Goal: Task Accomplishment & Management: Use online tool/utility

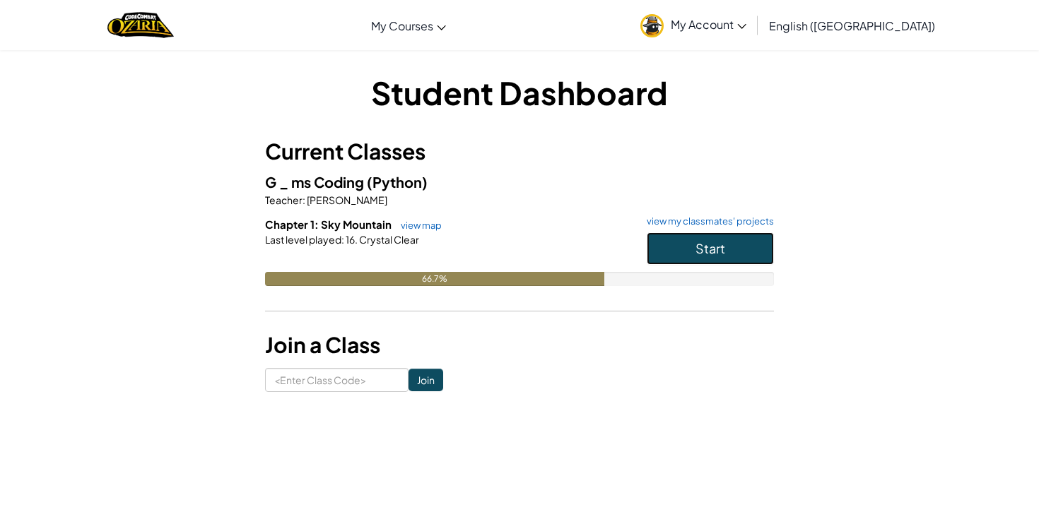
click at [704, 247] on span "Start" at bounding box center [710, 248] width 30 height 16
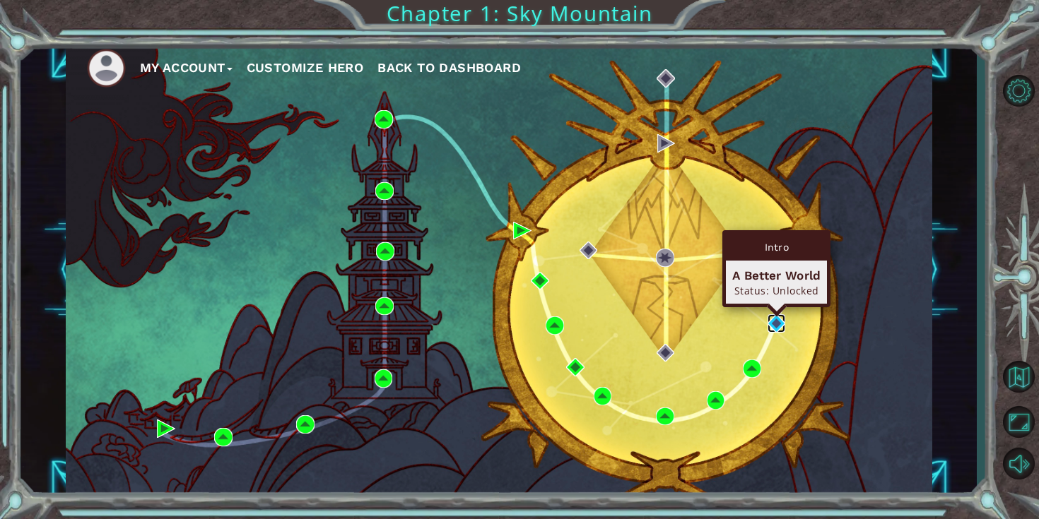
click at [781, 324] on img at bounding box center [776, 323] width 18 height 18
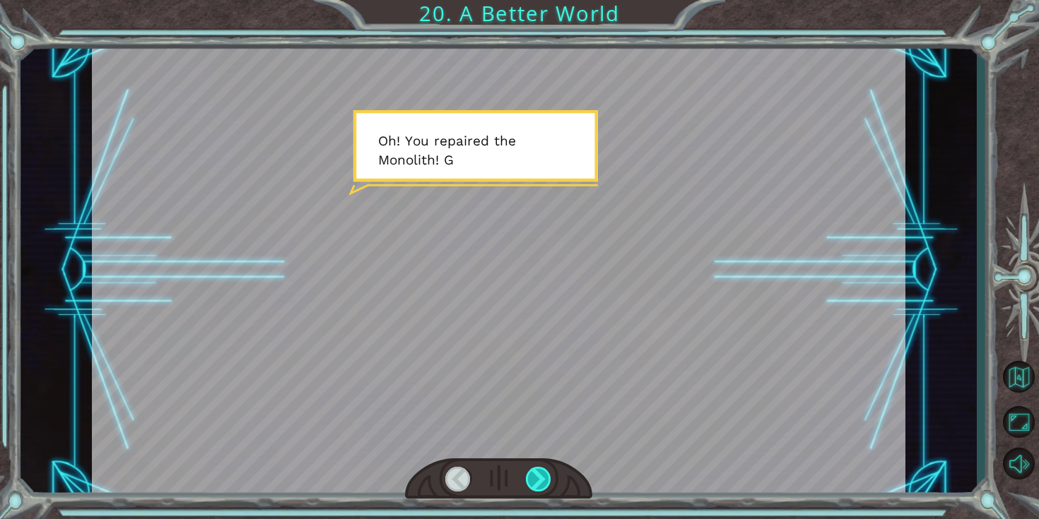
click at [538, 469] on div at bounding box center [539, 479] width 26 height 25
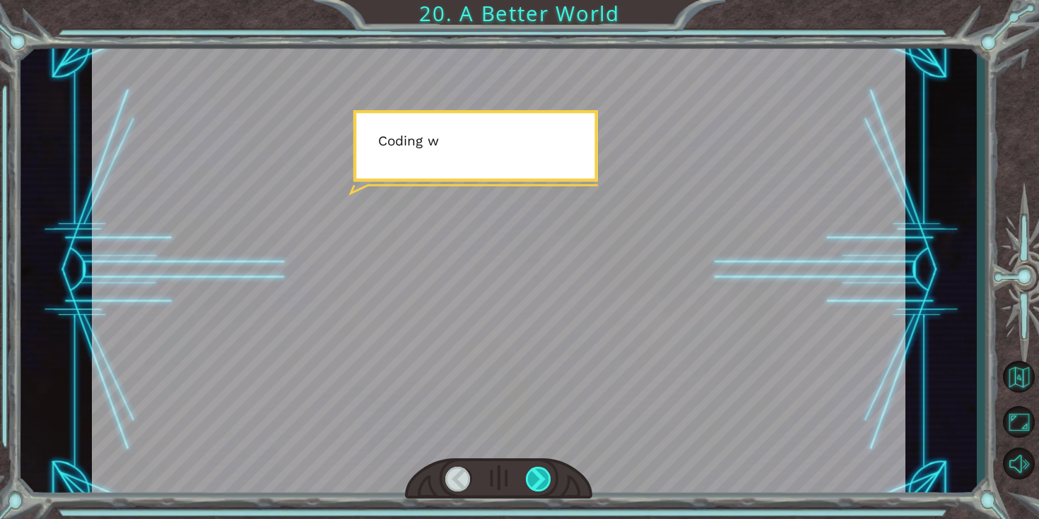
click at [538, 469] on div at bounding box center [539, 479] width 26 height 25
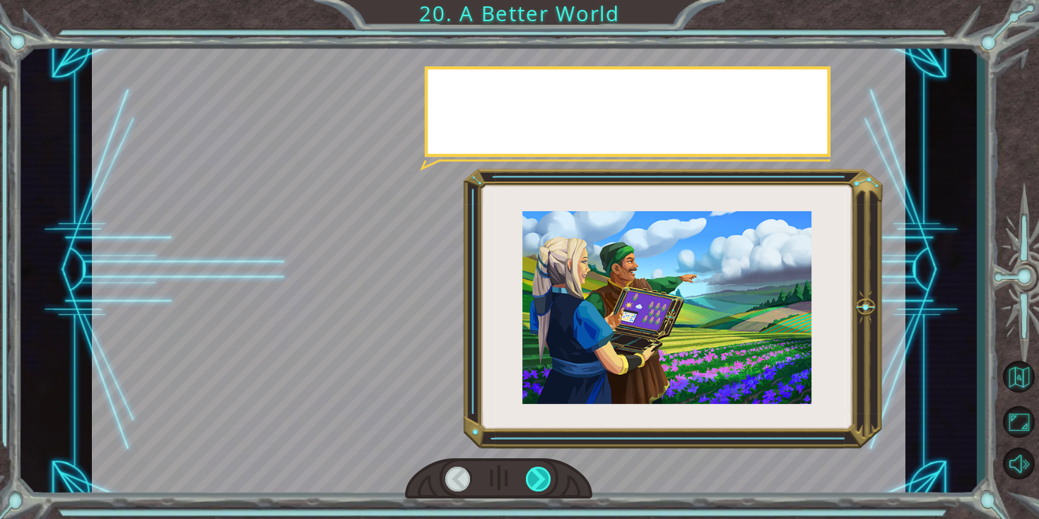
click at [538, 469] on div at bounding box center [539, 479] width 26 height 25
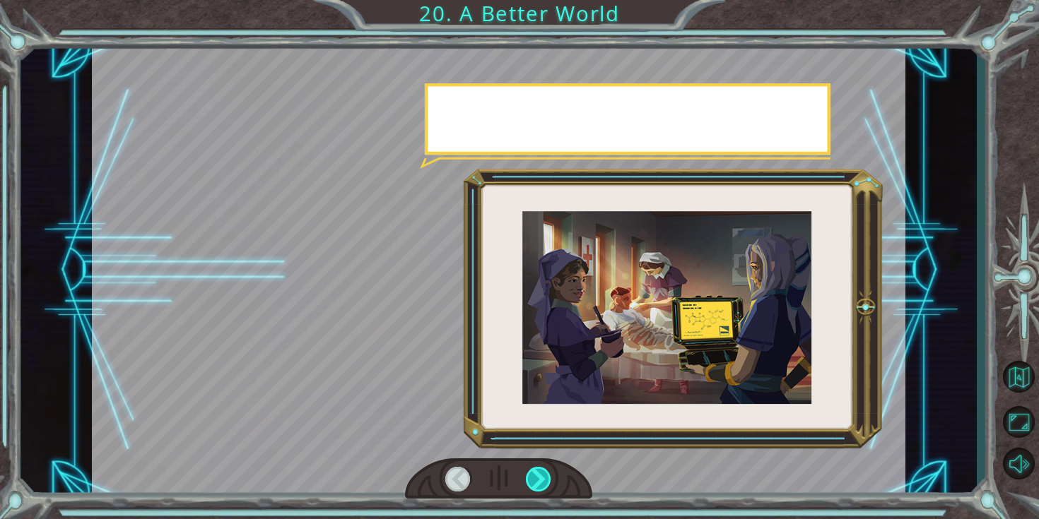
click at [538, 469] on div at bounding box center [539, 479] width 26 height 25
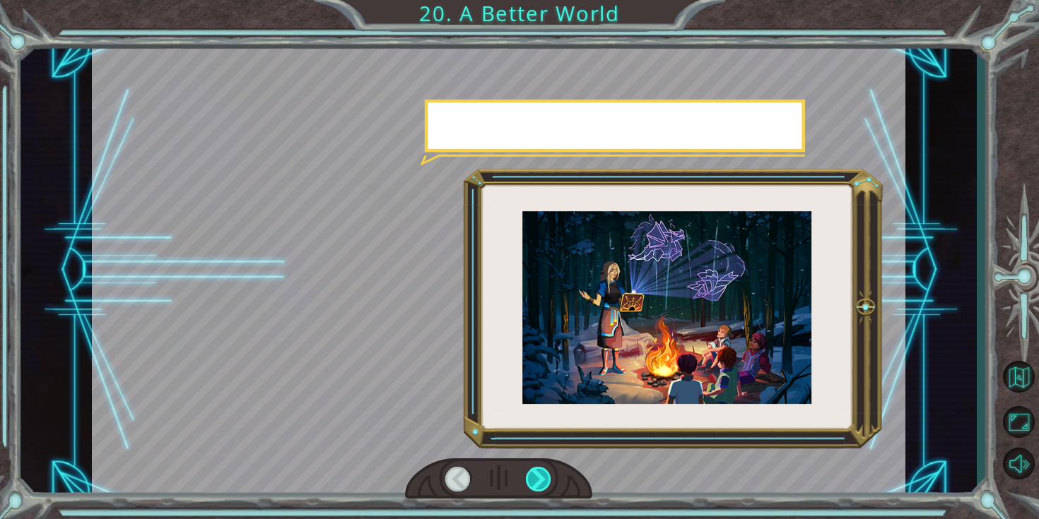
click at [538, 469] on div at bounding box center [539, 479] width 26 height 25
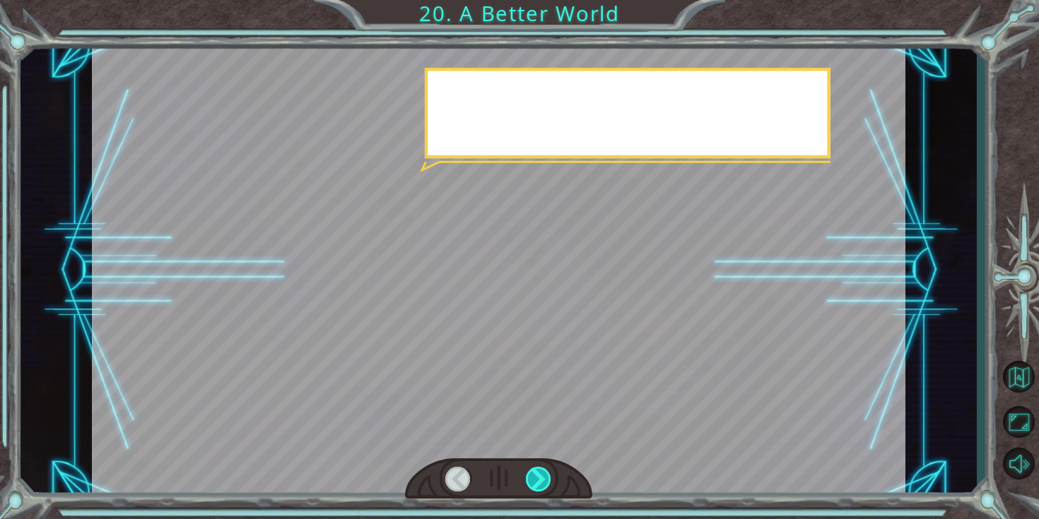
click at [538, 469] on div at bounding box center [539, 479] width 26 height 25
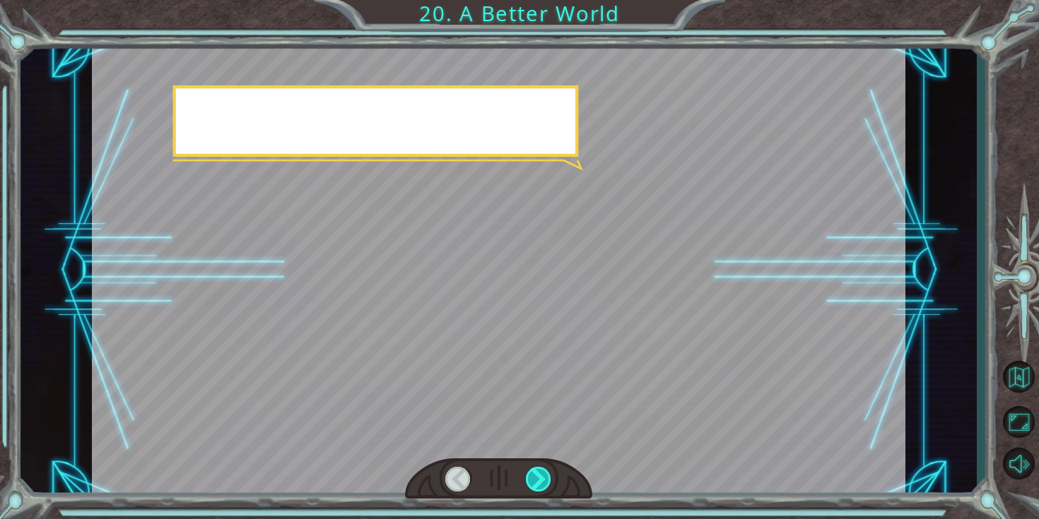
click at [538, 469] on div at bounding box center [539, 479] width 26 height 25
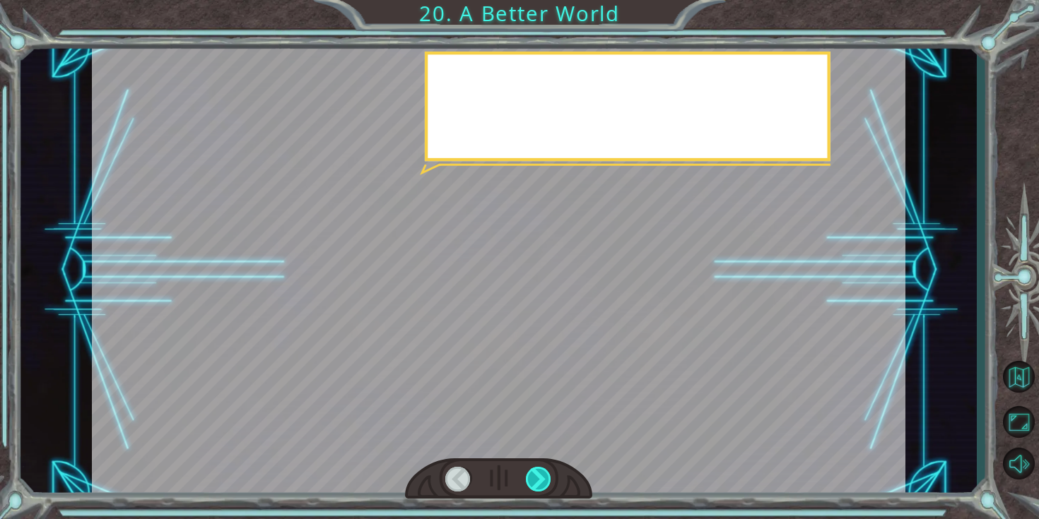
click at [538, 469] on div at bounding box center [539, 479] width 26 height 25
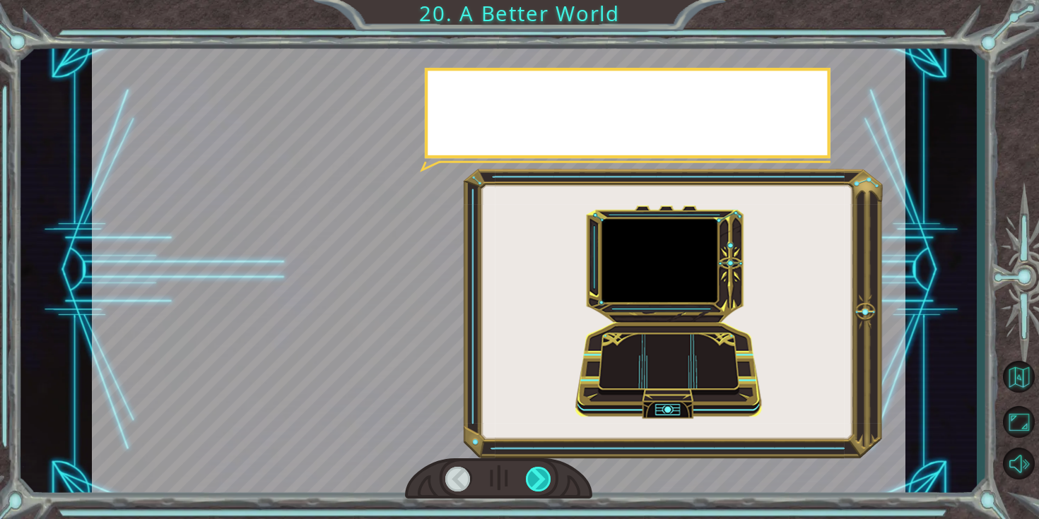
click at [539, 469] on div at bounding box center [539, 479] width 26 height 25
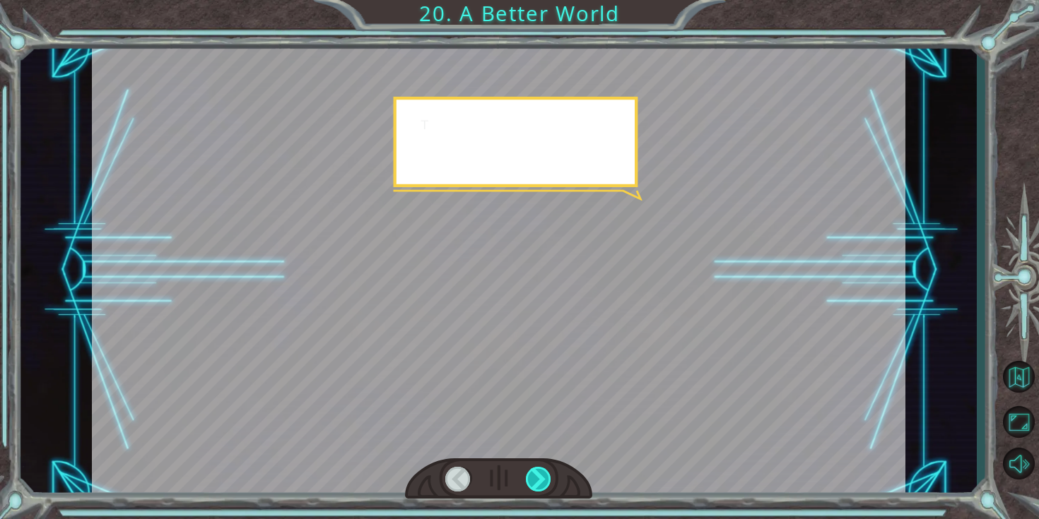
click at [539, 469] on div at bounding box center [539, 479] width 26 height 25
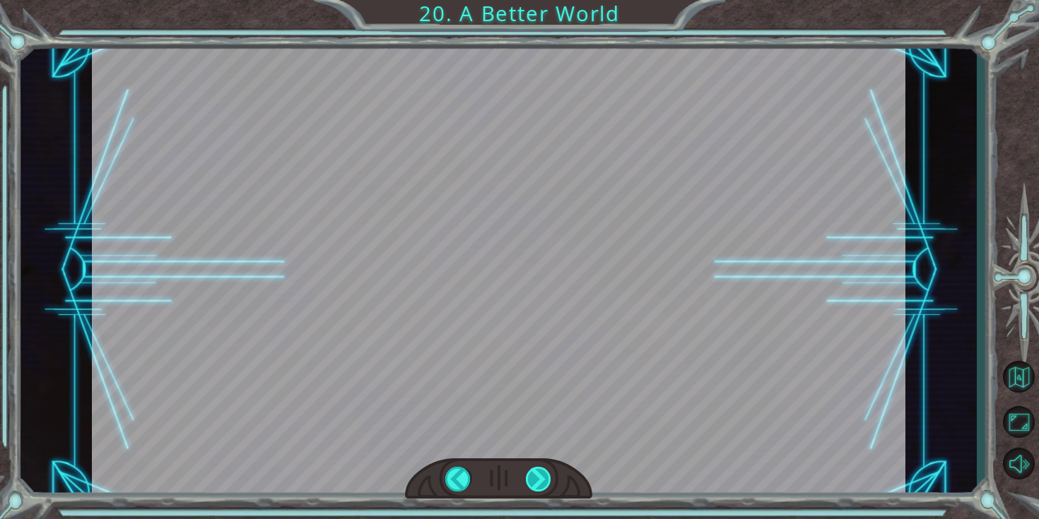
click at [539, 469] on div at bounding box center [539, 479] width 26 height 25
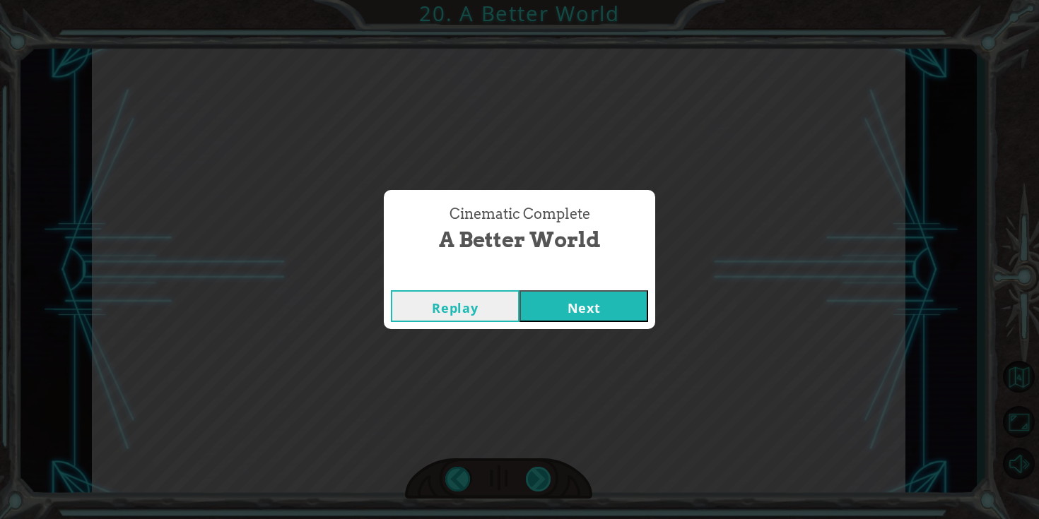
click at [539, 469] on div "Cinematic Complete A Better World Replay Next" at bounding box center [519, 259] width 1039 height 519
click at [546, 323] on div "Replay Next" at bounding box center [519, 306] width 271 height 46
click at [551, 313] on button "Next" at bounding box center [583, 306] width 129 height 32
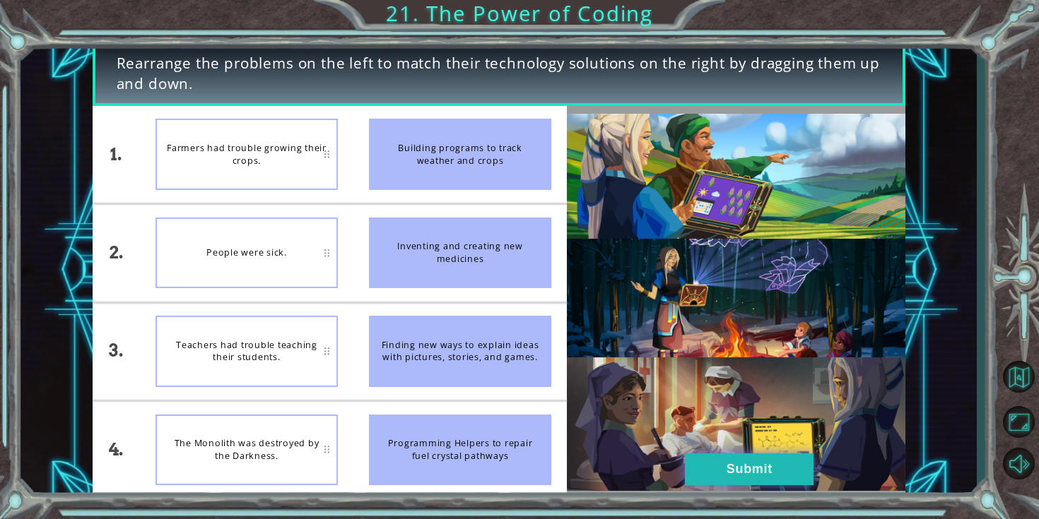
click at [759, 477] on button "Submit" at bounding box center [749, 470] width 129 height 32
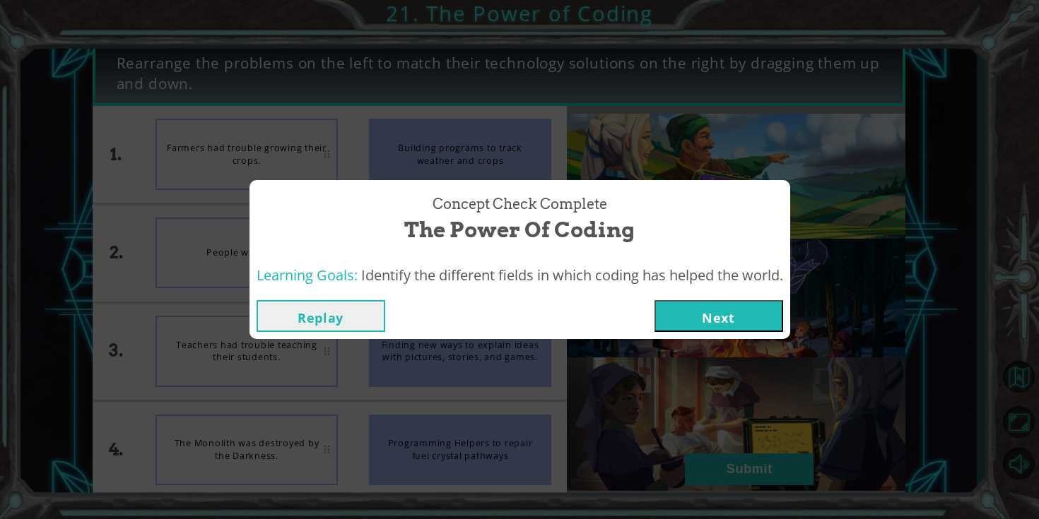
click at [703, 334] on div "Replay Next" at bounding box center [519, 316] width 541 height 46
click at [703, 322] on button "Next" at bounding box center [718, 316] width 129 height 32
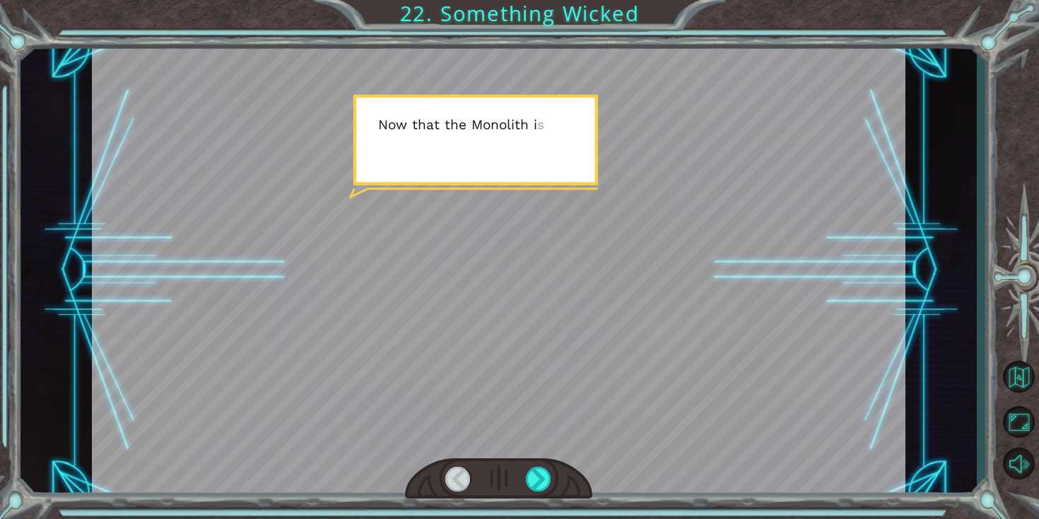
click at [517, 480] on div at bounding box center [498, 479] width 187 height 41
click at [553, 480] on div at bounding box center [498, 479] width 187 height 41
click at [545, 480] on div at bounding box center [539, 479] width 26 height 25
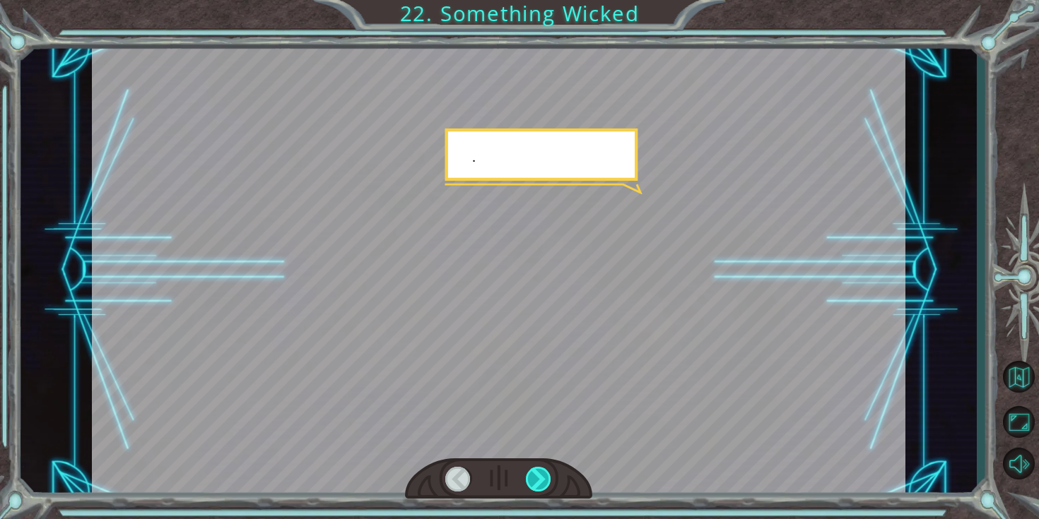
click at [545, 480] on div at bounding box center [539, 479] width 26 height 25
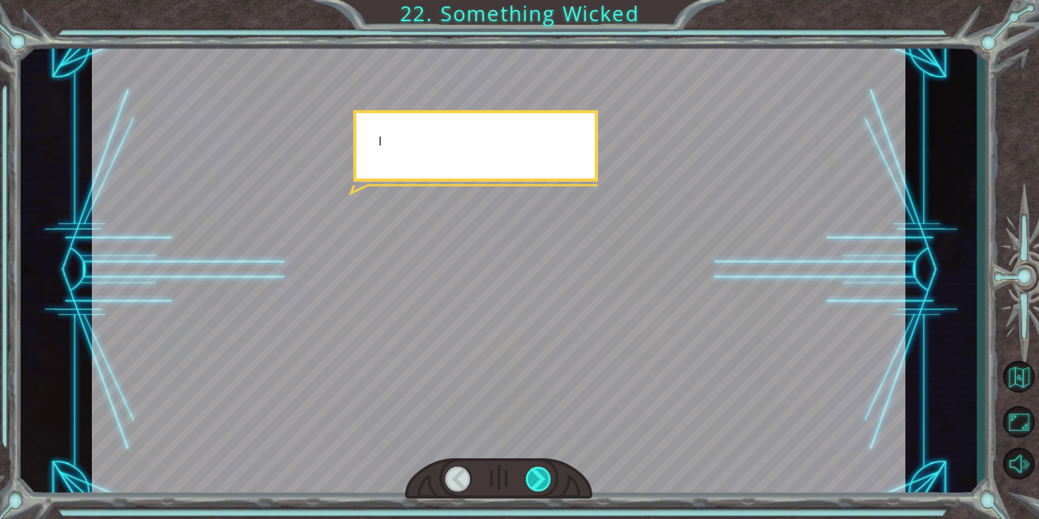
click at [545, 480] on div at bounding box center [539, 479] width 26 height 25
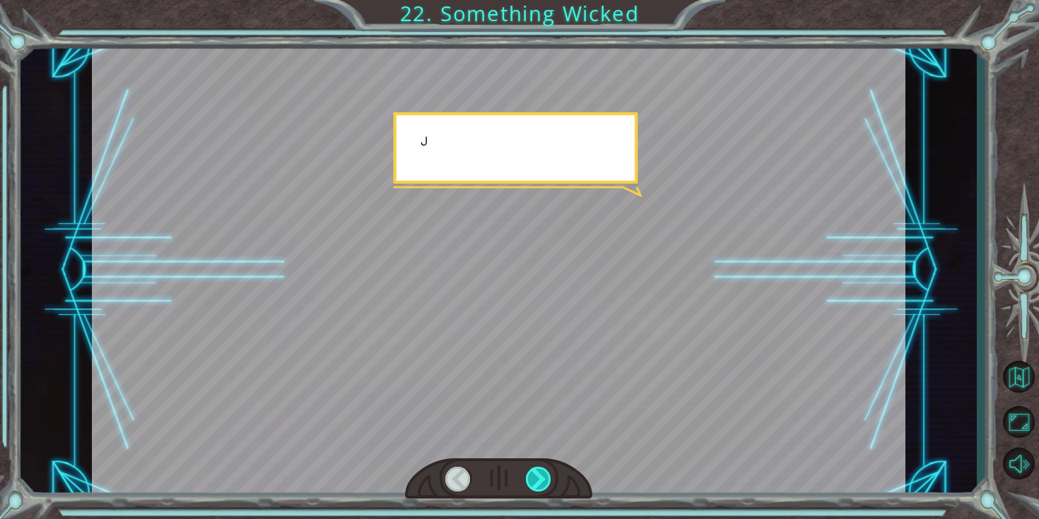
click at [545, 480] on div at bounding box center [539, 479] width 26 height 25
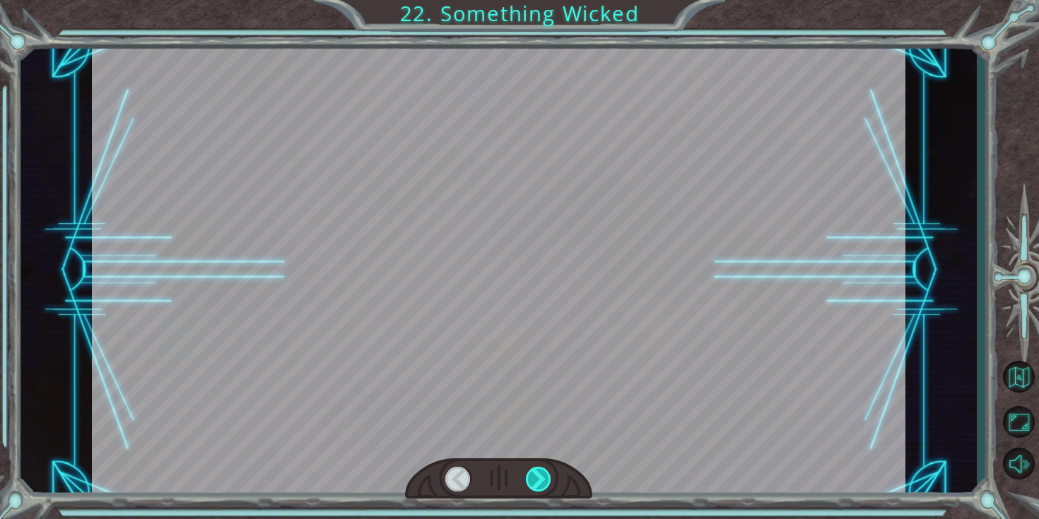
click at [545, 480] on div at bounding box center [539, 479] width 26 height 25
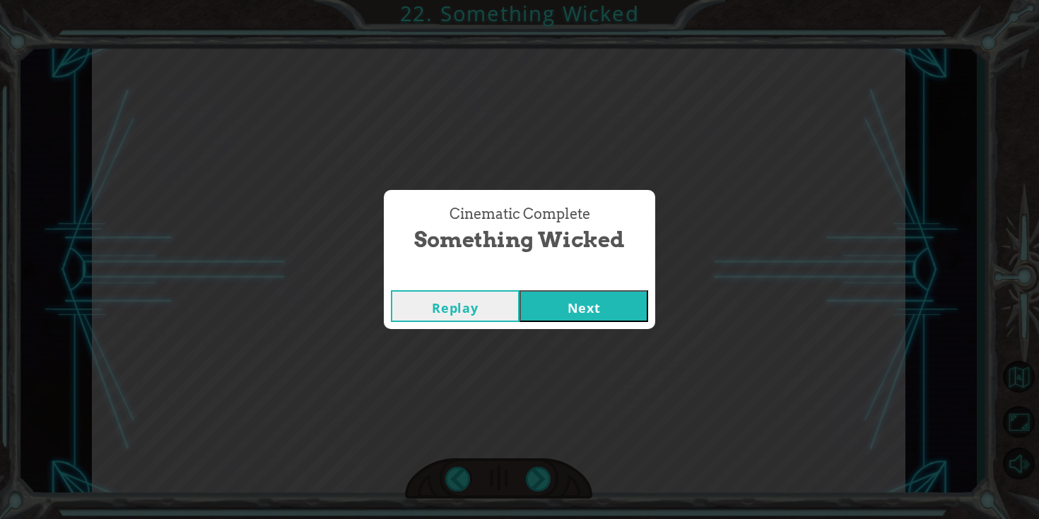
click at [595, 310] on button "Next" at bounding box center [583, 306] width 129 height 32
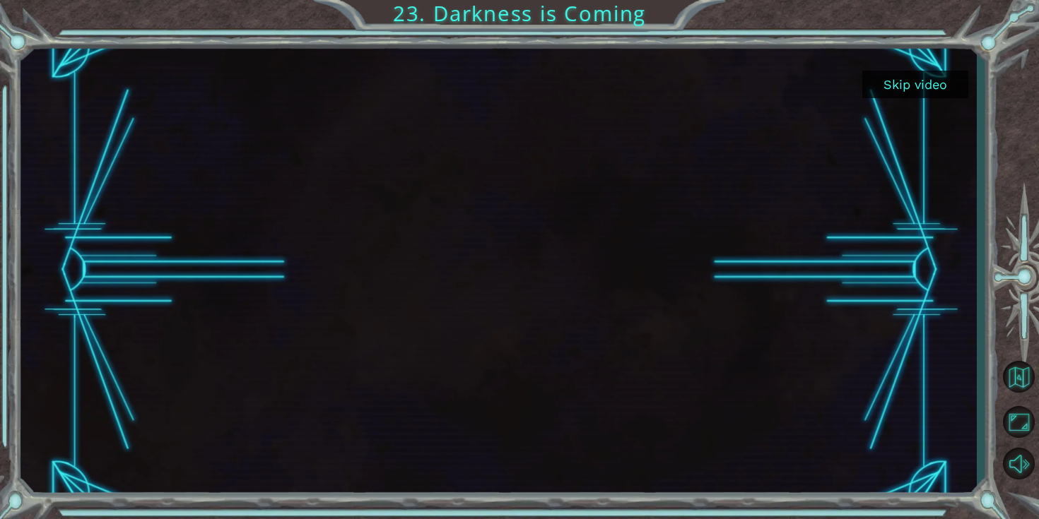
click at [919, 83] on button "Skip video" at bounding box center [915, 85] width 106 height 28
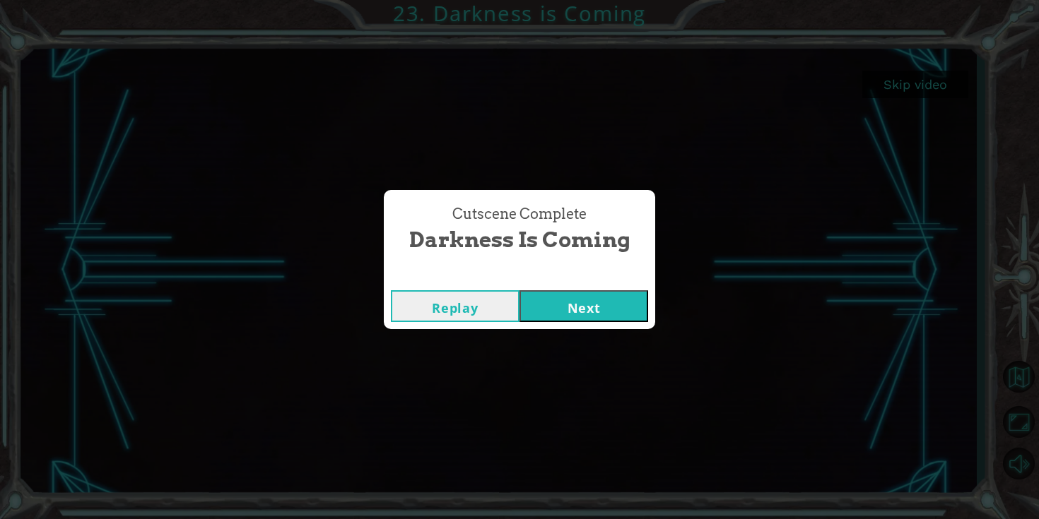
click at [604, 324] on div "Replay Next" at bounding box center [519, 306] width 271 height 46
click at [615, 291] on button "Next" at bounding box center [583, 306] width 129 height 32
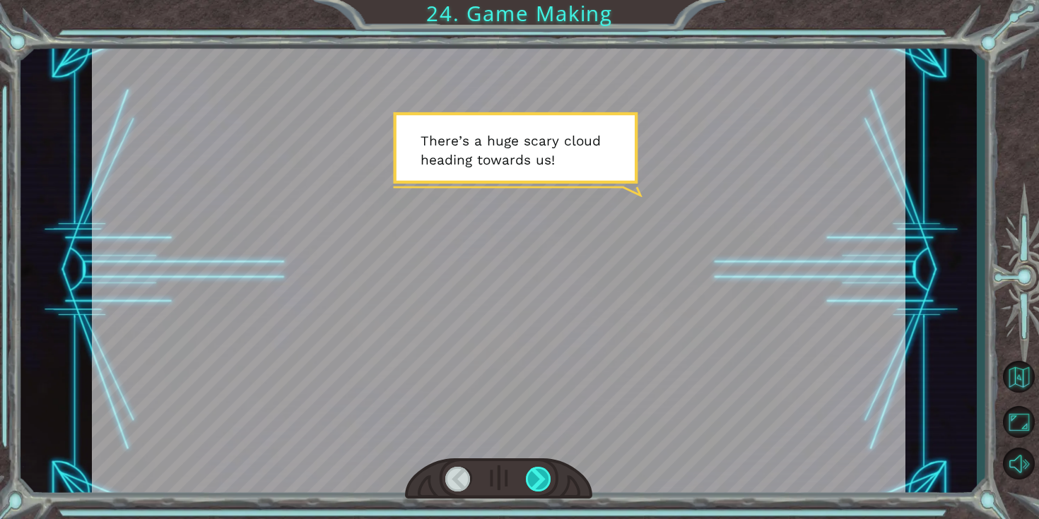
click at [548, 478] on div at bounding box center [539, 479] width 26 height 25
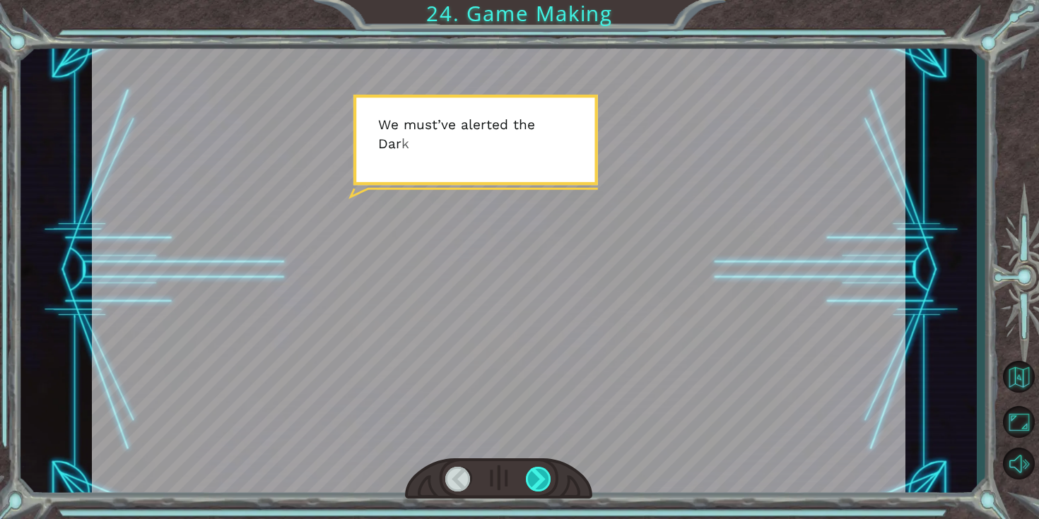
click at [548, 478] on div at bounding box center [539, 479] width 26 height 25
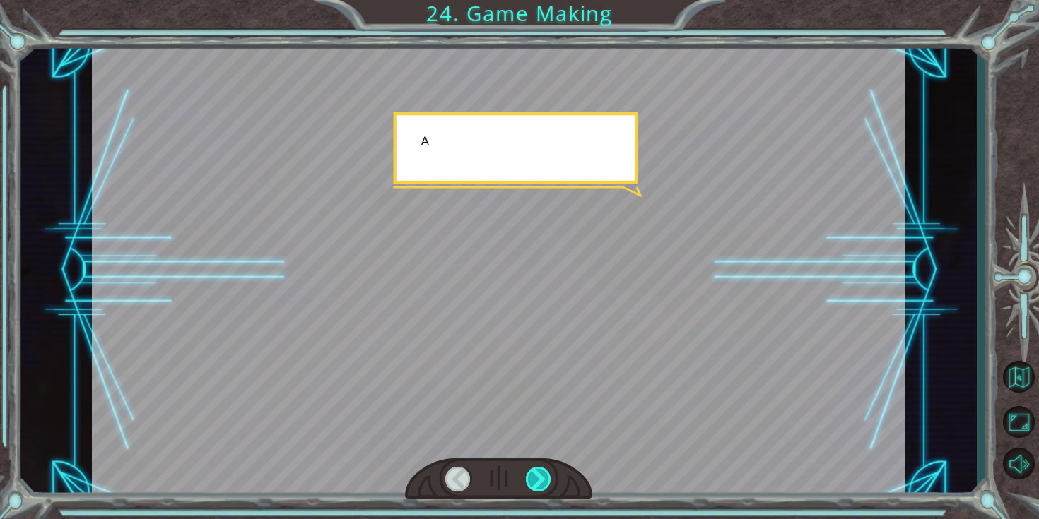
click at [548, 478] on div at bounding box center [539, 479] width 26 height 25
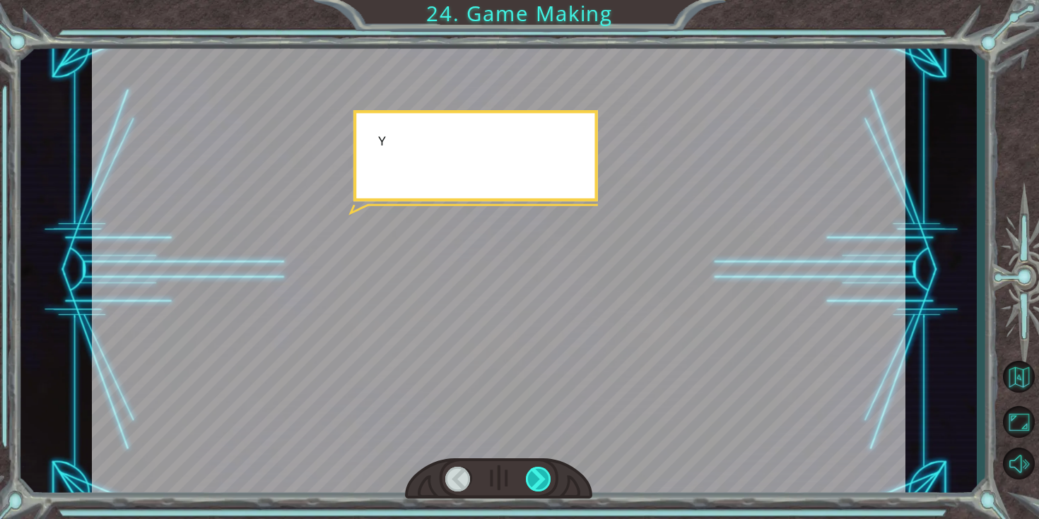
click at [548, 478] on div at bounding box center [539, 479] width 26 height 25
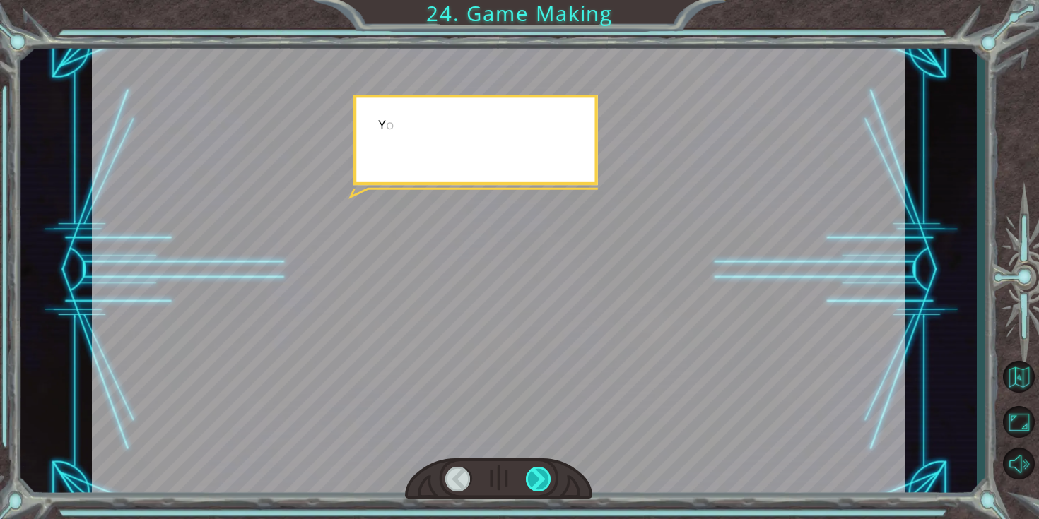
click at [548, 472] on div at bounding box center [539, 479] width 26 height 25
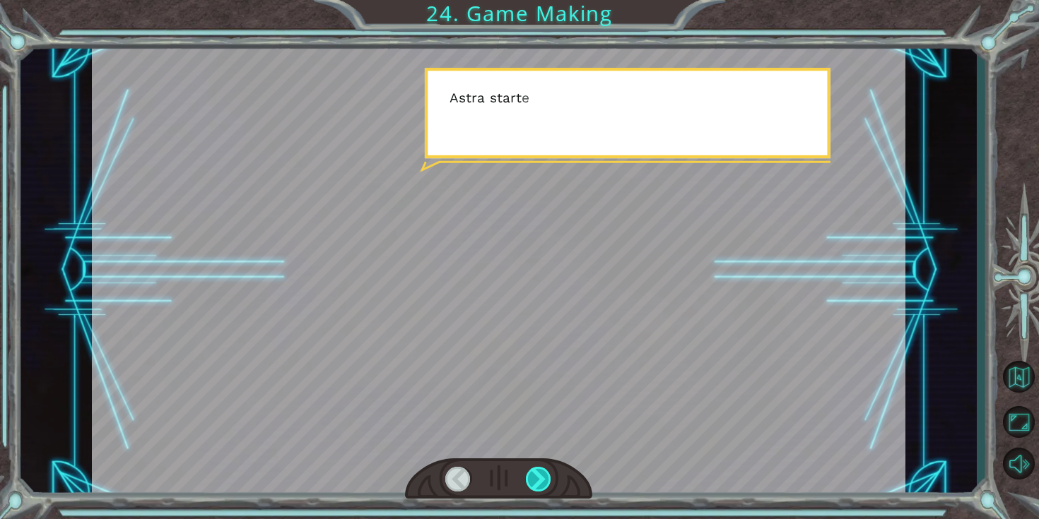
click at [548, 472] on div at bounding box center [539, 479] width 26 height 25
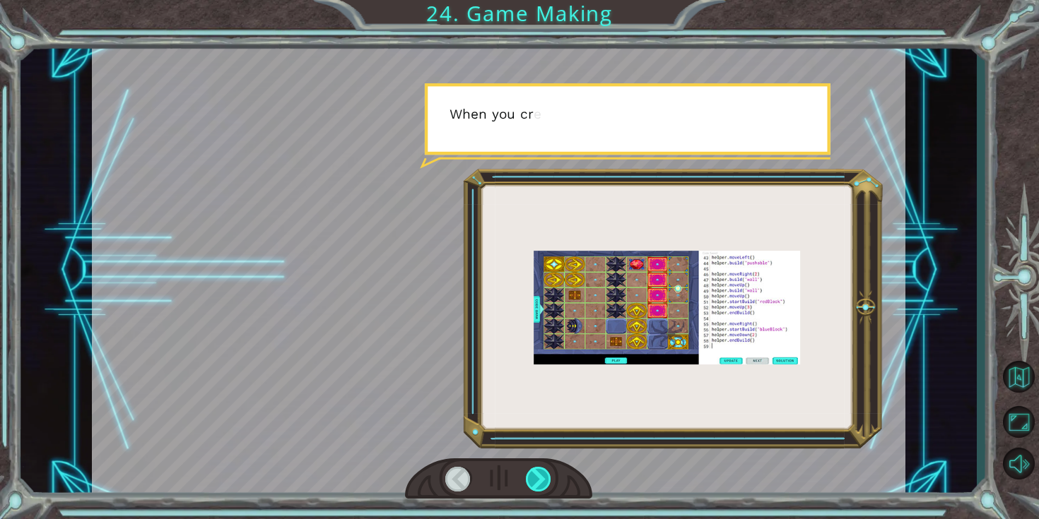
click at [548, 472] on div at bounding box center [539, 479] width 26 height 25
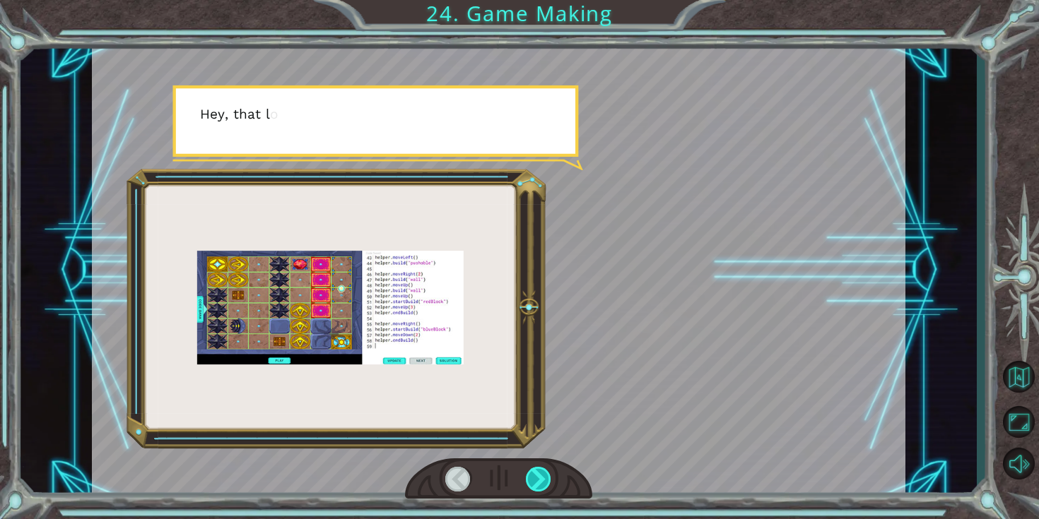
click at [548, 472] on div at bounding box center [539, 479] width 26 height 25
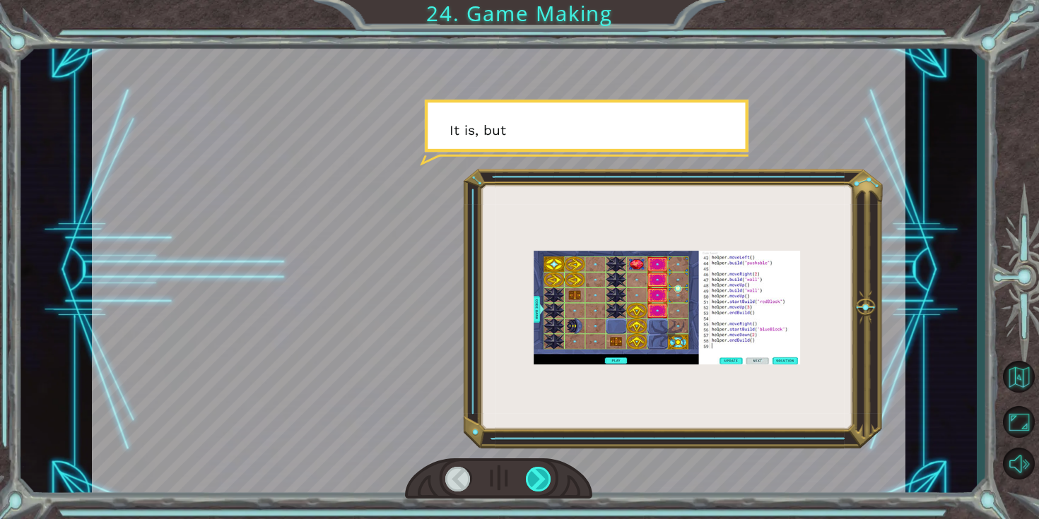
click at [548, 472] on div at bounding box center [539, 479] width 26 height 25
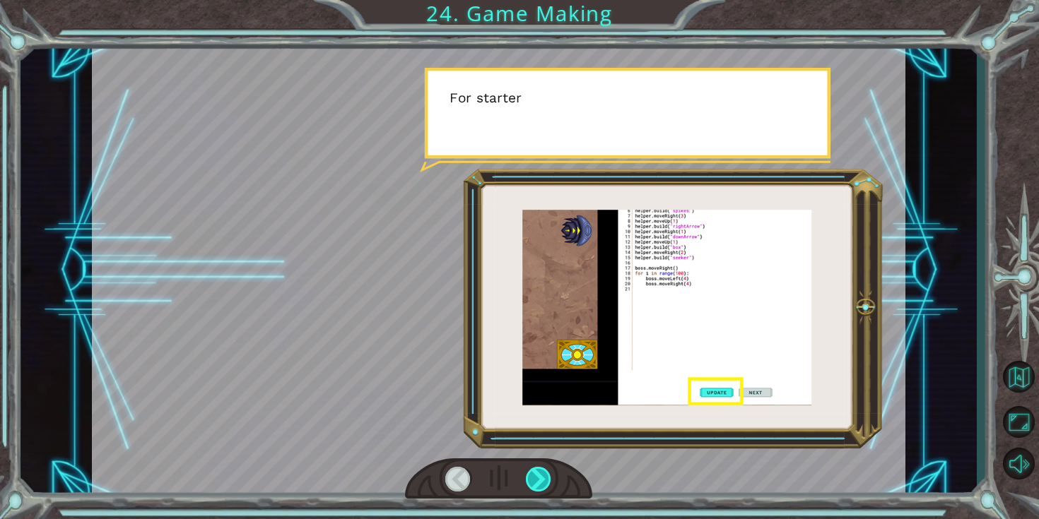
click at [548, 472] on div at bounding box center [539, 479] width 26 height 25
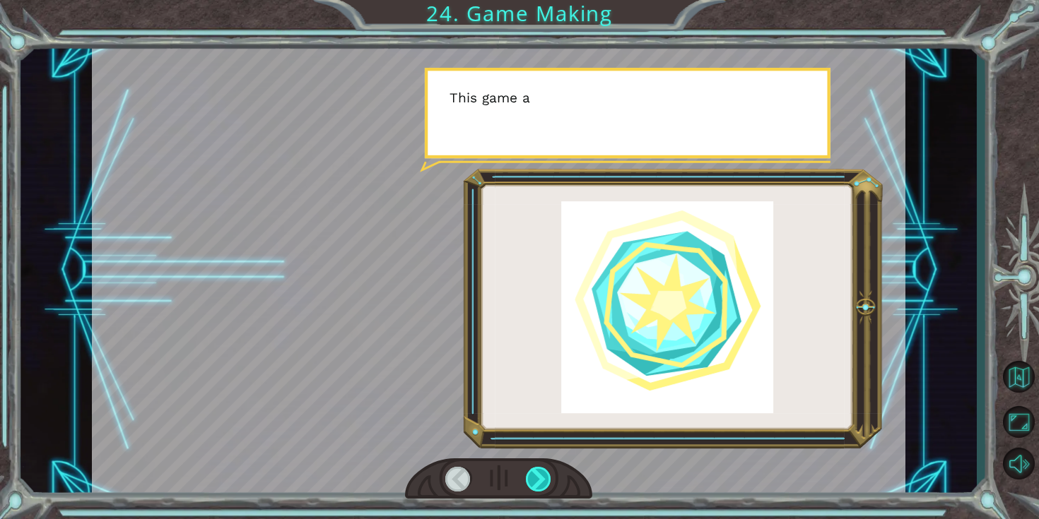
click at [548, 472] on div at bounding box center [539, 479] width 26 height 25
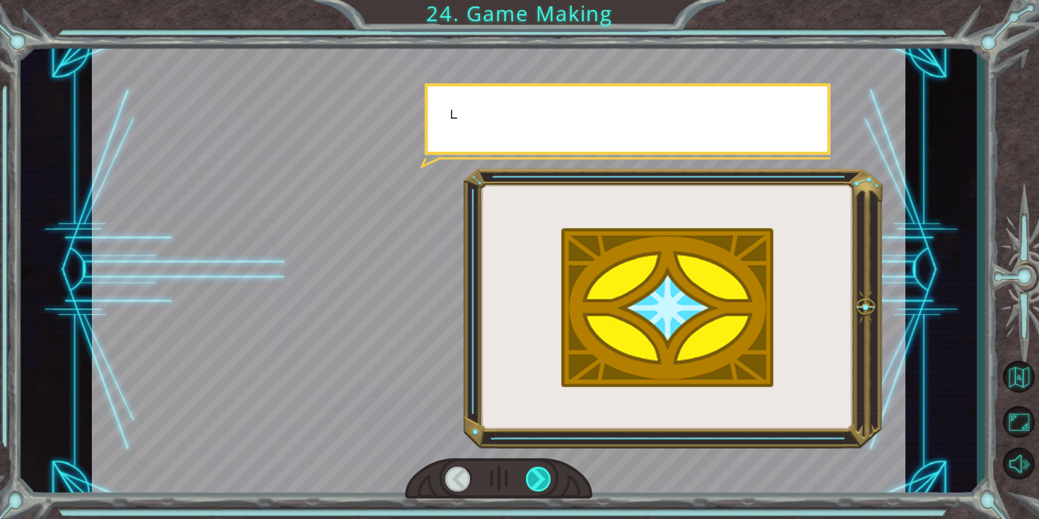
click at [548, 472] on div at bounding box center [539, 479] width 26 height 25
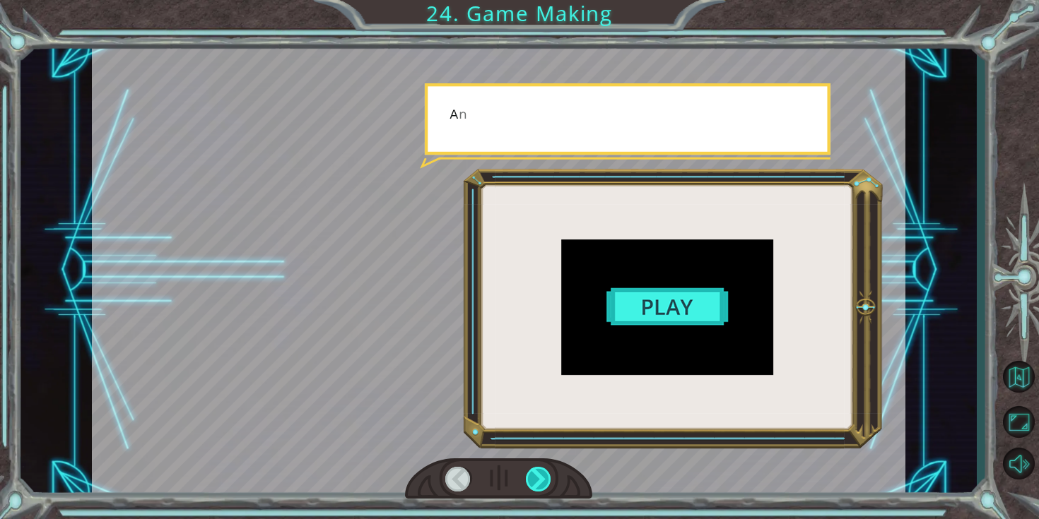
click at [548, 472] on div at bounding box center [539, 479] width 26 height 25
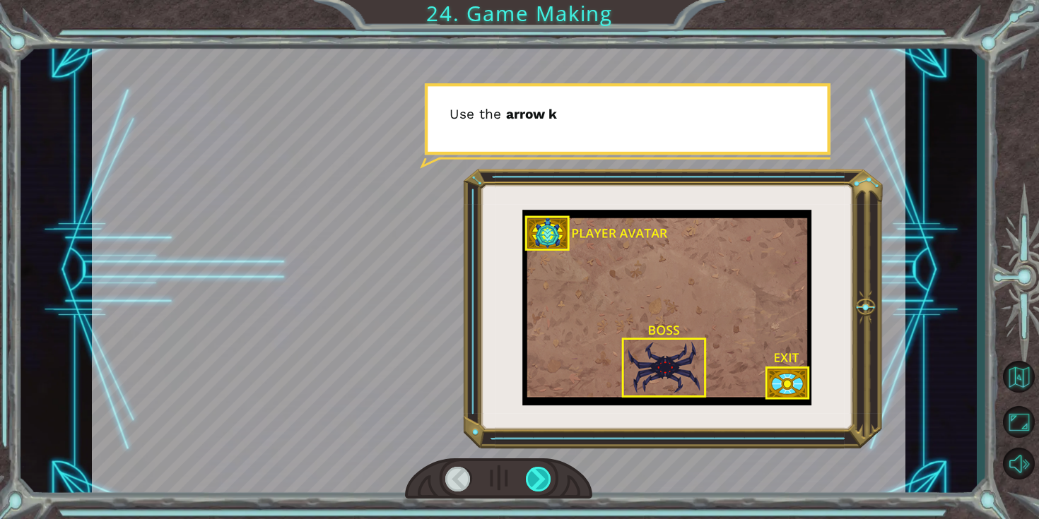
click at [548, 472] on div at bounding box center [539, 479] width 26 height 25
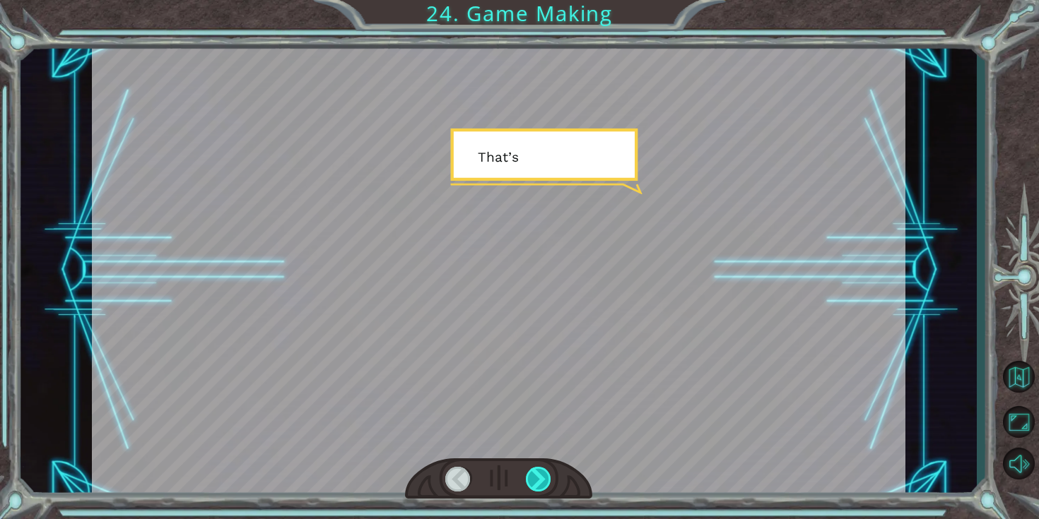
click at [548, 472] on div at bounding box center [539, 479] width 26 height 25
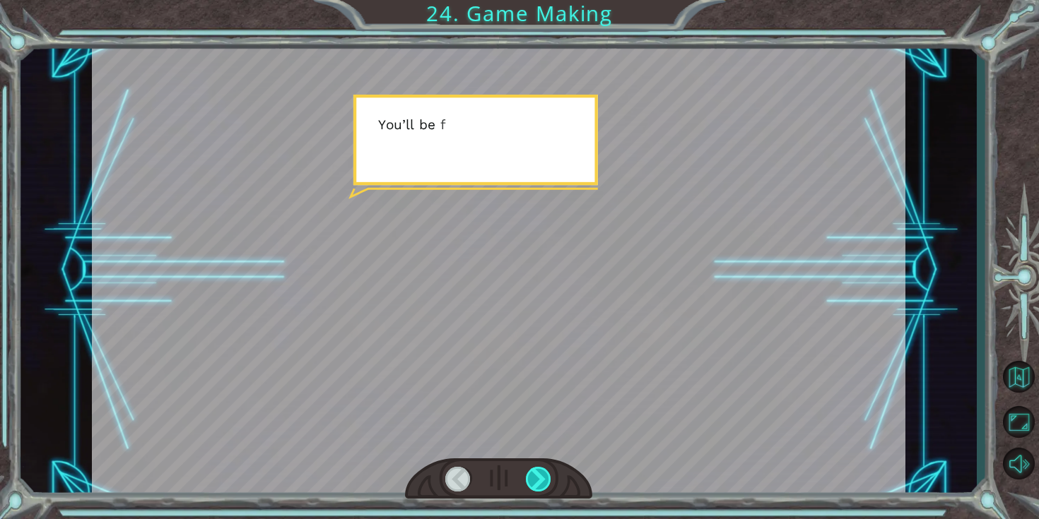
click at [548, 472] on div at bounding box center [539, 479] width 26 height 25
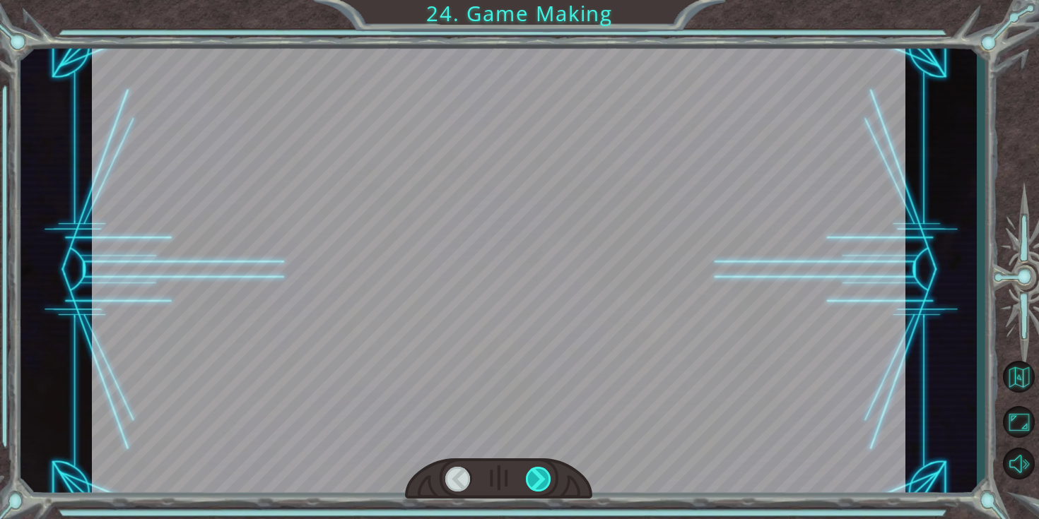
click at [548, 472] on div at bounding box center [539, 479] width 26 height 25
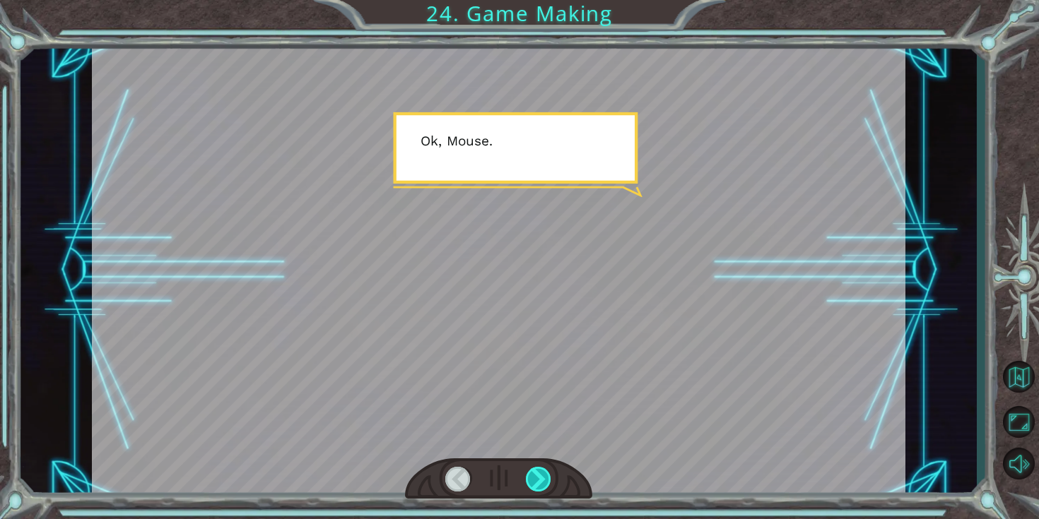
click at [548, 472] on div at bounding box center [539, 479] width 26 height 25
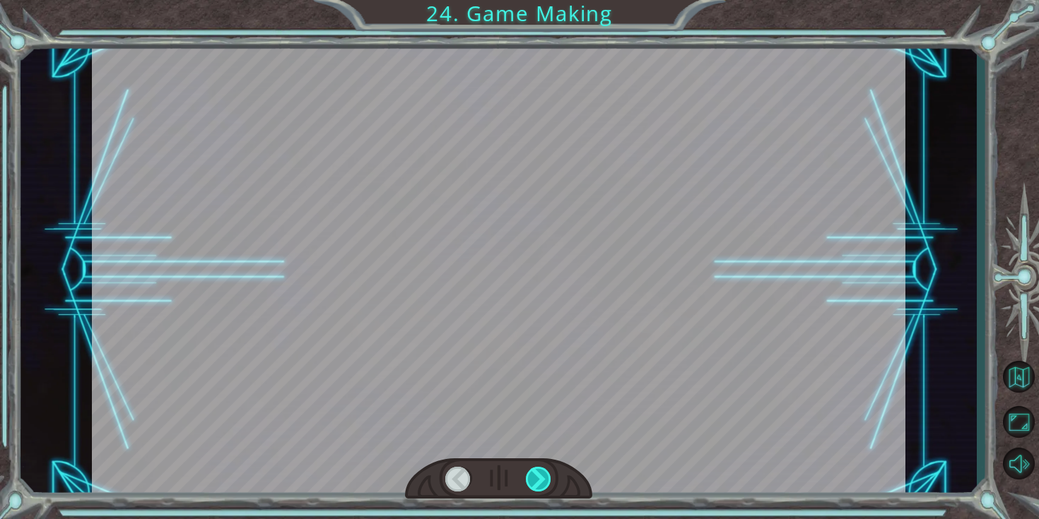
click at [548, 472] on div at bounding box center [539, 479] width 26 height 25
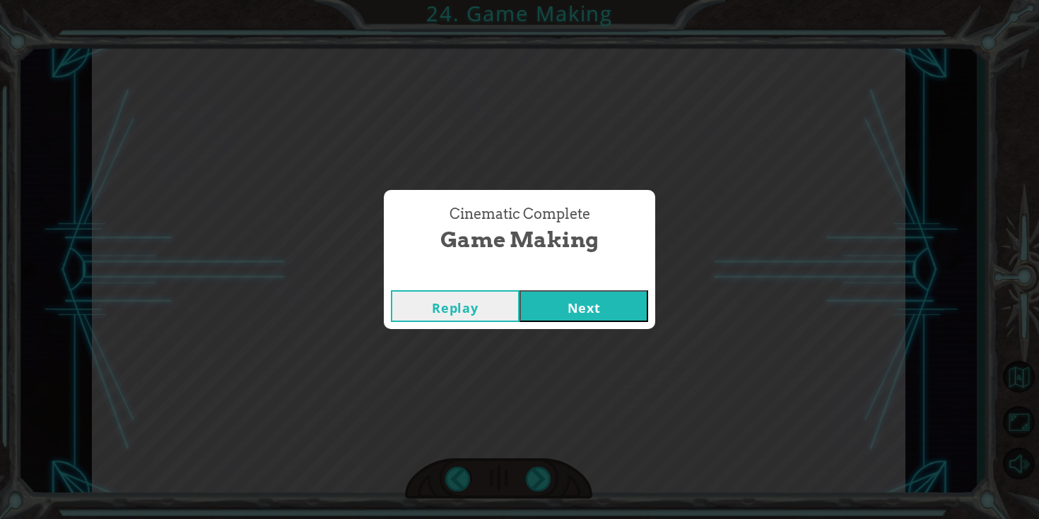
click at [547, 305] on button "Next" at bounding box center [583, 306] width 129 height 32
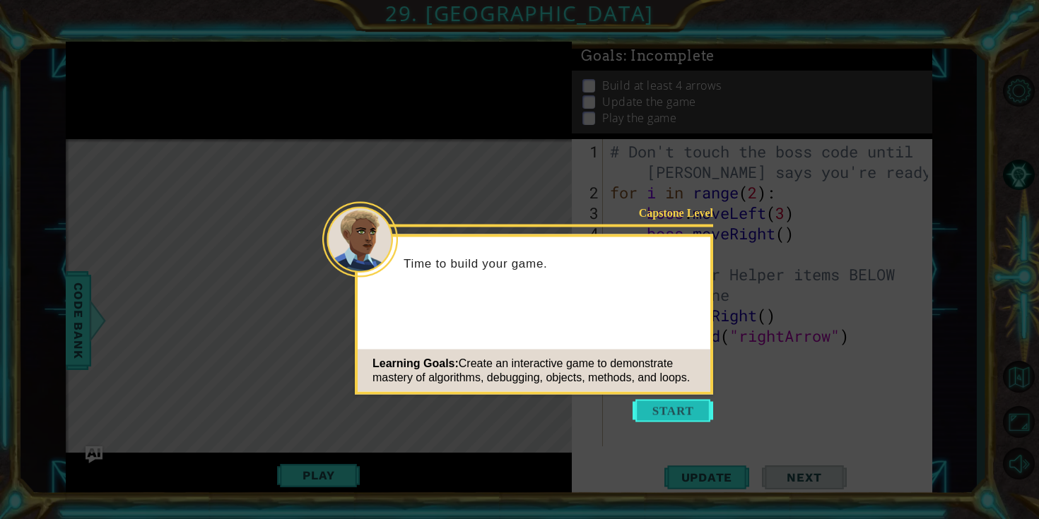
click at [664, 400] on button "Start" at bounding box center [672, 411] width 81 height 23
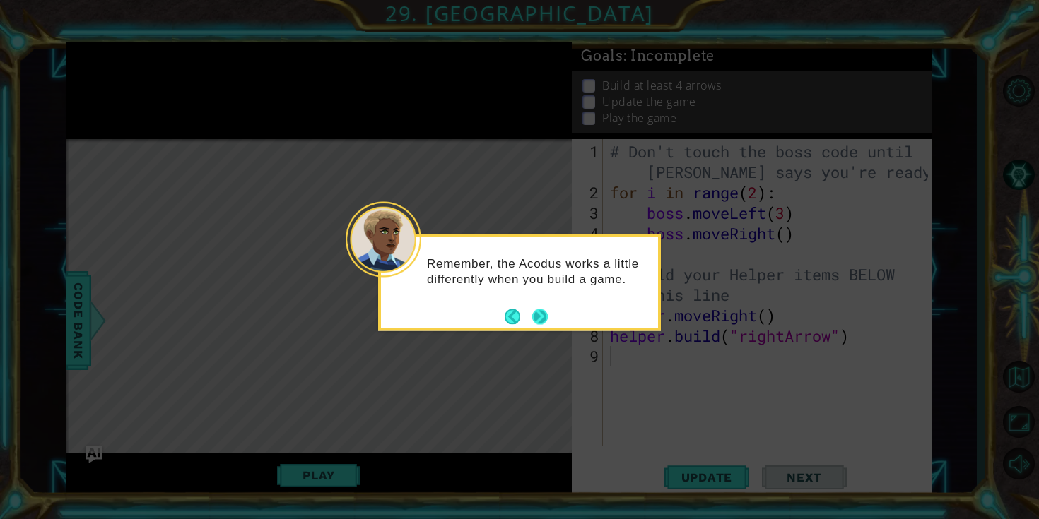
click at [538, 319] on button "Next" at bounding box center [540, 316] width 23 height 23
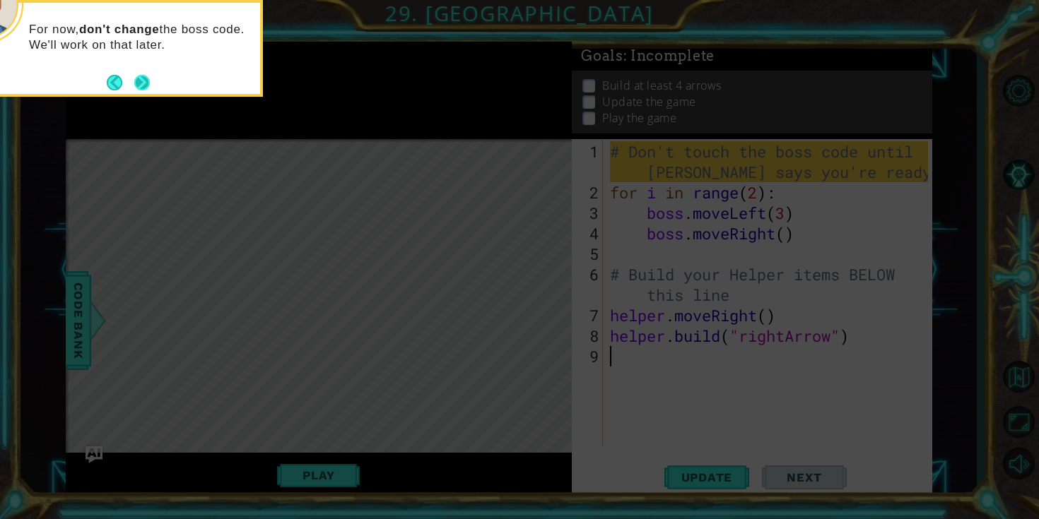
click at [139, 73] on footer at bounding box center [128, 82] width 43 height 21
click at [144, 79] on button "Next" at bounding box center [142, 82] width 16 height 16
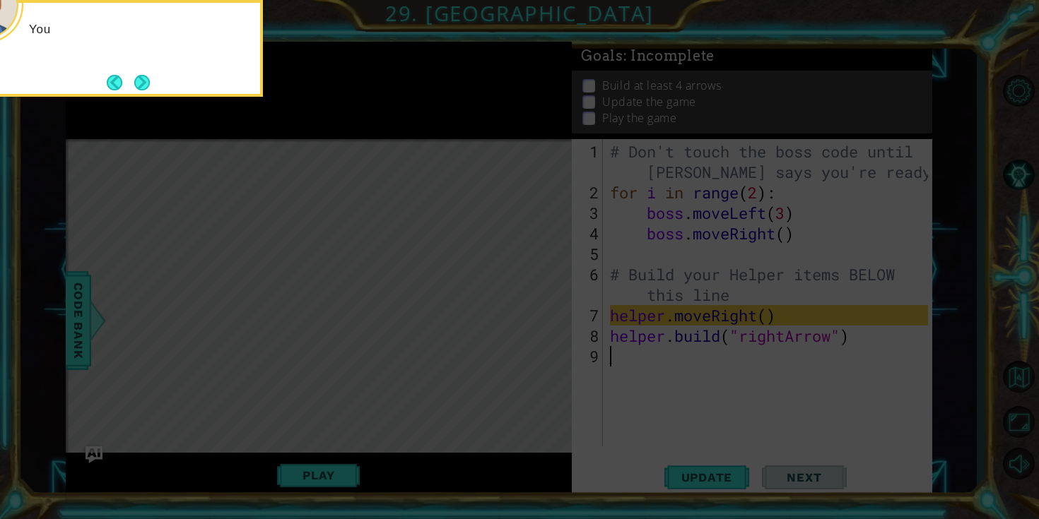
click at [144, 79] on button "Next" at bounding box center [142, 82] width 26 height 26
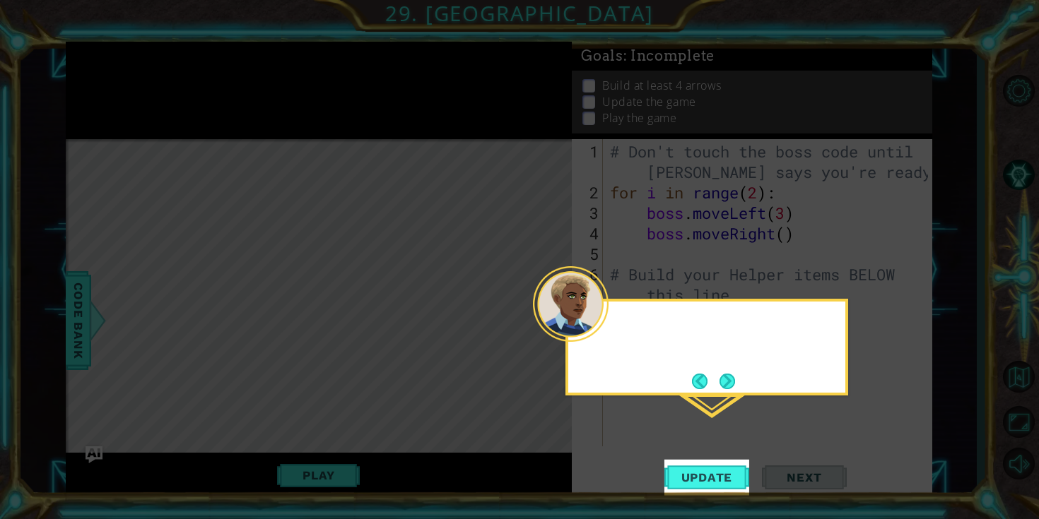
click at [144, 79] on icon at bounding box center [519, 259] width 1039 height 519
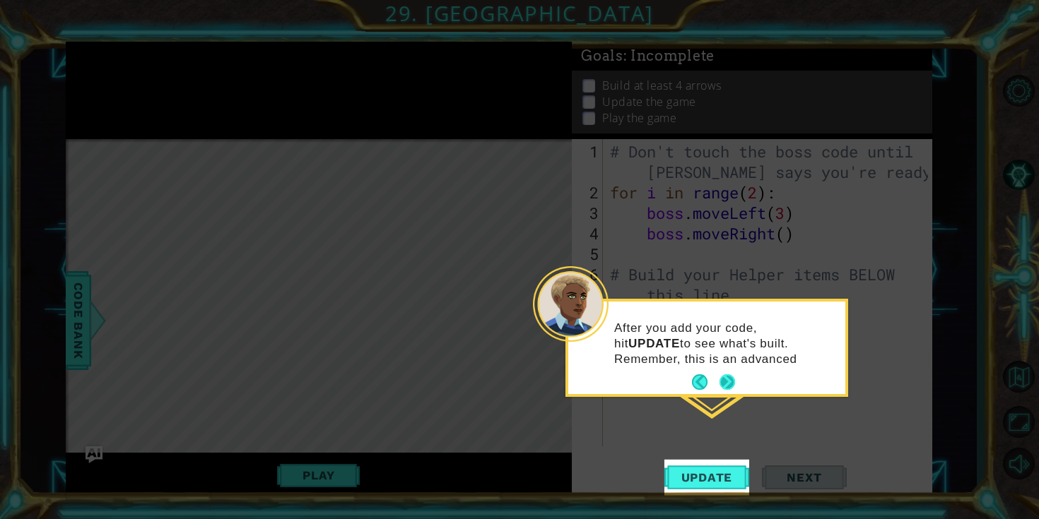
click at [722, 387] on button "Next" at bounding box center [726, 382] width 25 height 25
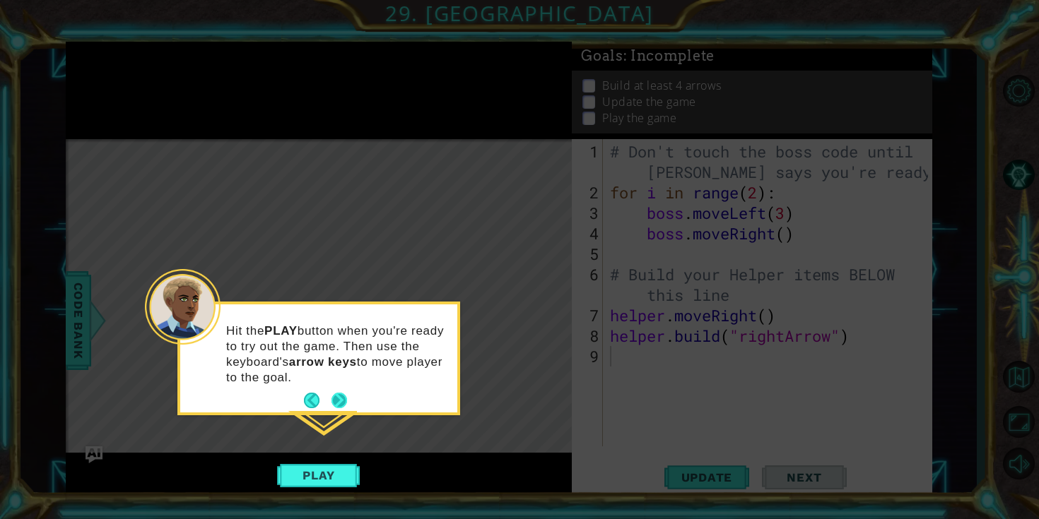
click at [333, 399] on button "Next" at bounding box center [340, 401] width 18 height 18
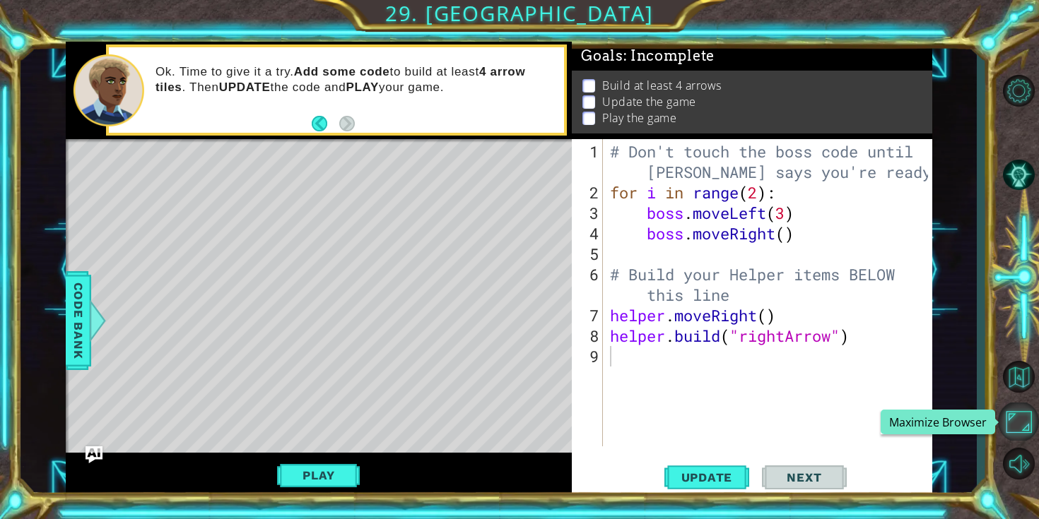
click at [1020, 404] on button "Maximize Browser" at bounding box center [1018, 422] width 41 height 38
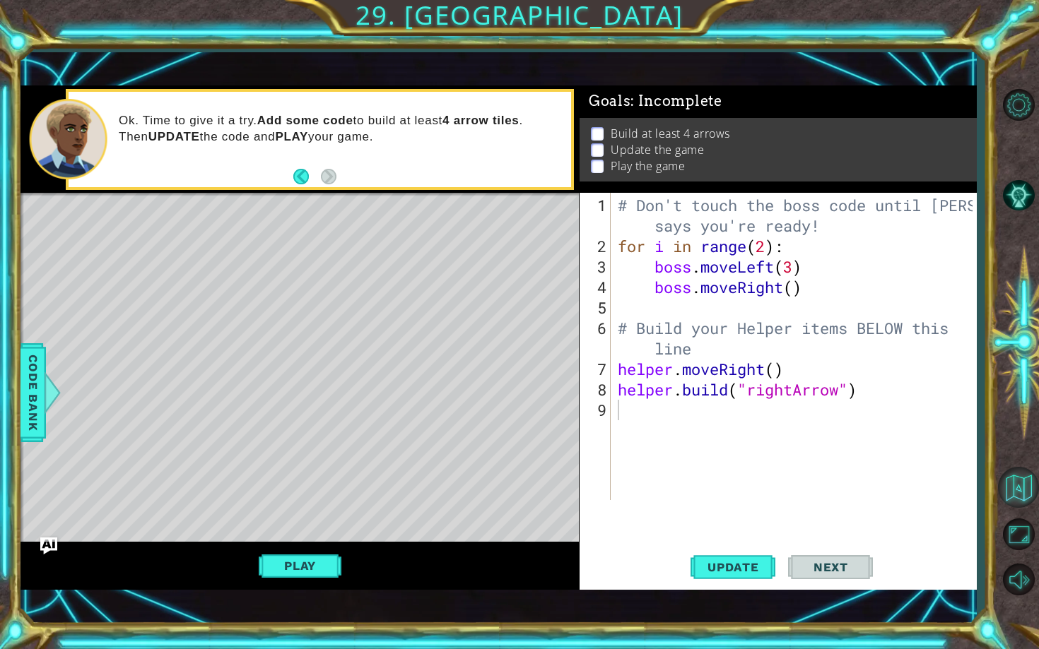
click at [1020, 490] on button "Back to Map" at bounding box center [1018, 487] width 41 height 41
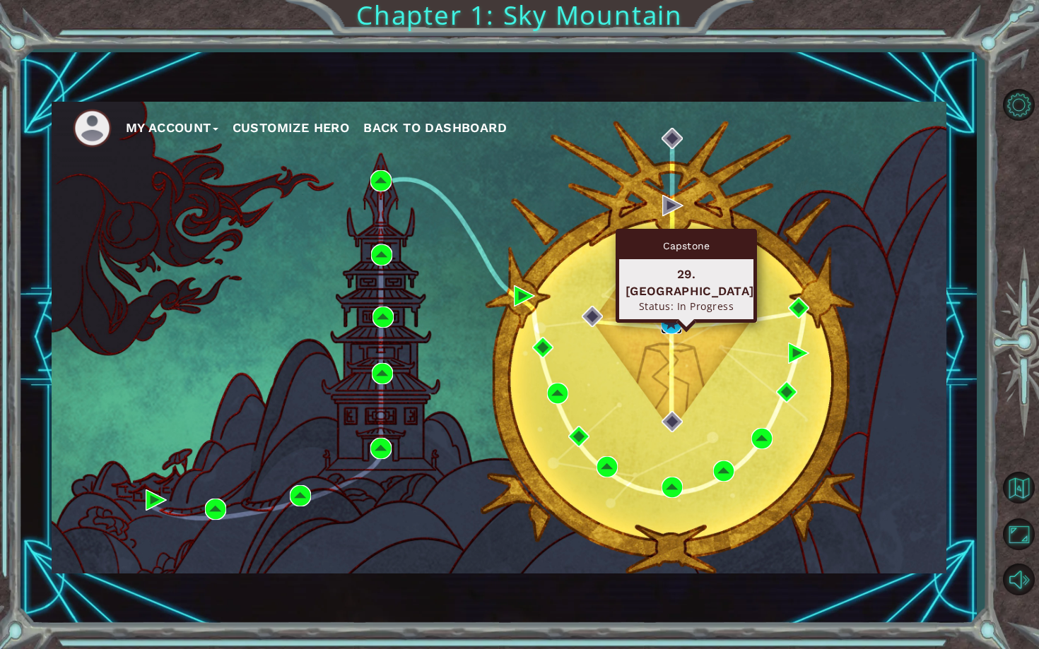
click at [678, 322] on img at bounding box center [671, 323] width 21 height 21
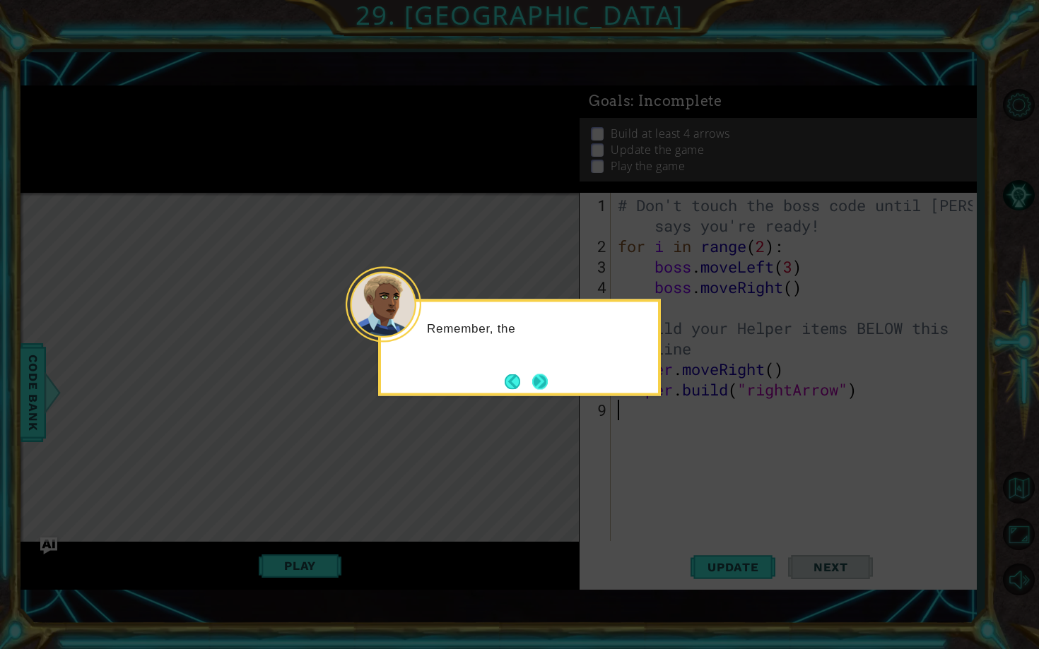
click at [541, 384] on button "Next" at bounding box center [539, 381] width 25 height 25
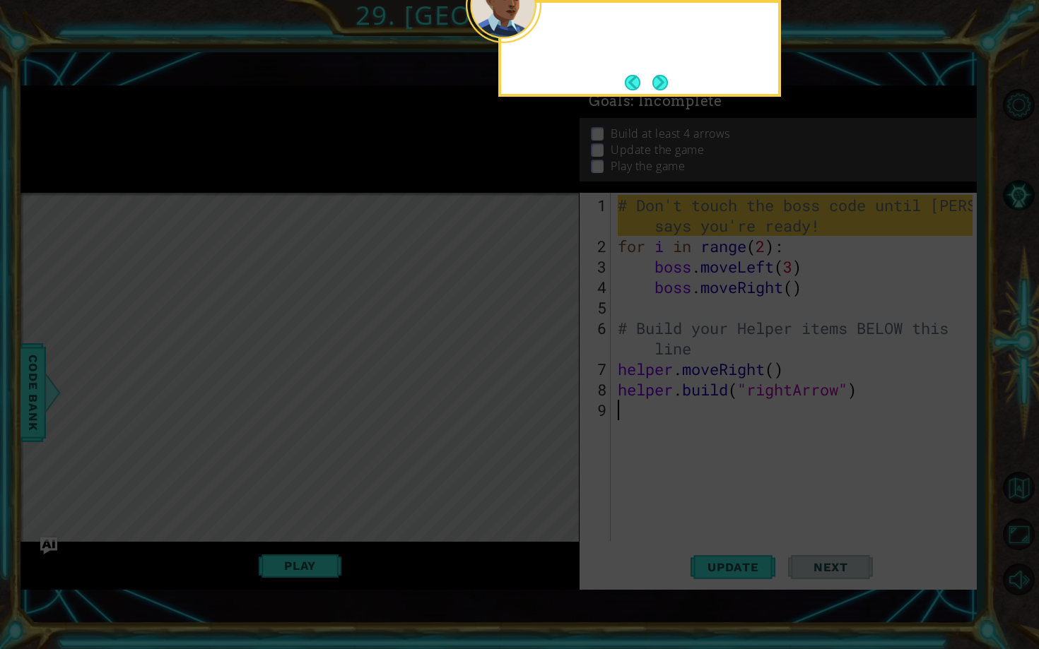
click at [541, 384] on icon at bounding box center [519, 143] width 1039 height 1011
click at [658, 86] on button "Next" at bounding box center [661, 82] width 18 height 18
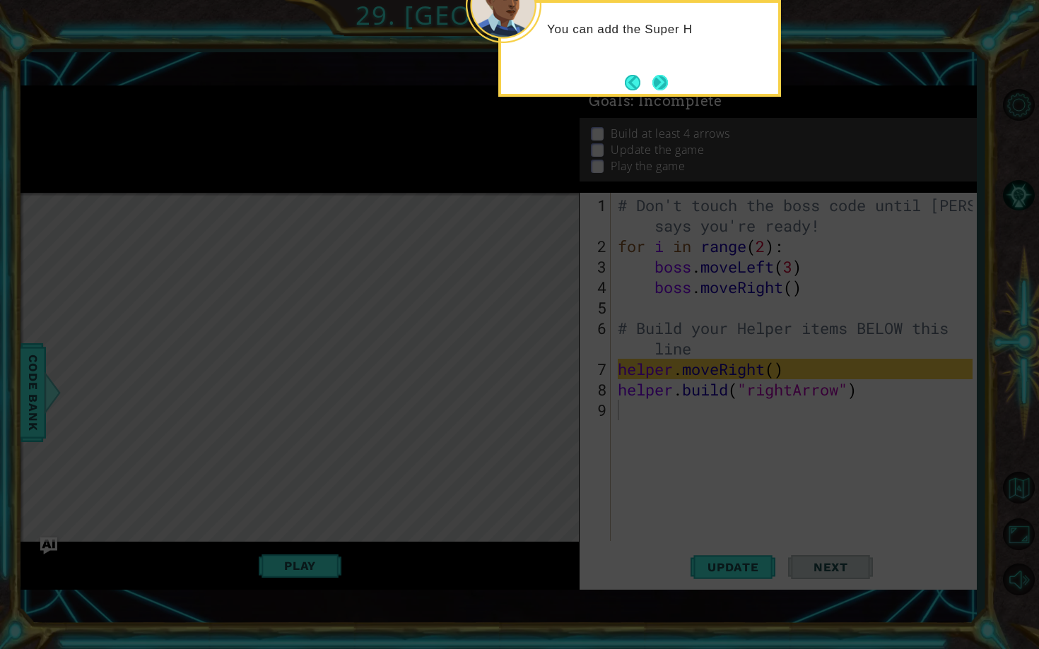
click at [668, 76] on button "Next" at bounding box center [659, 82] width 25 height 25
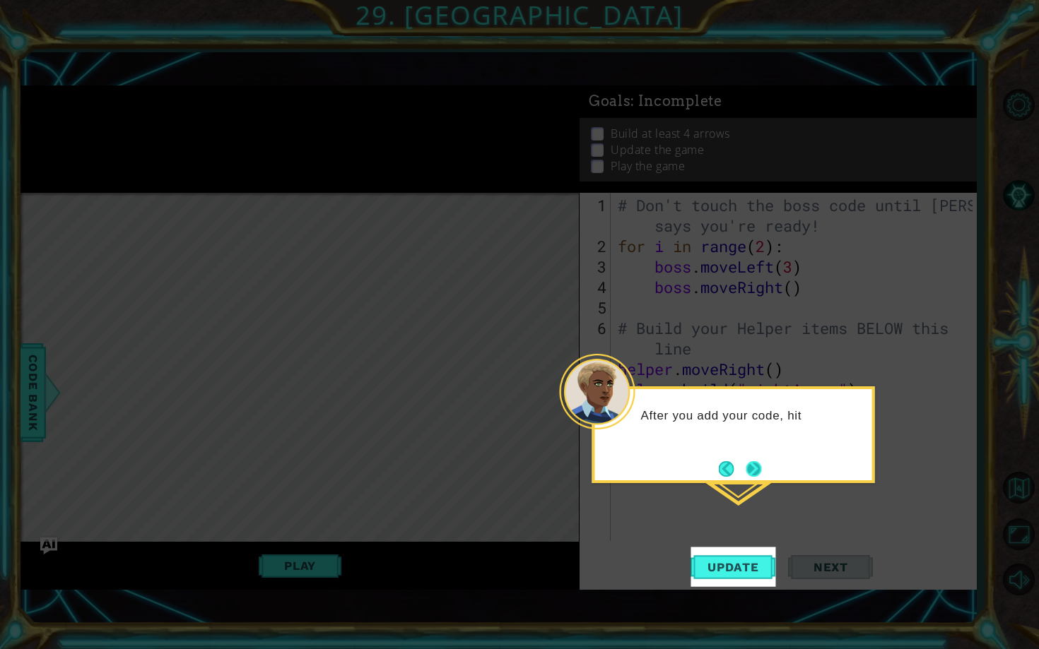
click at [760, 464] on button "Next" at bounding box center [753, 468] width 19 height 19
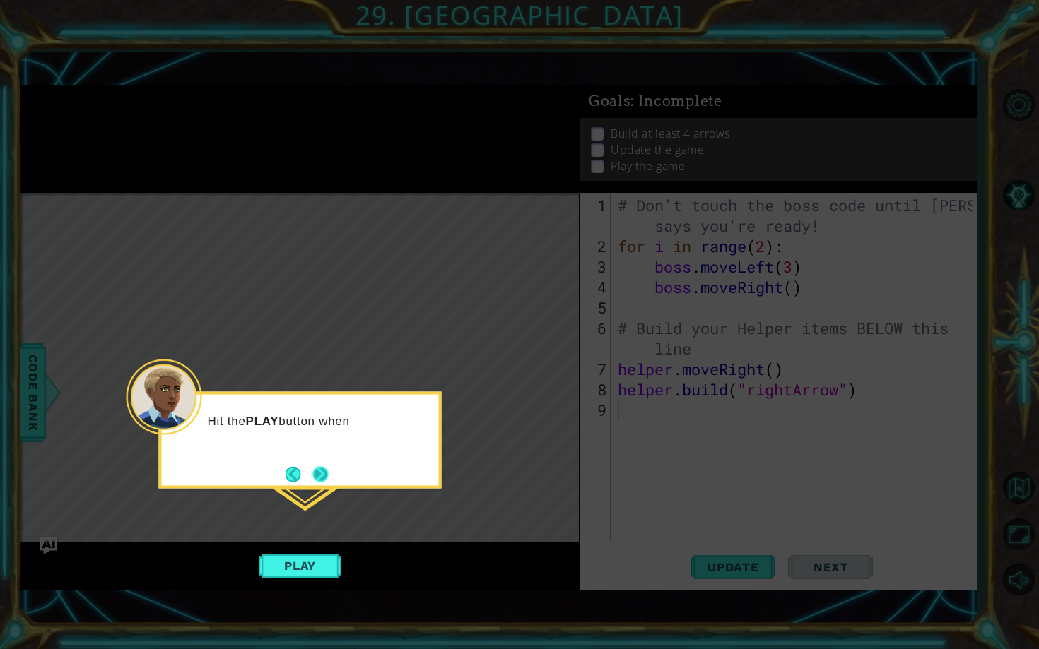
click at [331, 468] on button "Next" at bounding box center [321, 475] width 22 height 22
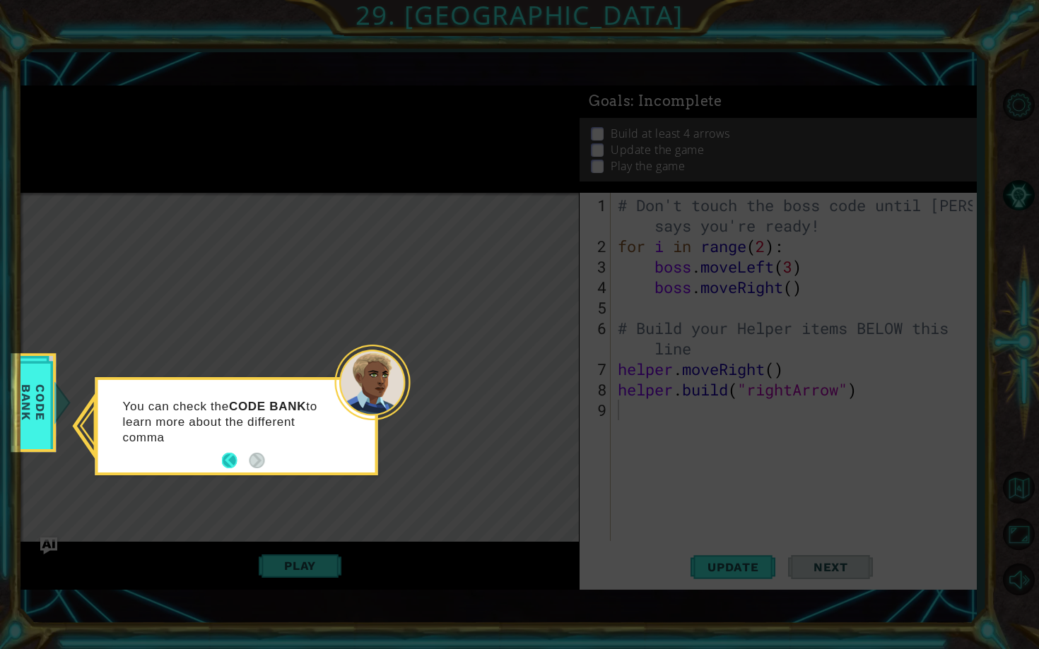
click at [230, 457] on button "Back" at bounding box center [236, 461] width 28 height 16
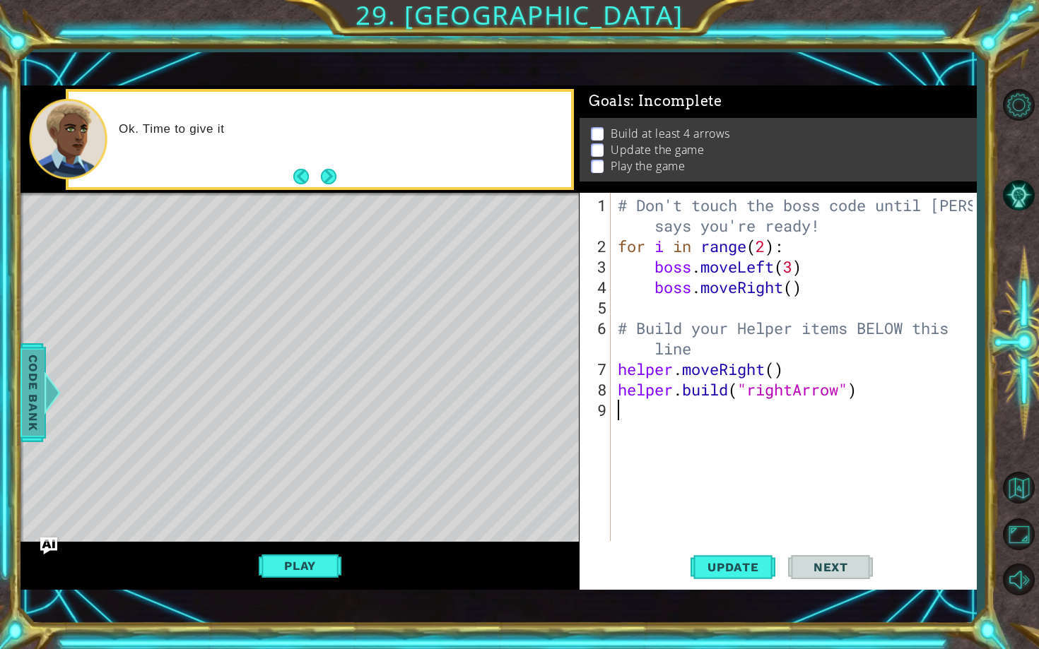
click at [40, 379] on span "Code Bank" at bounding box center [33, 393] width 23 height 86
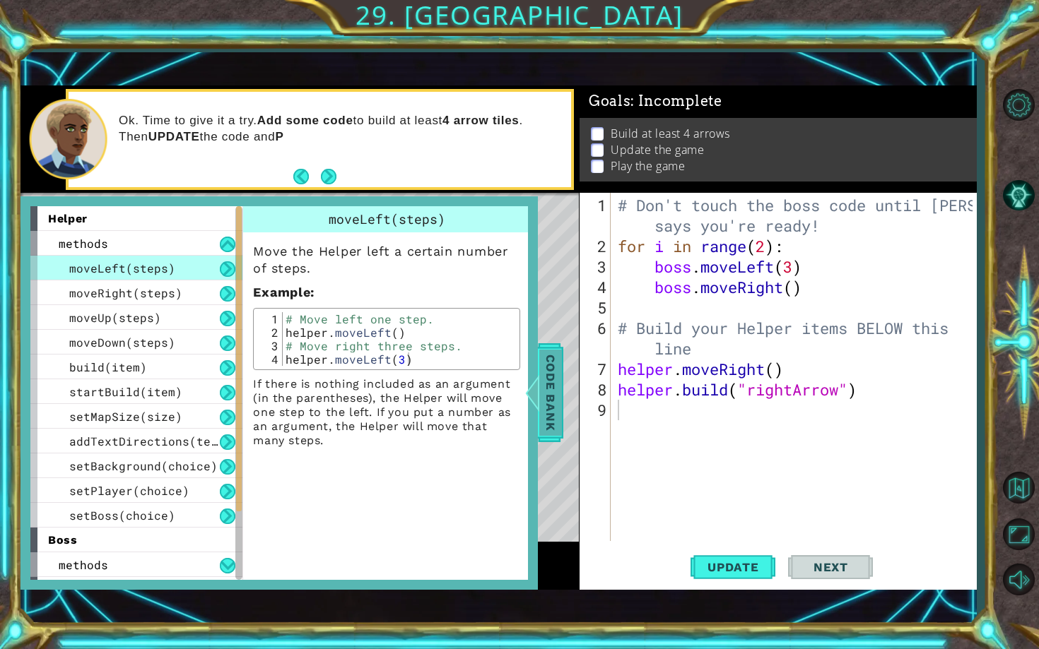
click at [544, 392] on span "Code Bank" at bounding box center [550, 393] width 23 height 86
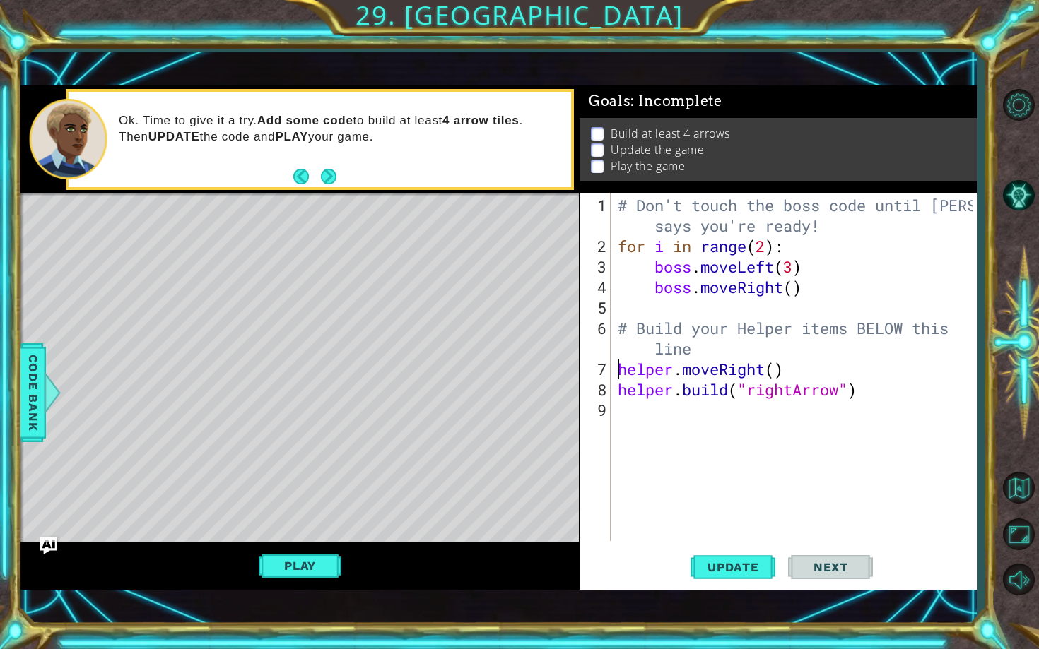
click at [620, 363] on div "# Don't touch the boss code until [PERSON_NAME] says you're ready! for i in ran…" at bounding box center [797, 400] width 365 height 410
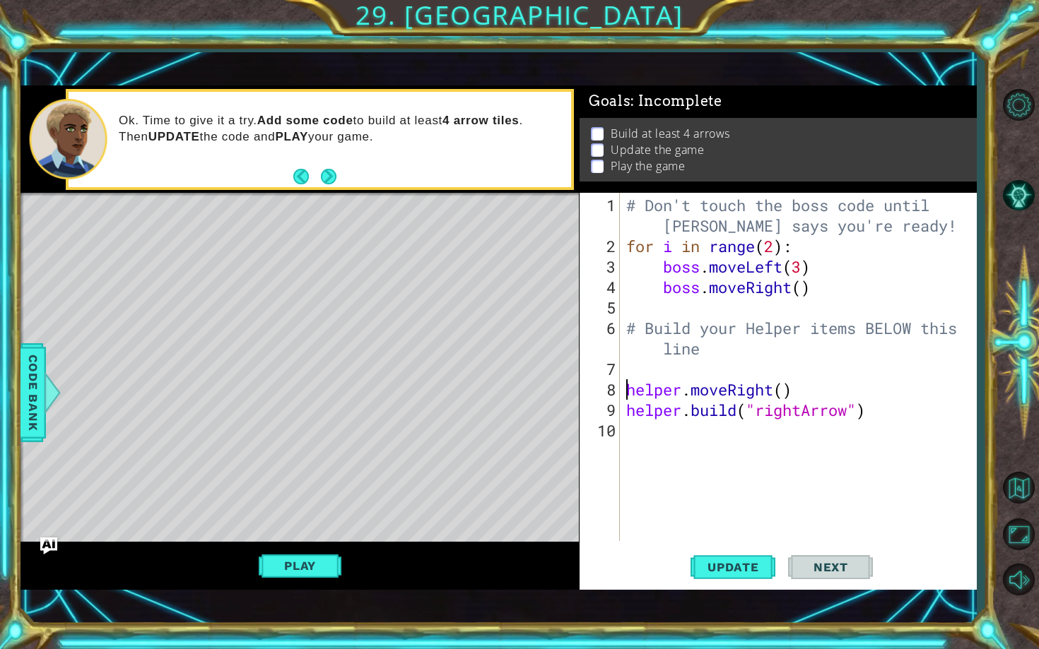
click at [615, 365] on div "7" at bounding box center [600, 369] width 37 height 20
type textarea "helper.moveRight()"
type textarea "F"
click at [629, 386] on div "# Don't touch the boss code until [PERSON_NAME] says you're ready! for i in ran…" at bounding box center [801, 400] width 356 height 410
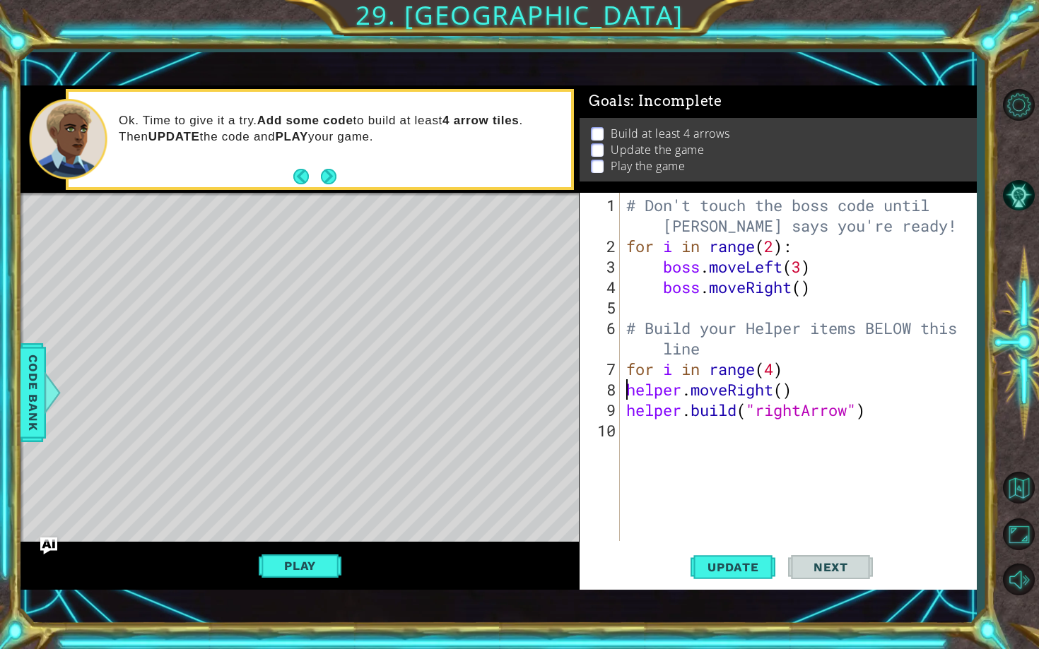
click at [800, 371] on div "# Don't touch the boss code until [PERSON_NAME] says you're ready! for i in ran…" at bounding box center [801, 400] width 356 height 410
type textarea "for i in range(4)"
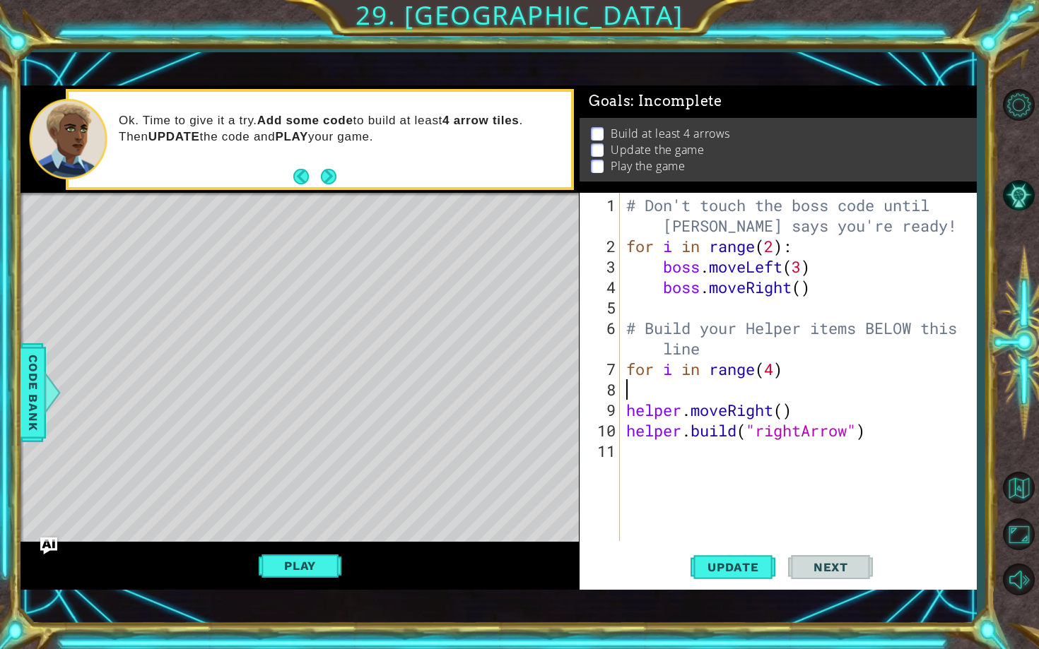
scroll to position [0, 0]
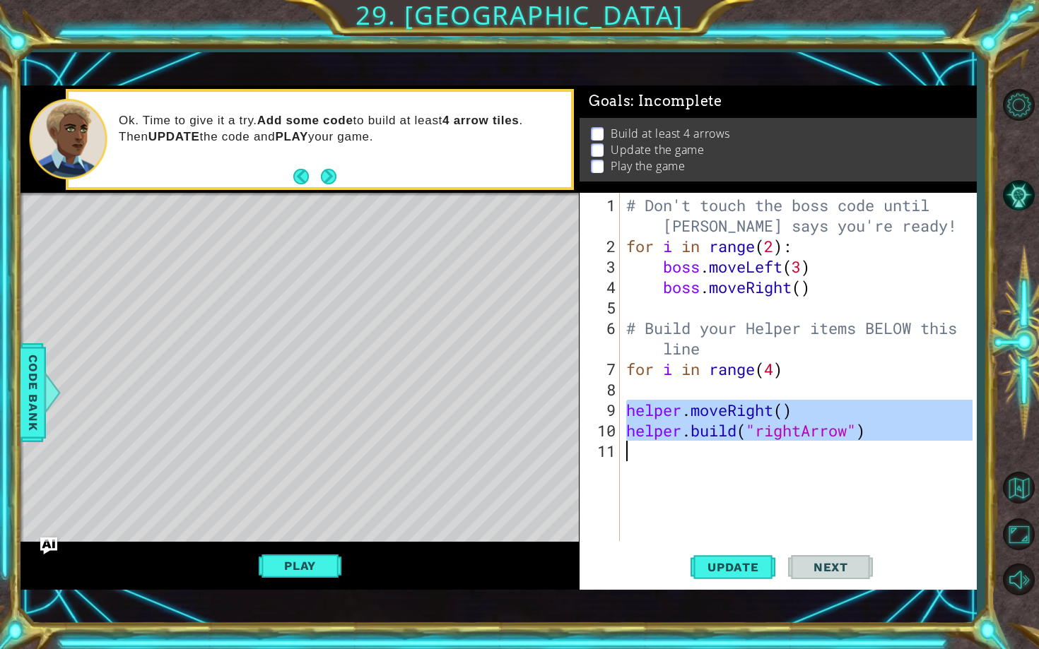
drag, startPoint x: 628, startPoint y: 414, endPoint x: 860, endPoint y: 445, distance: 234.5
click at [860, 445] on div "# Don't touch the boss code until [PERSON_NAME] says you're ready! for i in ran…" at bounding box center [801, 400] width 356 height 410
type textarea "\"
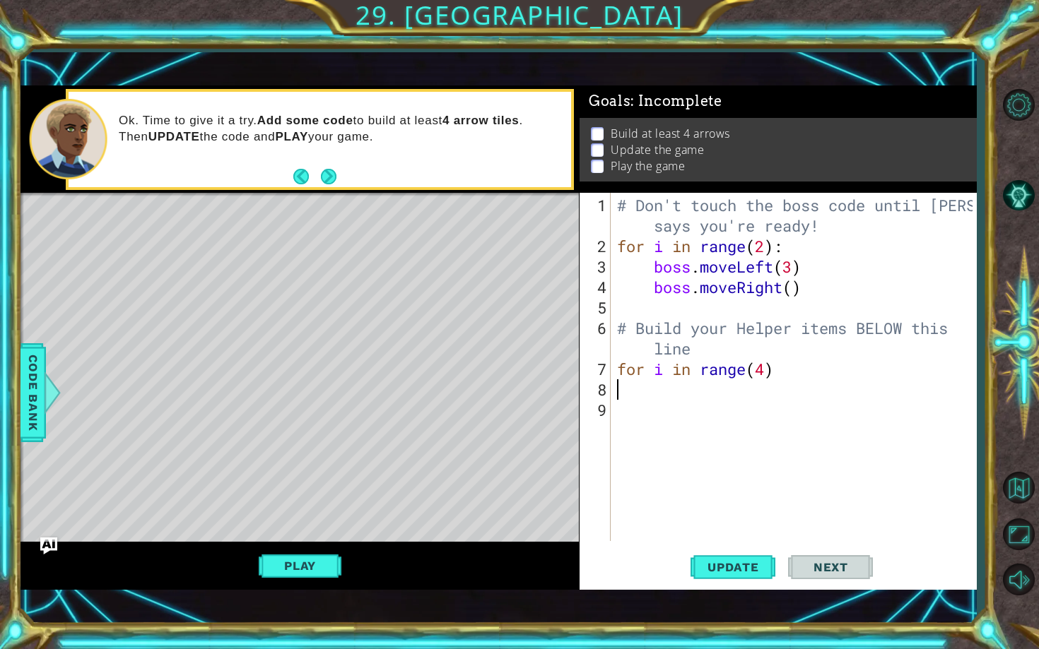
type textarea "for i in range(4)"
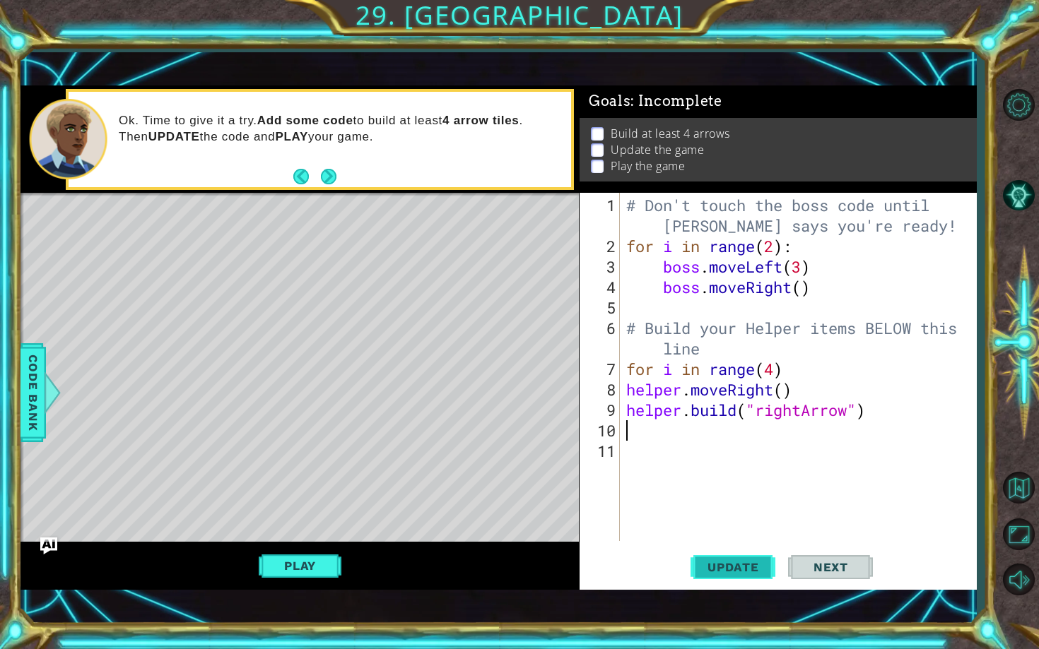
click at [717, 519] on span "Update" at bounding box center [733, 567] width 80 height 14
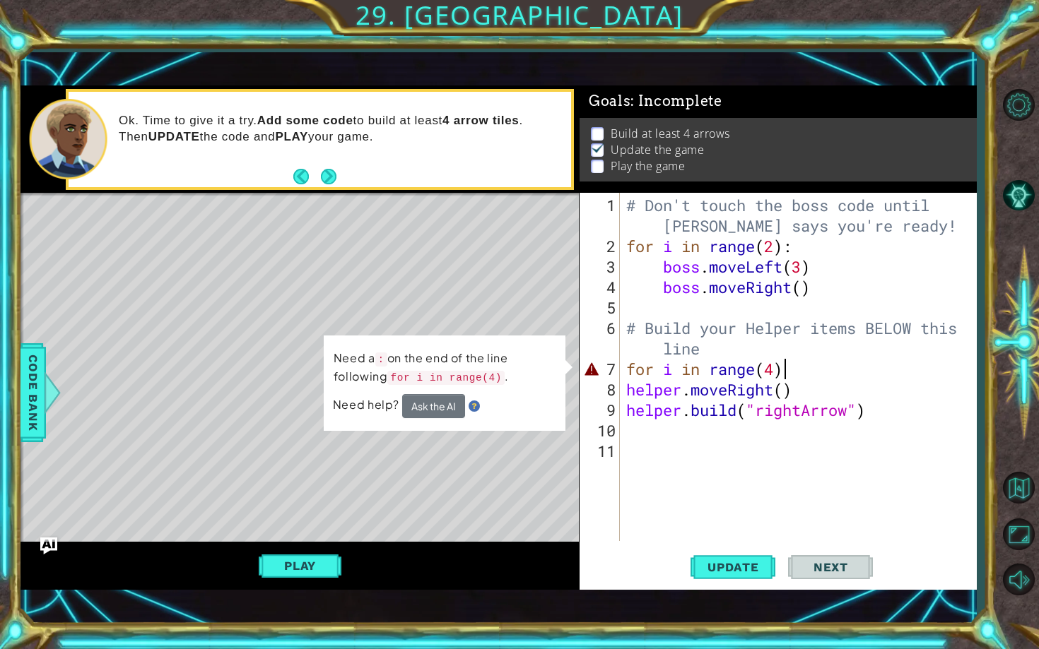
click at [789, 371] on div "# Don't touch the boss code until [PERSON_NAME] says you're ready! for i in ran…" at bounding box center [801, 400] width 356 height 410
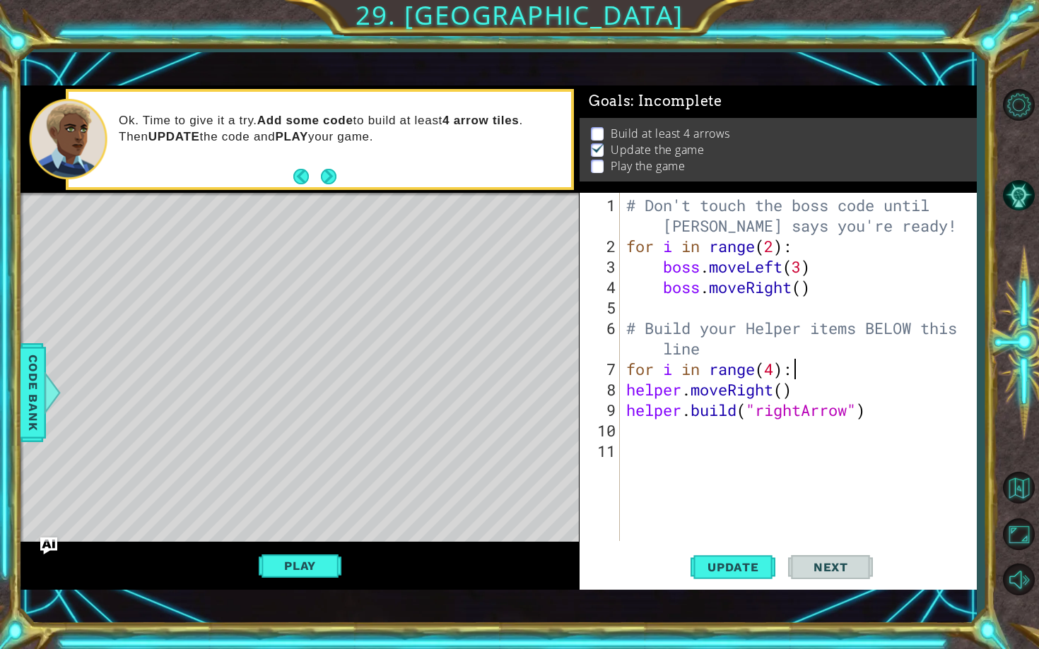
click at [624, 390] on div "# Don't touch the boss code until [PERSON_NAME] says you're ready! for i in ran…" at bounding box center [801, 400] width 356 height 410
click at [803, 365] on div "# Don't touch the boss code until [PERSON_NAME] says you're ready! for i in ran…" at bounding box center [801, 400] width 356 height 410
type textarea "for i in range(4):"
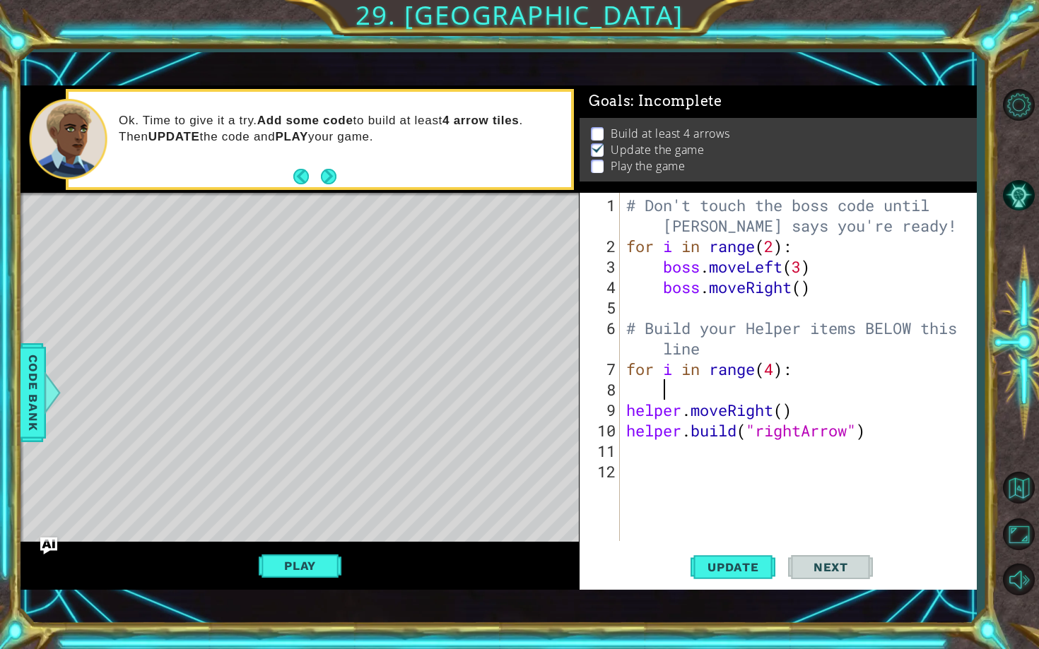
scroll to position [0, 1]
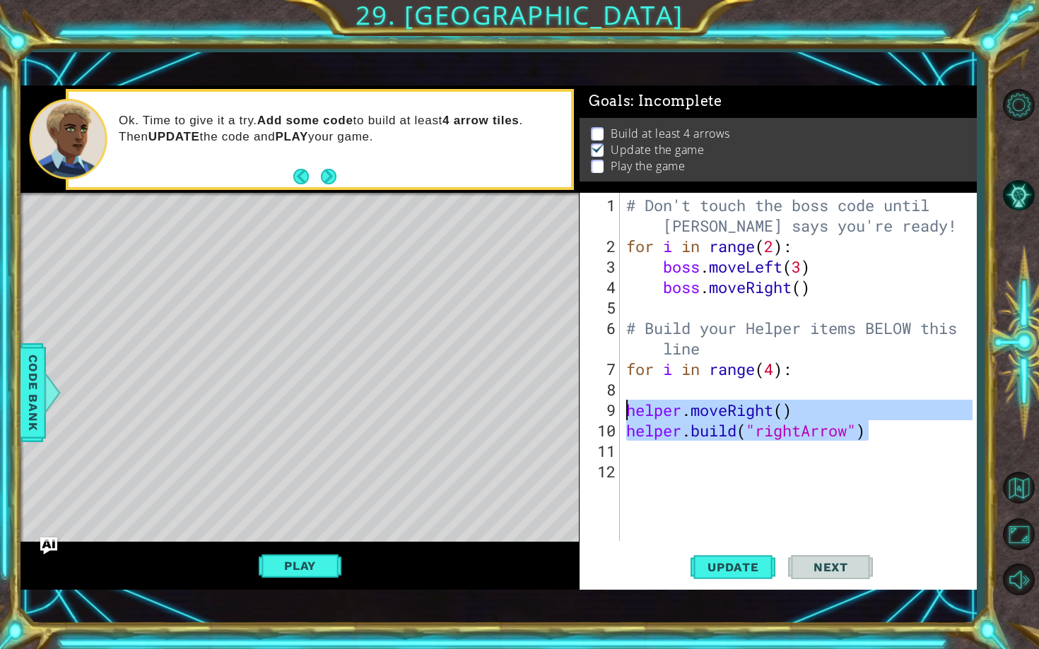
drag, startPoint x: 874, startPoint y: 435, endPoint x: 618, endPoint y: 405, distance: 257.5
click at [618, 405] on div "1 2 3 4 5 6 7 8 9 10 11 12 # Don't touch the boss code until [PERSON_NAME] says…" at bounding box center [775, 367] width 393 height 348
type textarea "helper.moveRight() [DOMAIN_NAME]("rightArrow")"
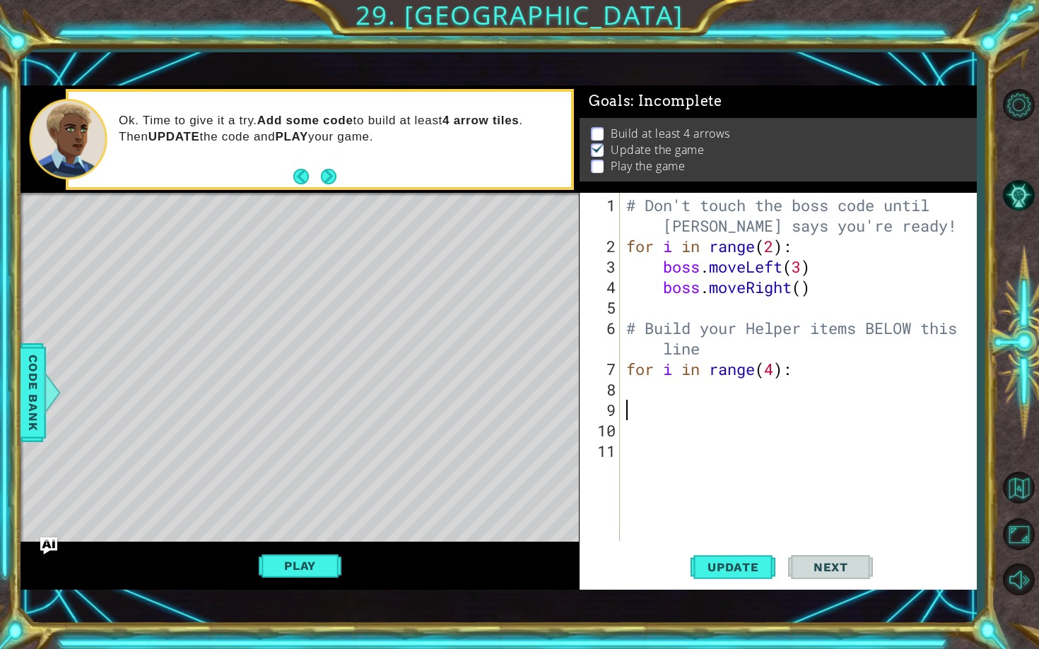
scroll to position [0, 0]
click at [719, 404] on div "# Don't touch the boss code until [PERSON_NAME] says you're ready! for i in ran…" at bounding box center [801, 400] width 356 height 410
click at [726, 396] on div "# Don't touch the boss code until [PERSON_NAME] says you're ready! for i in ran…" at bounding box center [801, 400] width 356 height 410
paste textarea "Code Area"
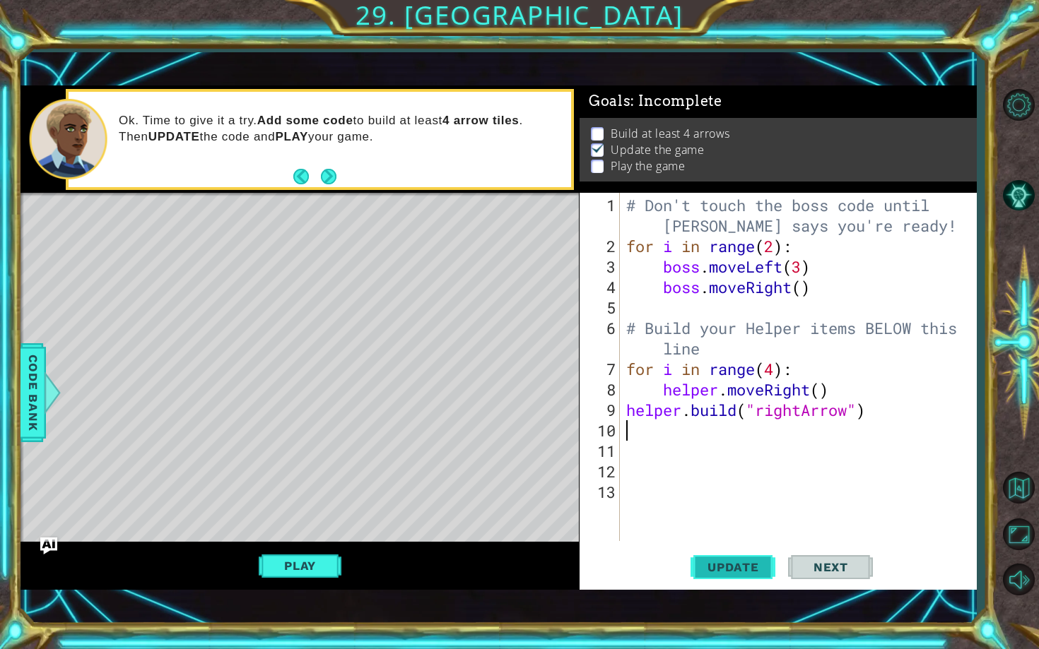
click at [731, 519] on span "Update" at bounding box center [733, 567] width 80 height 14
click at [320, 519] on button "Play" at bounding box center [300, 566] width 83 height 27
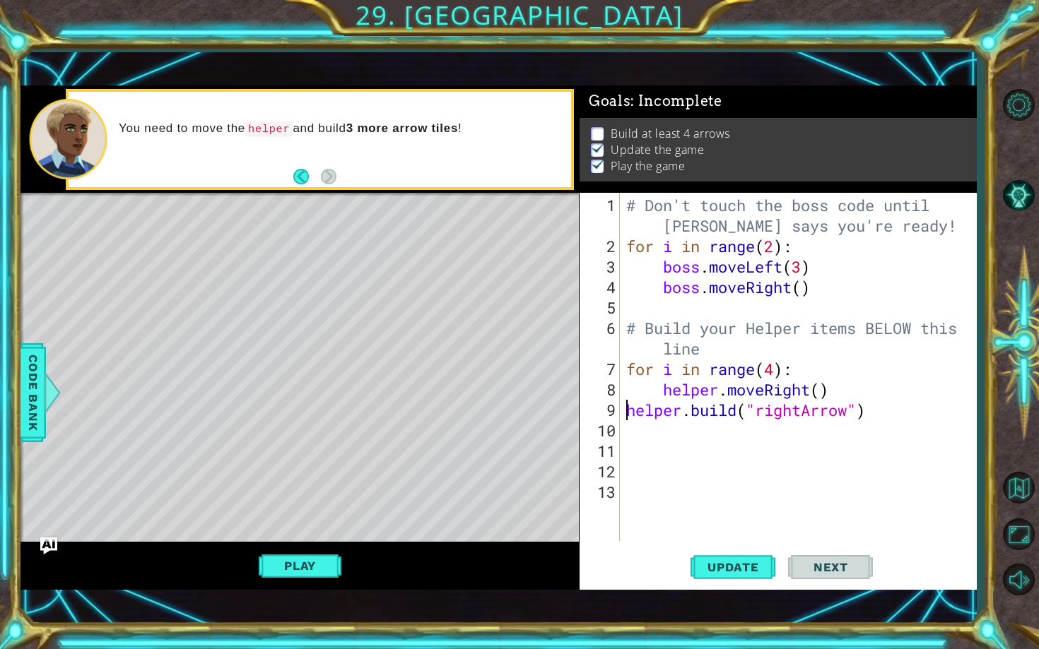
click at [626, 418] on div "# Don't touch the boss code until [PERSON_NAME] says you're ready! for i in ran…" at bounding box center [801, 400] width 356 height 410
click at [825, 393] on div "# Don't touch the boss code until [PERSON_NAME] says you're ready! for i in ran…" at bounding box center [801, 400] width 356 height 410
type textarea "helper.moveRight()"
click at [832, 392] on div "# Don't touch the boss code until [PERSON_NAME] says you're ready! for i in ran…" at bounding box center [801, 400] width 356 height 410
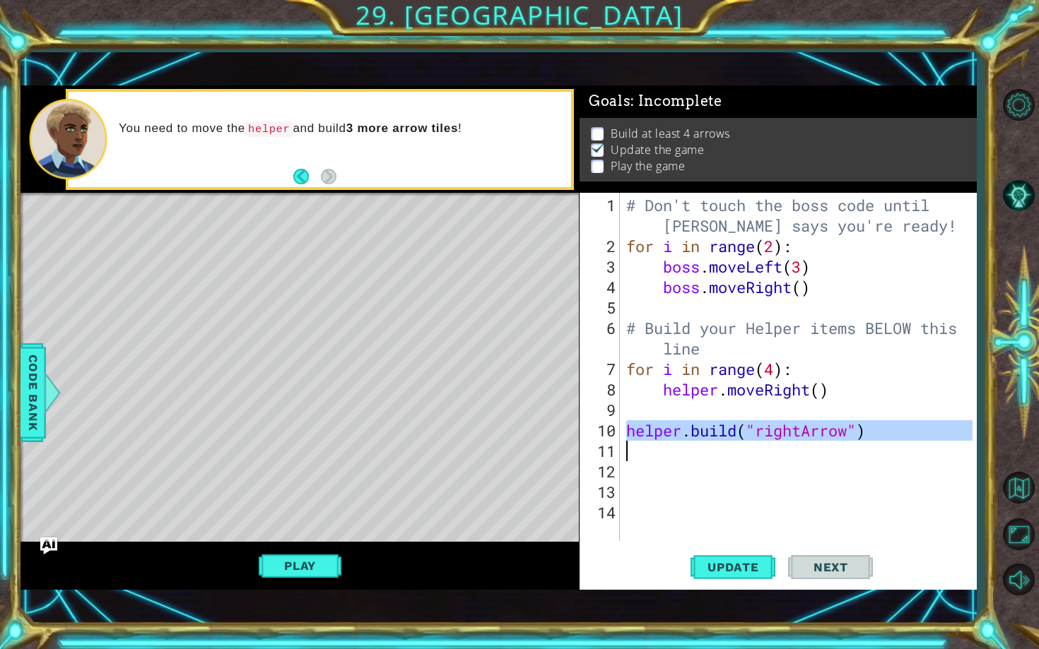
drag, startPoint x: 626, startPoint y: 432, endPoint x: 871, endPoint y: 444, distance: 245.5
click at [871, 444] on div "# Don't touch the boss code until [PERSON_NAME] says you're ready! for i in ran…" at bounding box center [801, 400] width 356 height 410
type textarea "[DOMAIN_NAME]("rightArrow")"
click at [698, 401] on div "# Don't touch the boss code until [PERSON_NAME] says you're ready! for i in ran…" at bounding box center [801, 400] width 356 height 410
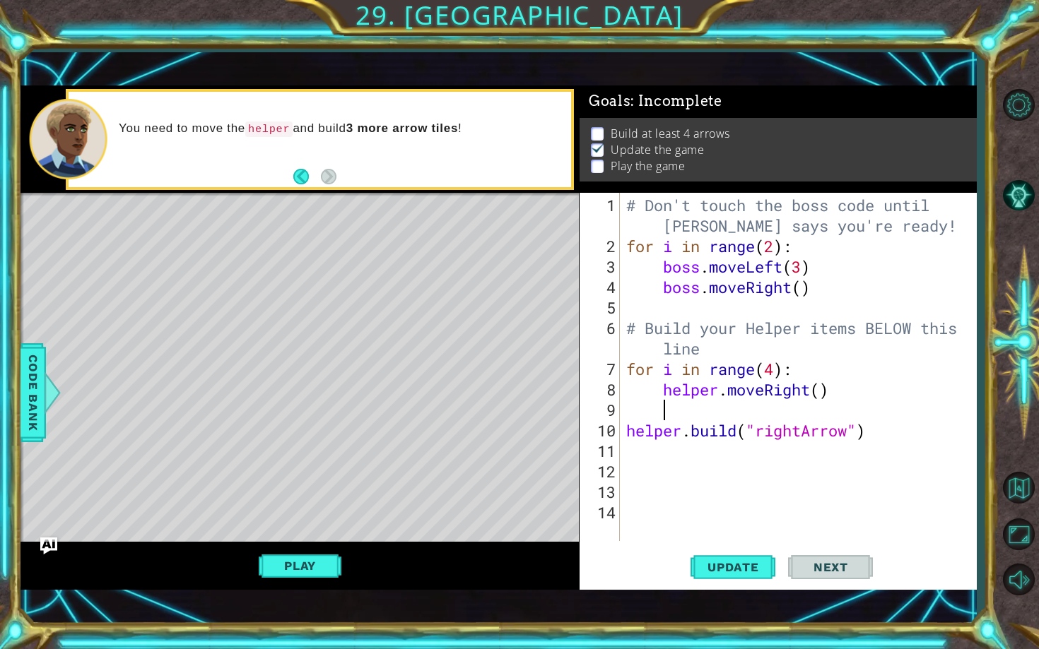
paste textarea "Code Area"
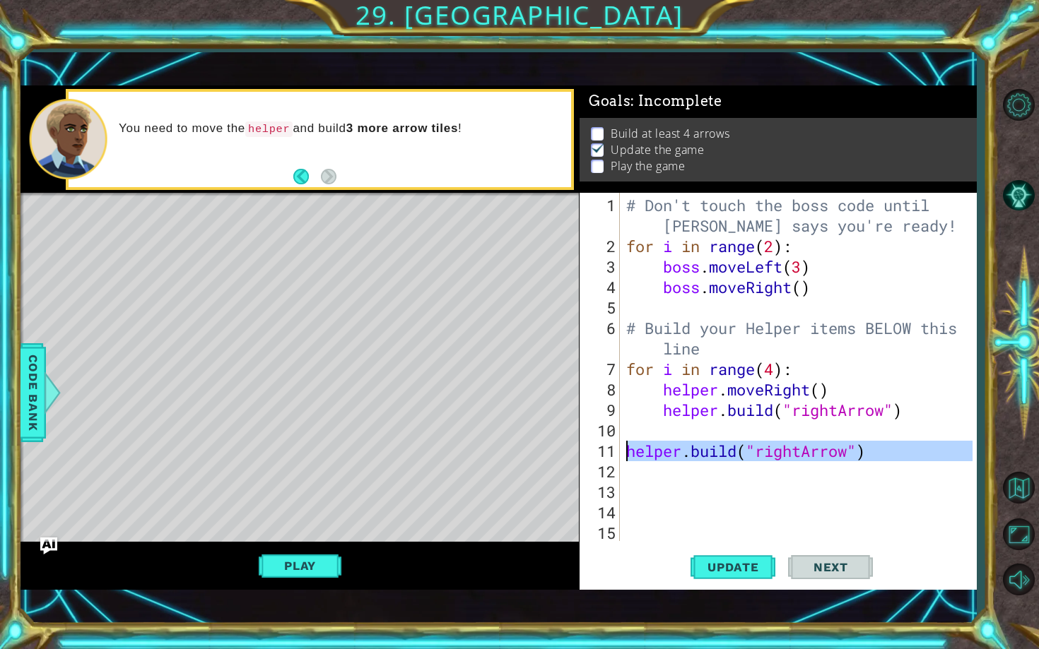
drag, startPoint x: 894, startPoint y: 466, endPoint x: 625, endPoint y: 459, distance: 269.4
click at [625, 459] on div "# Don't touch the boss code until [PERSON_NAME] says you're ready! for i in ran…" at bounding box center [801, 400] width 356 height 410
type textarea "[DOMAIN_NAME]("rightArrow")"
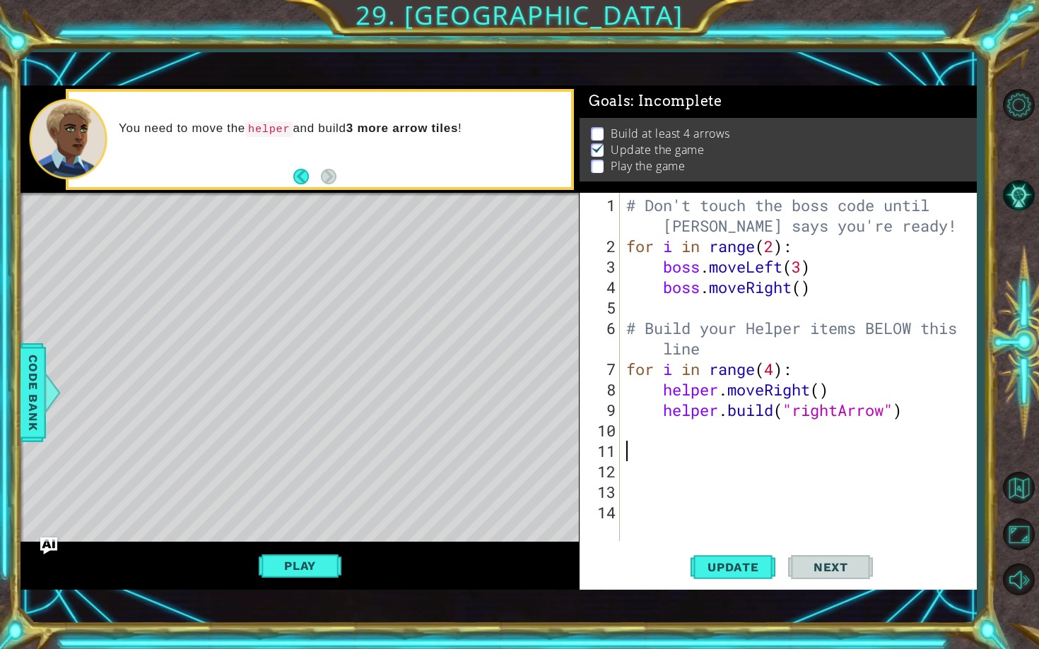
click at [625, 512] on div "# Don't touch the boss code until [PERSON_NAME] says you're ready! for i in ran…" at bounding box center [801, 400] width 356 height 410
click at [717, 519] on span "Update" at bounding box center [733, 567] width 80 height 14
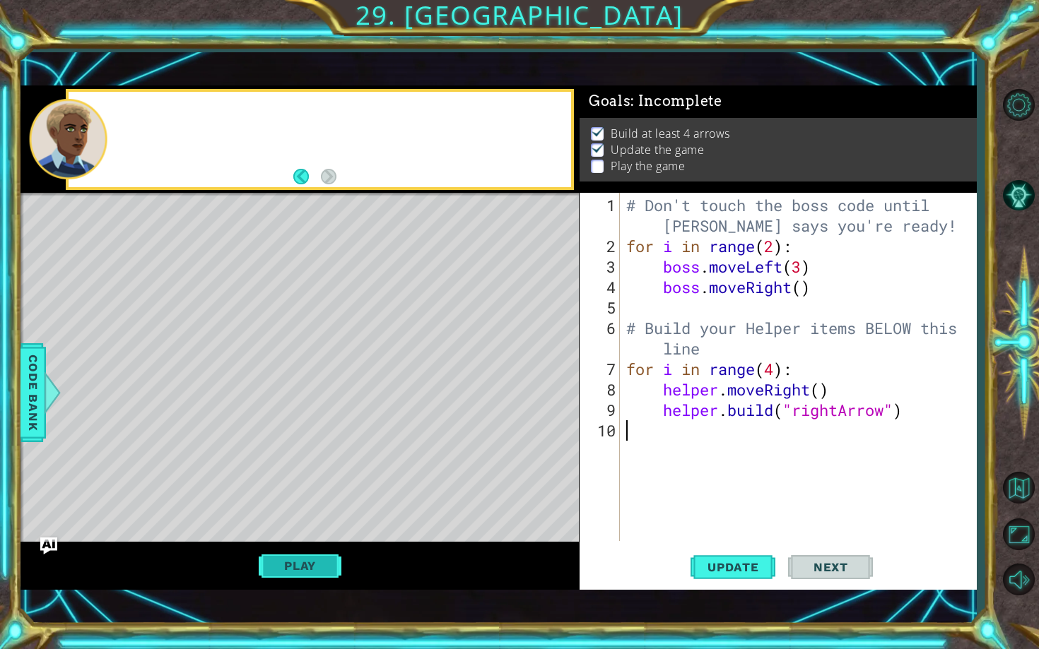
click at [273, 519] on button "Play" at bounding box center [300, 566] width 83 height 27
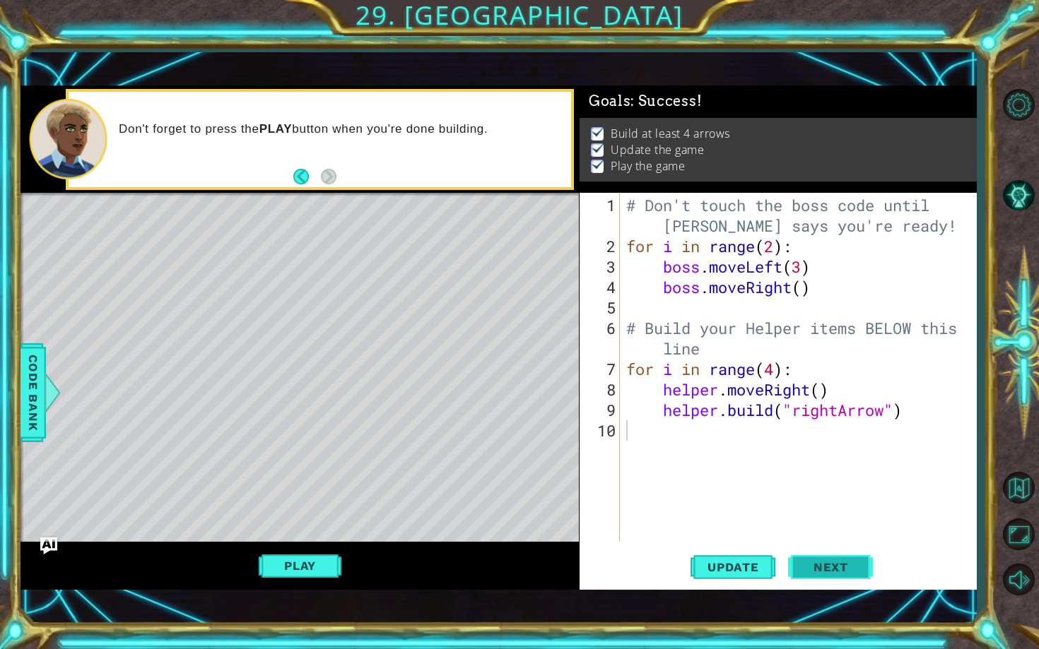
click at [835, 519] on button "Next" at bounding box center [830, 568] width 85 height 40
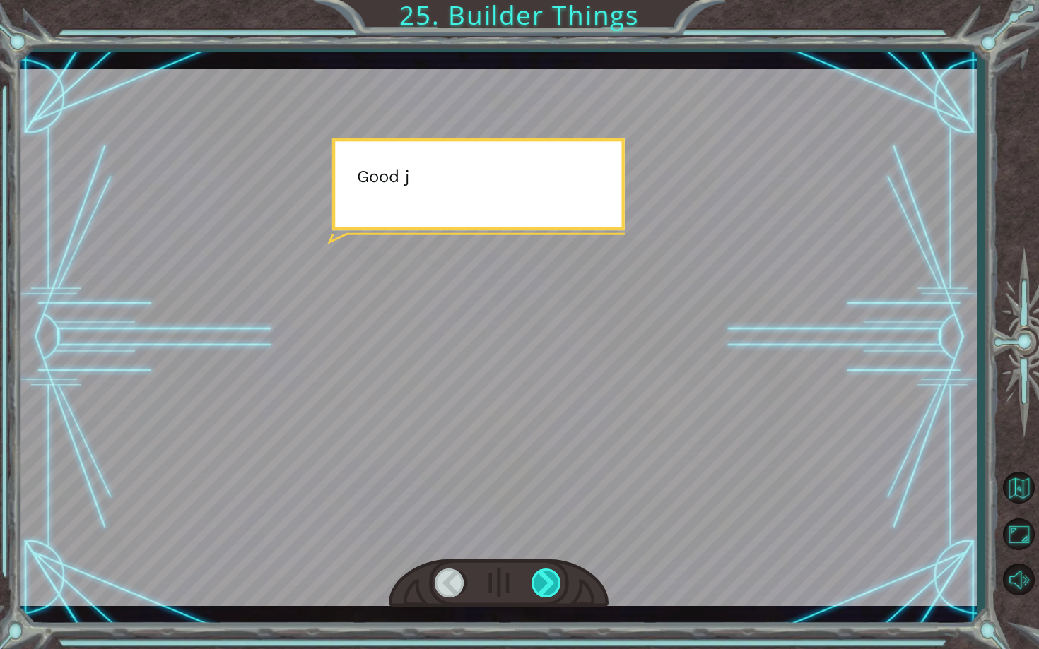
click at [553, 519] on div at bounding box center [546, 583] width 31 height 29
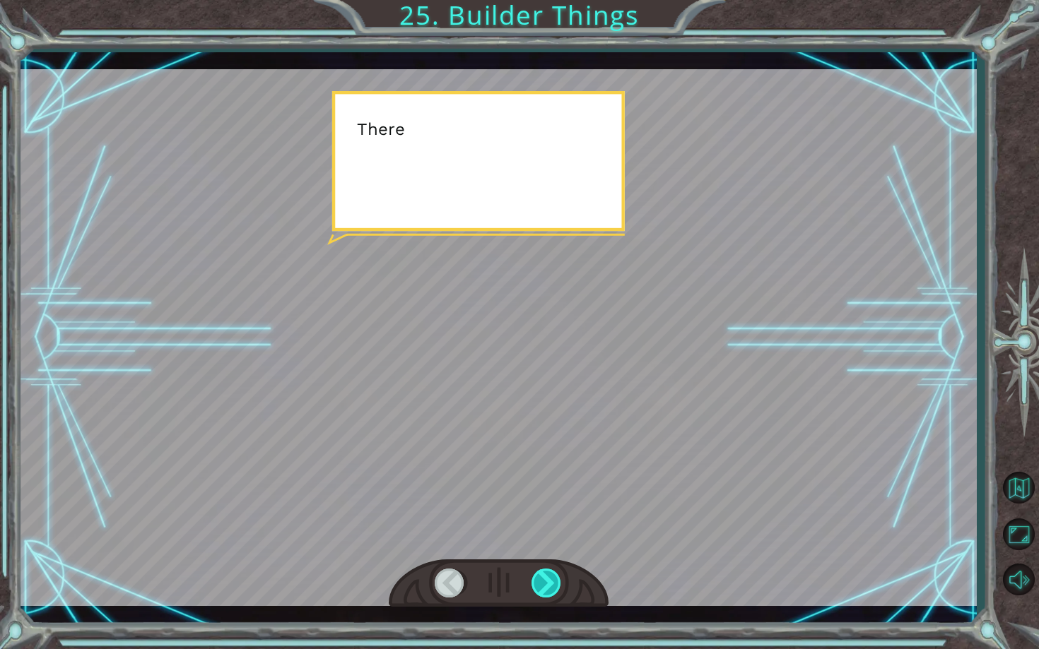
click at [553, 519] on div at bounding box center [546, 583] width 31 height 29
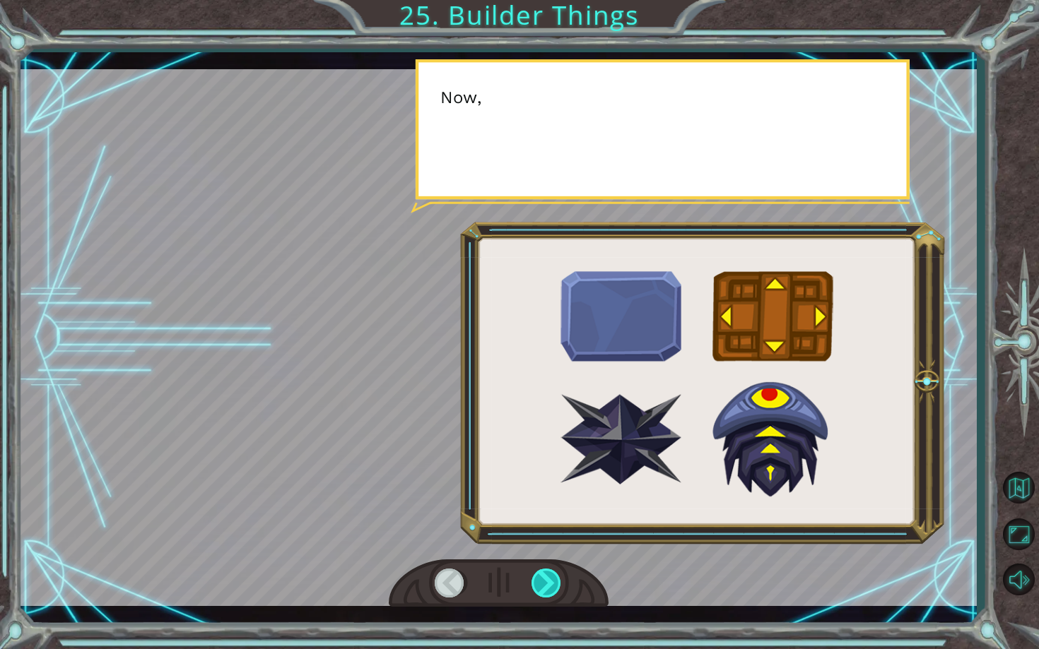
click at [553, 519] on div at bounding box center [546, 583] width 31 height 29
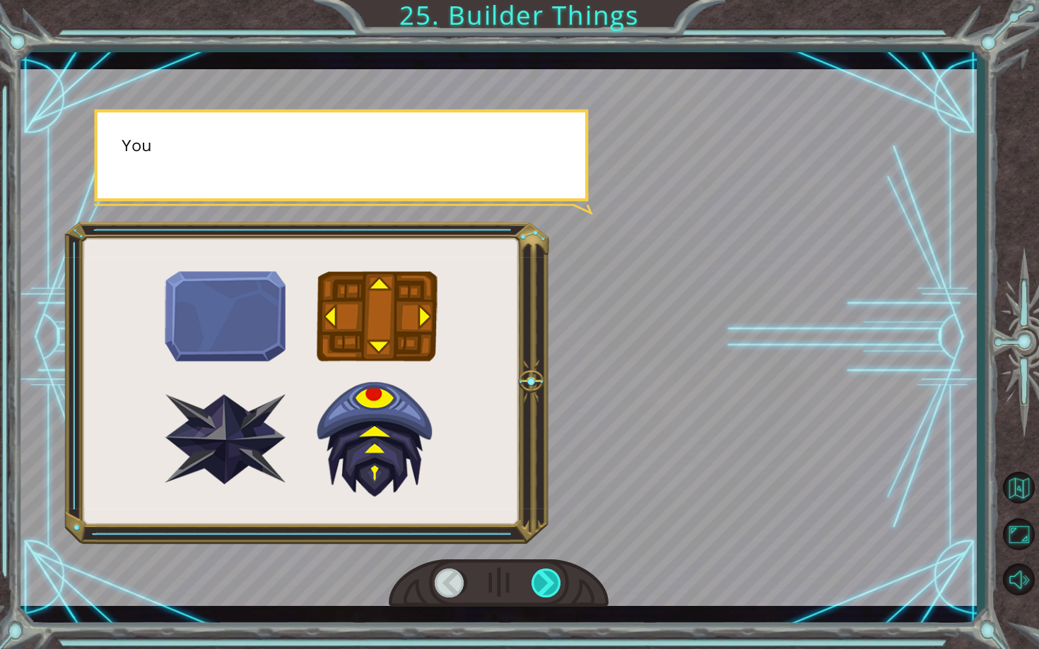
click at [553, 519] on div at bounding box center [546, 583] width 31 height 29
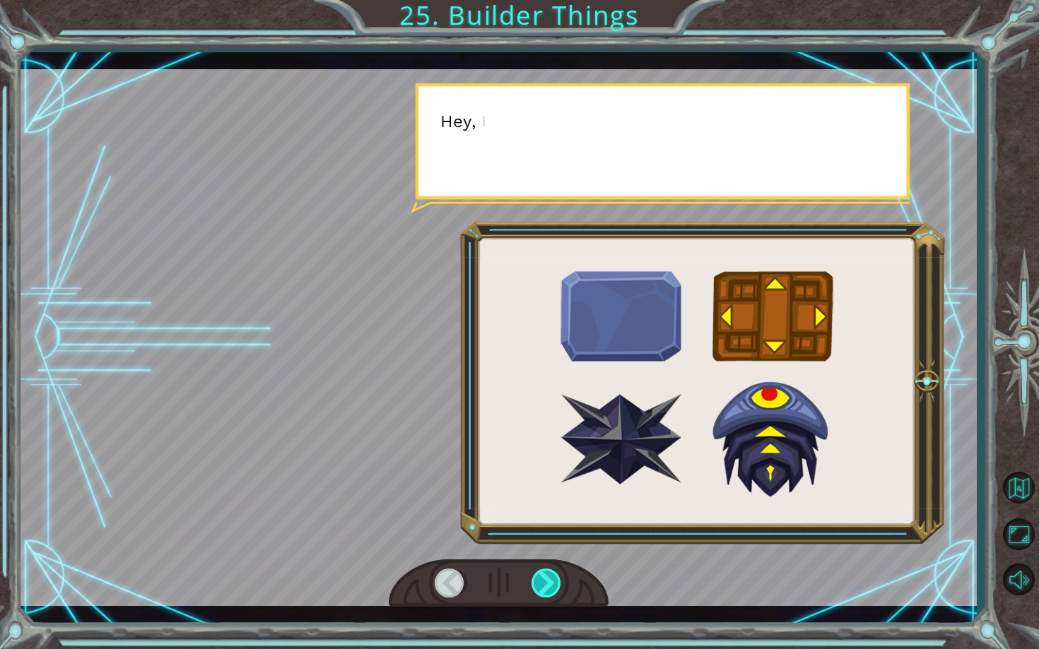
click at [553, 519] on div at bounding box center [546, 583] width 31 height 29
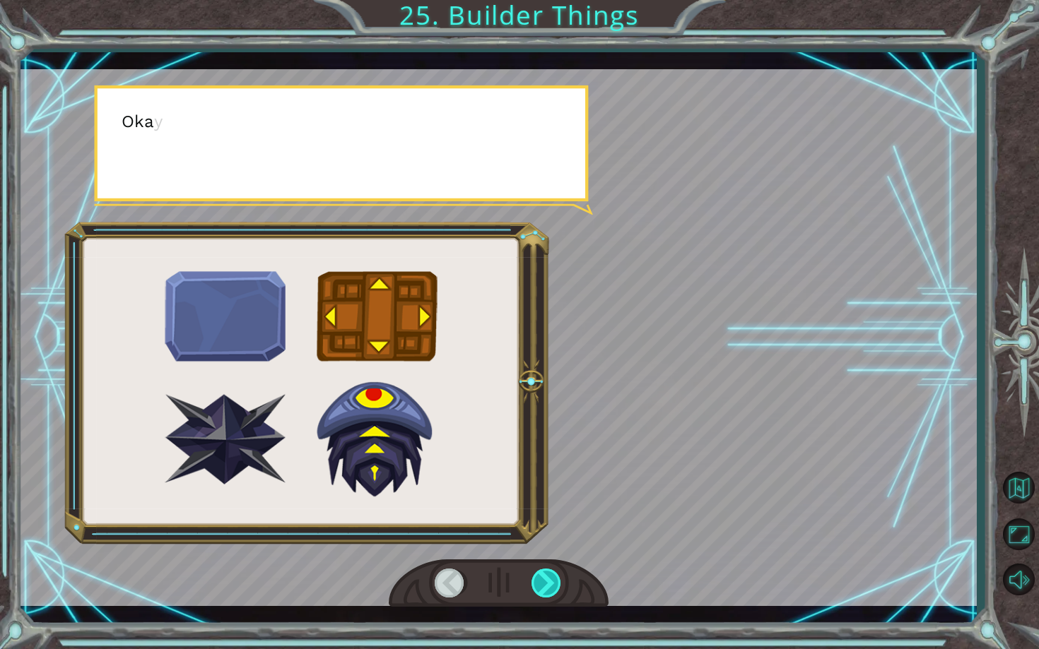
click at [553, 519] on div at bounding box center [546, 583] width 31 height 29
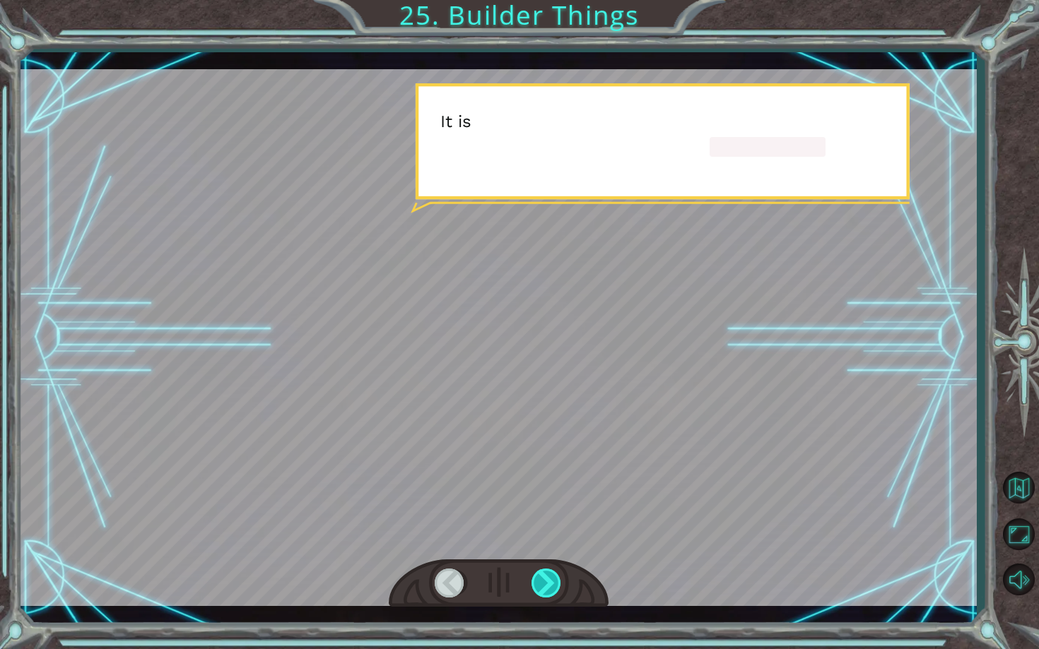
click at [553, 519] on div at bounding box center [546, 583] width 31 height 29
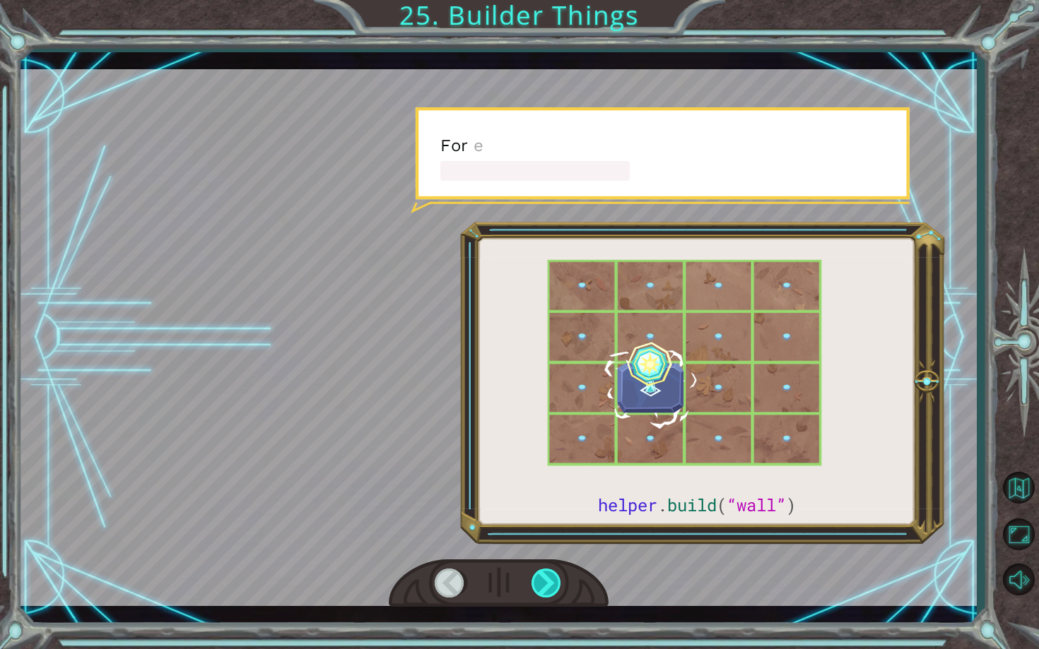
click at [553, 519] on div at bounding box center [546, 583] width 31 height 29
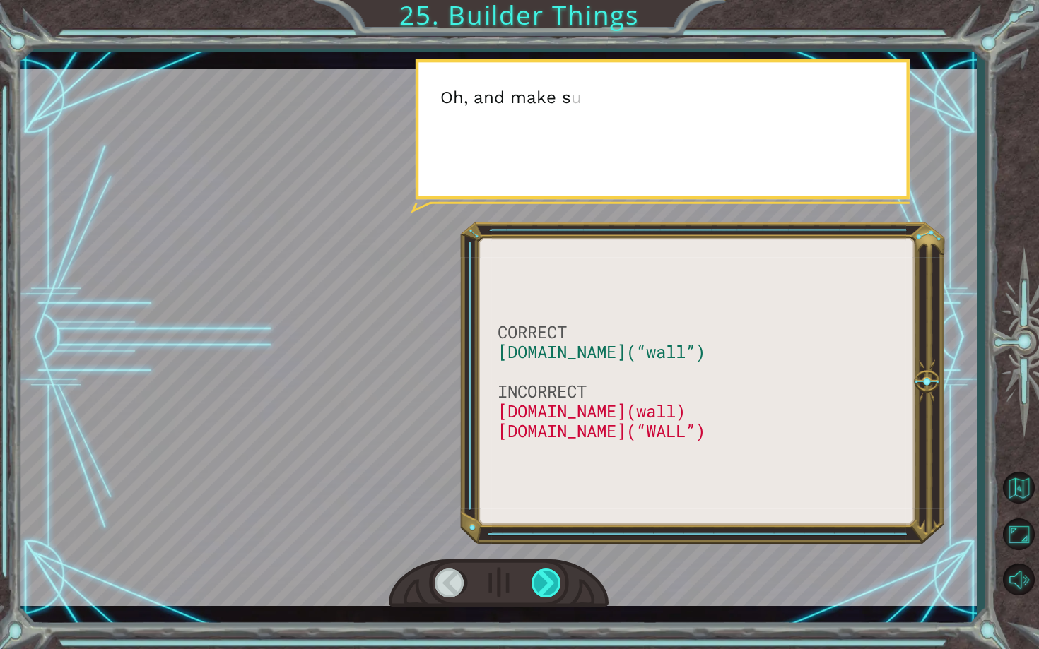
click at [553, 519] on div at bounding box center [546, 583] width 31 height 29
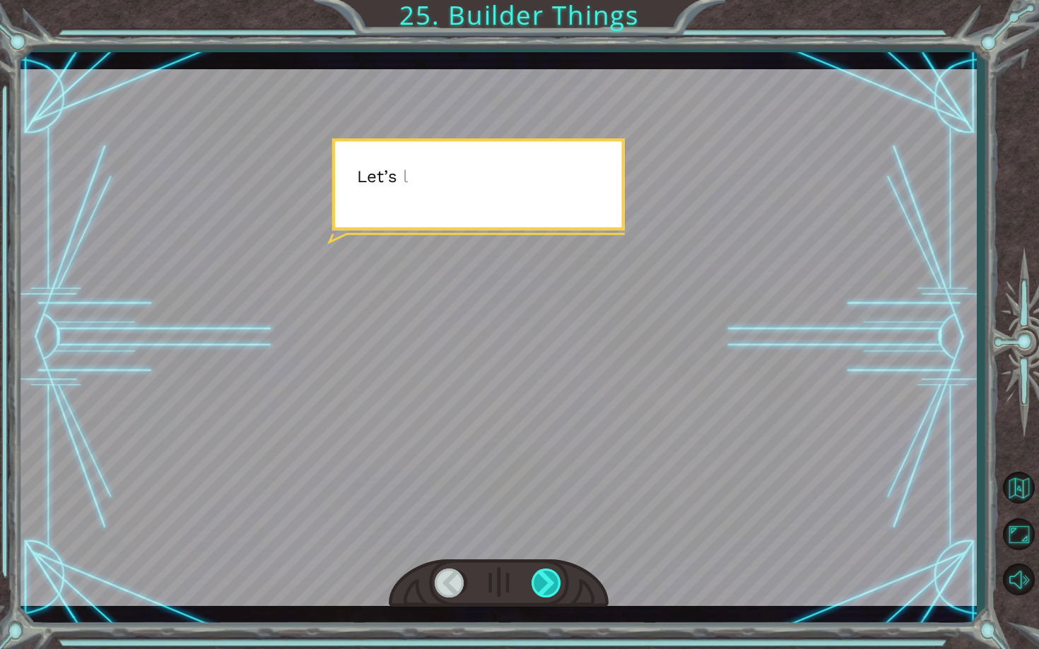
click at [553, 519] on div at bounding box center [546, 583] width 31 height 29
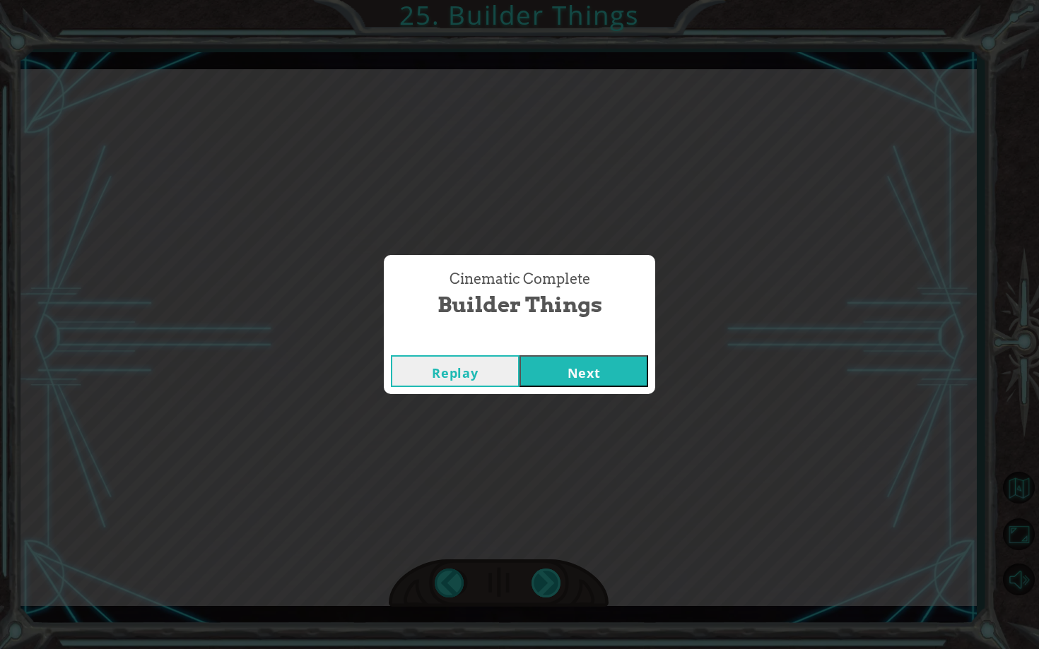
click at [553, 519] on div "Cinematic Complete Builder Things Replay Next" at bounding box center [519, 324] width 1039 height 649
click at [546, 372] on button "Next" at bounding box center [583, 371] width 129 height 32
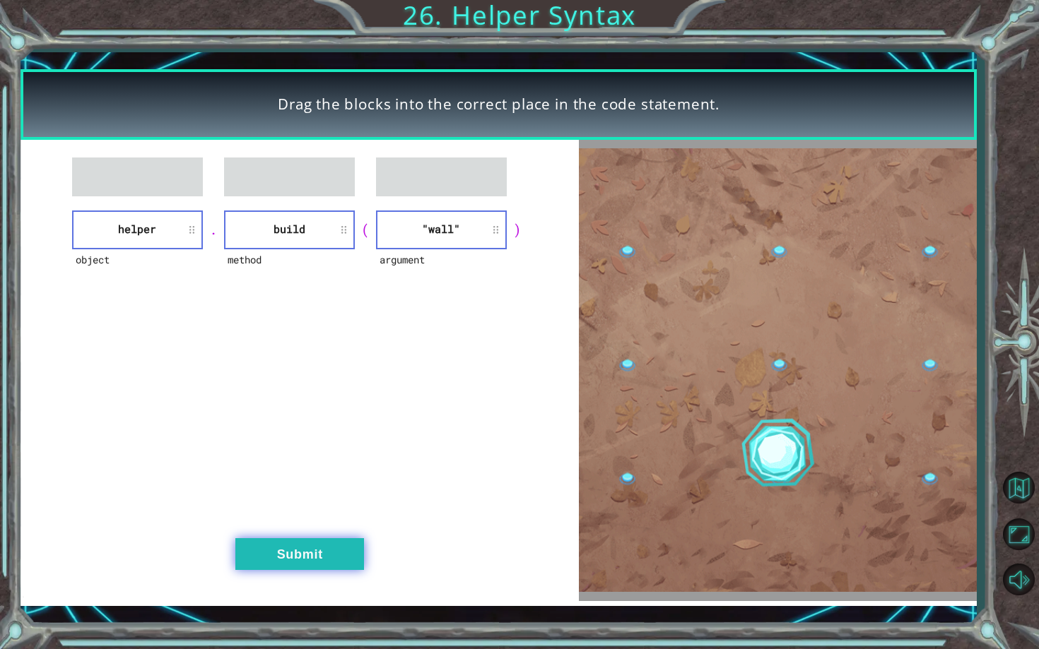
click at [288, 519] on button "Submit" at bounding box center [299, 554] width 129 height 32
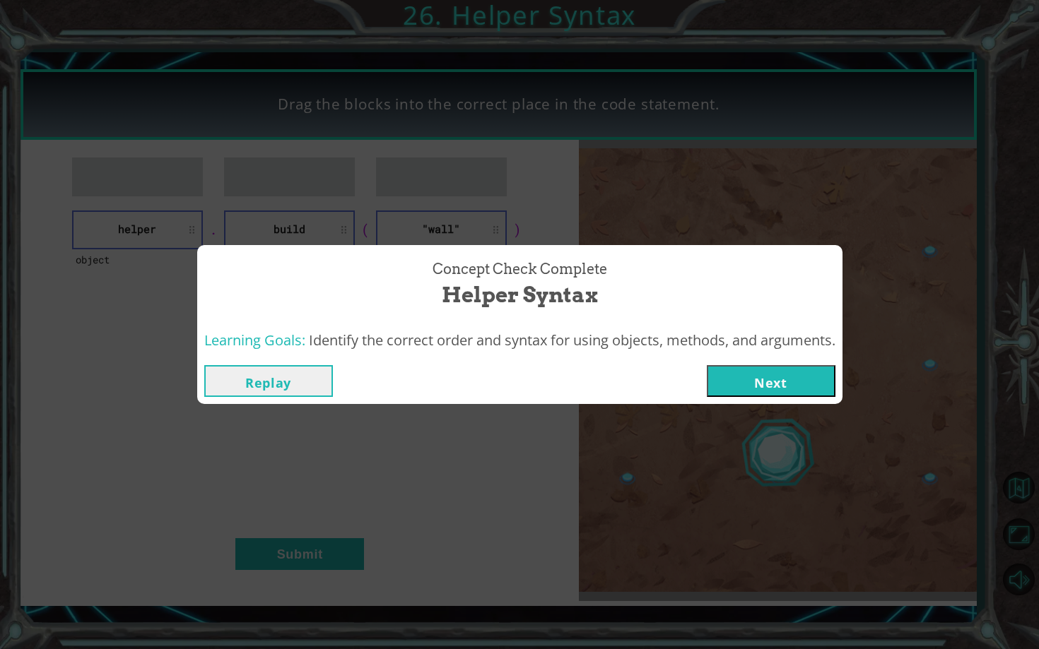
click at [808, 379] on button "Next" at bounding box center [771, 381] width 129 height 32
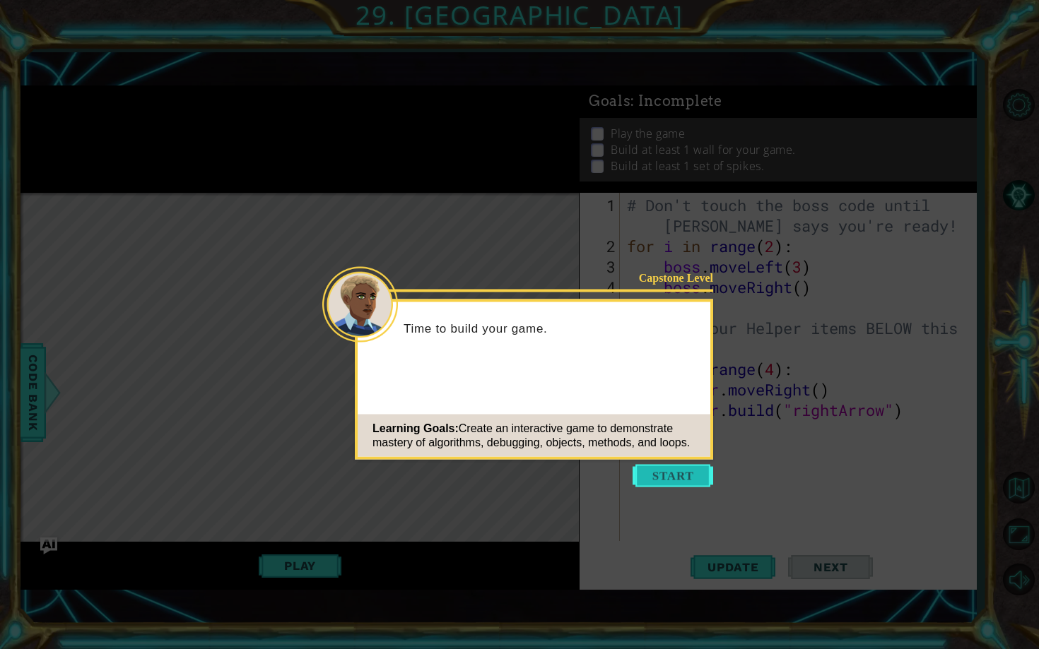
click at [689, 477] on button "Start" at bounding box center [672, 476] width 81 height 23
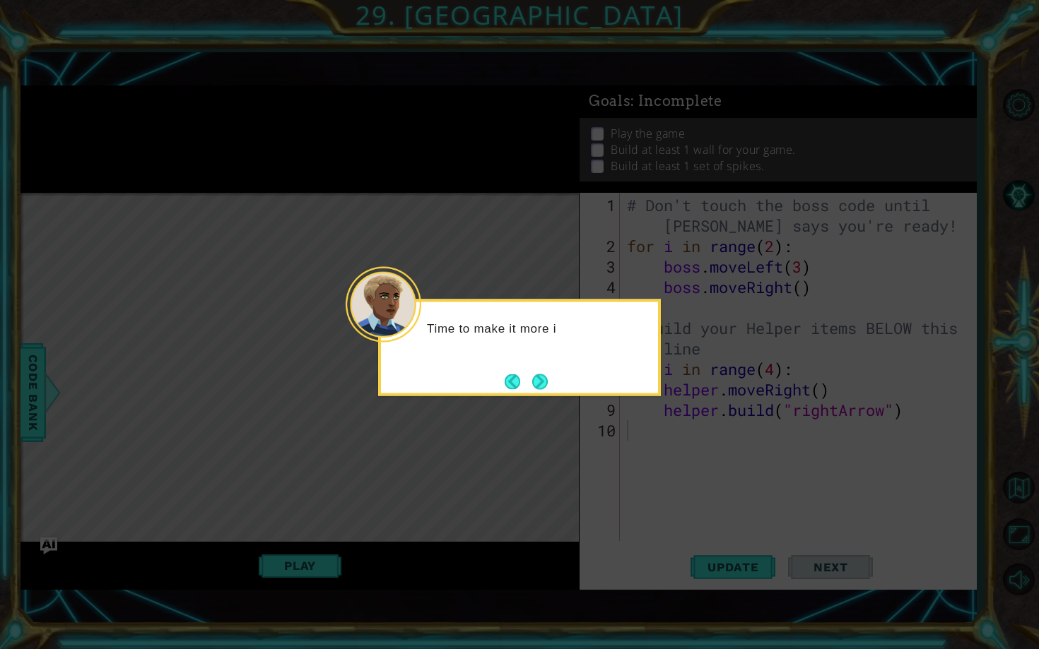
click at [554, 379] on div "Time to make it more i" at bounding box center [519, 348] width 283 height 97
click at [554, 379] on div "Time to make it more interes" at bounding box center [519, 348] width 283 height 97
click at [546, 379] on button "Next" at bounding box center [540, 382] width 18 height 18
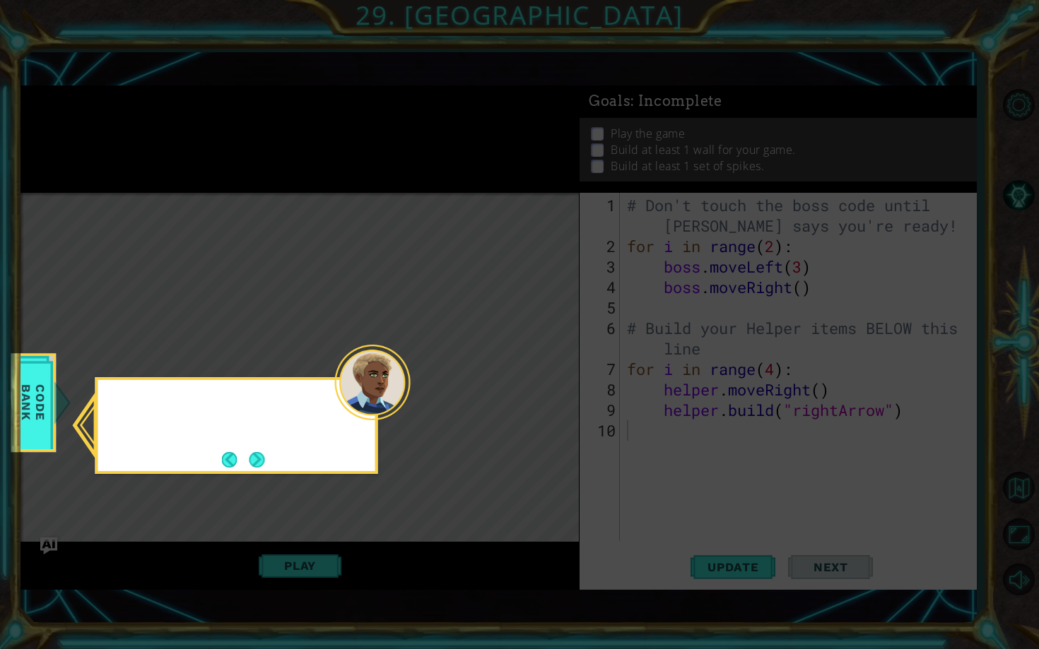
click at [546, 379] on icon at bounding box center [519, 324] width 1039 height 649
click at [258, 457] on button "Next" at bounding box center [256, 460] width 23 height 23
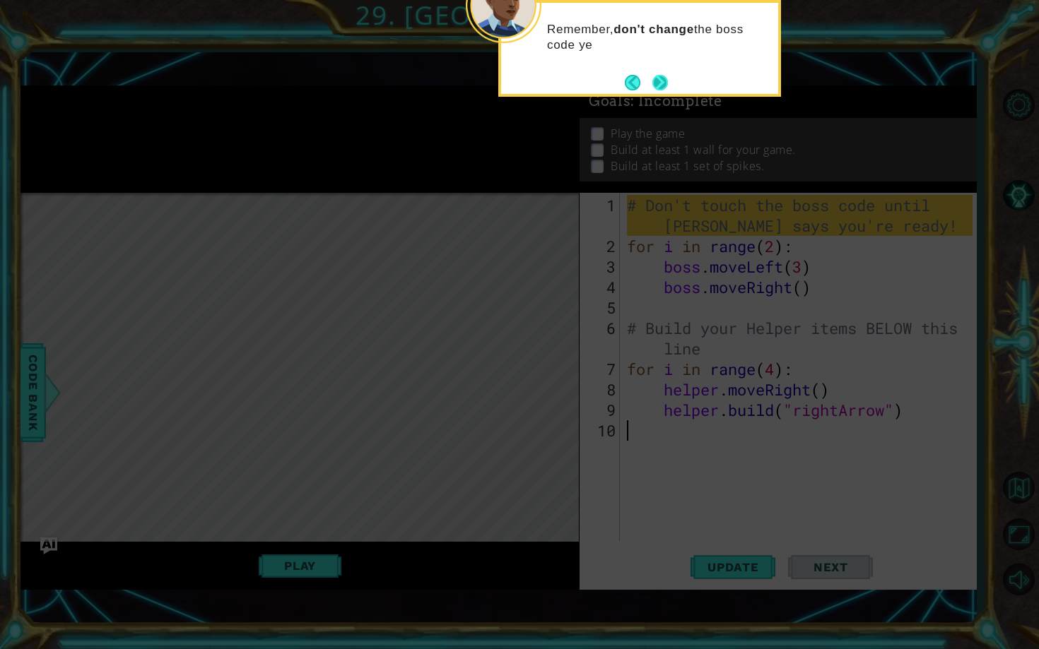
click at [656, 73] on button "Next" at bounding box center [659, 82] width 21 height 21
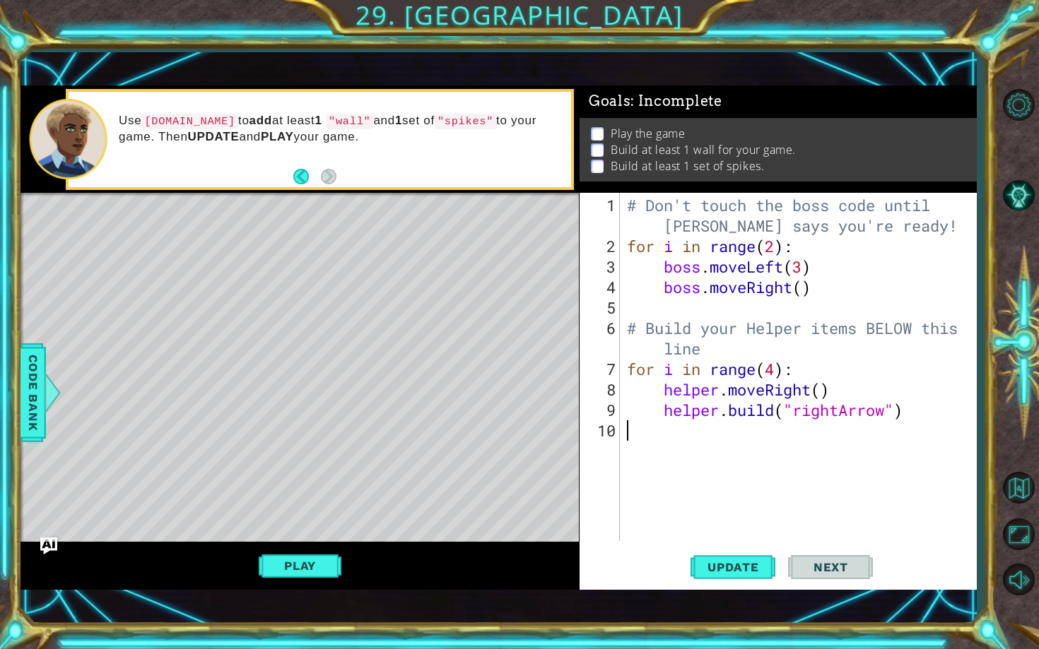
click at [673, 426] on div "# Don't touch the boss code until [PERSON_NAME] says you're ready! for i in ran…" at bounding box center [801, 400] width 355 height 410
click at [909, 409] on div "# Don't touch the boss code until [PERSON_NAME] says you're ready! for i in ran…" at bounding box center [801, 400] width 355 height 410
type textarea "[DOMAIN_NAME]("rightArrow")"
click at [660, 470] on div "# Don't touch the boss code until [PERSON_NAME] says you're ready! for i in ran…" at bounding box center [801, 400] width 355 height 410
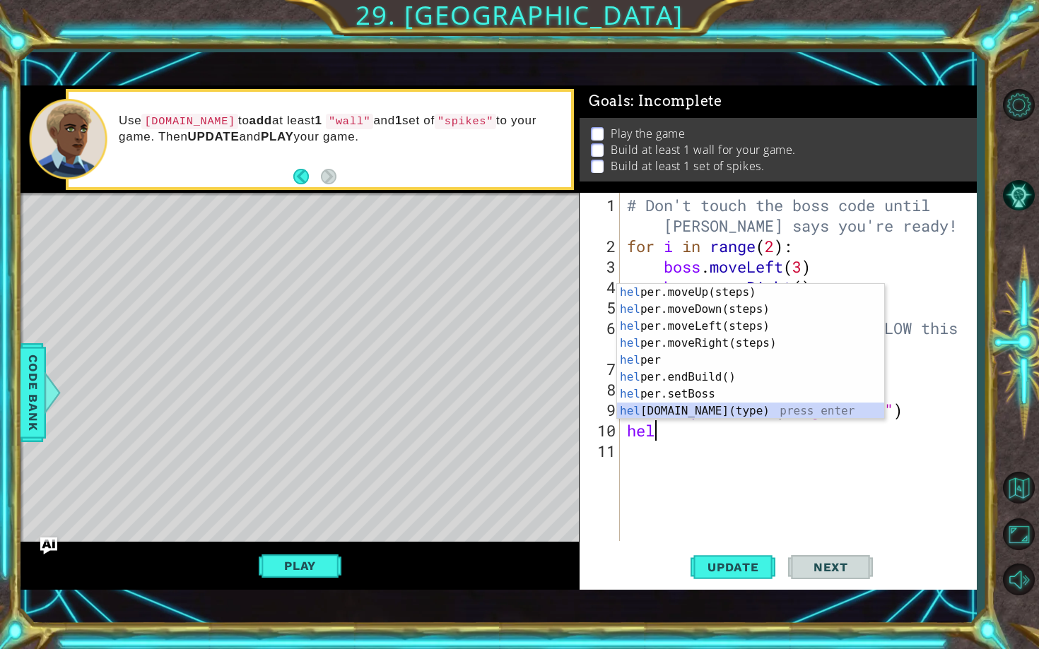
click at [685, 410] on div "hel per.moveUp(steps) press enter hel per.moveDown(steps) press enter hel per.m…" at bounding box center [750, 369] width 267 height 170
type textarea "[DOMAIN_NAME]("wall")"
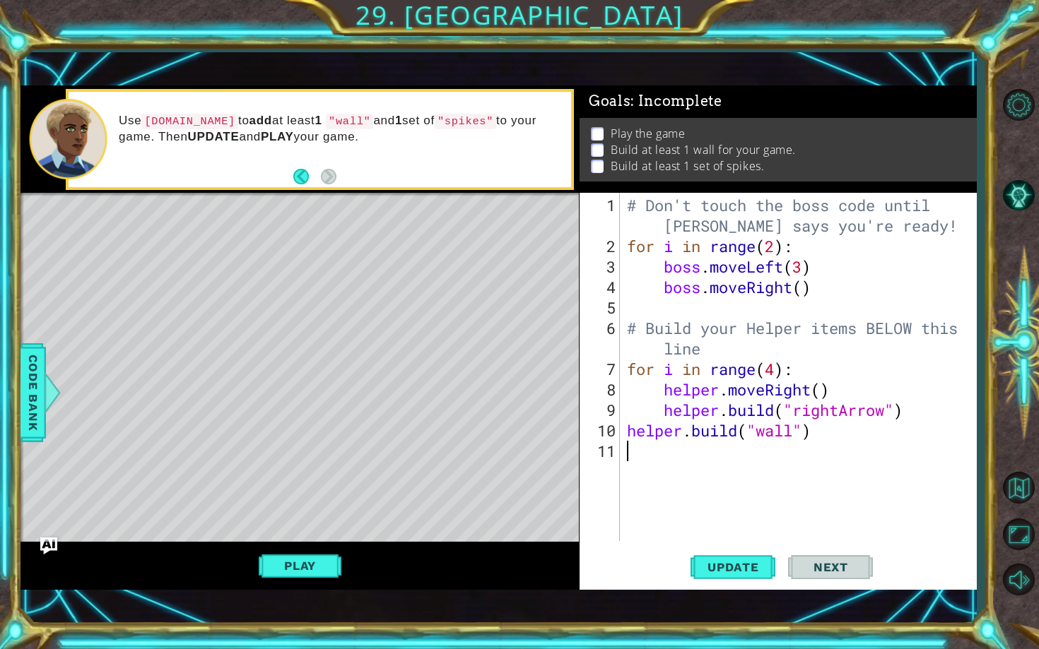
click at [782, 457] on div "# Don't touch the boss code until [PERSON_NAME] says you're ready! for i in ran…" at bounding box center [801, 400] width 355 height 410
click at [625, 425] on div "# Don't touch the boss code until [PERSON_NAME] says you're ready! for i in ran…" at bounding box center [801, 400] width 355 height 410
type textarea "[DOMAIN_NAME]("wall")"
click at [627, 439] on div "# Don't touch the boss code until [PERSON_NAME] says you're ready! for i in ran…" at bounding box center [801, 400] width 355 height 410
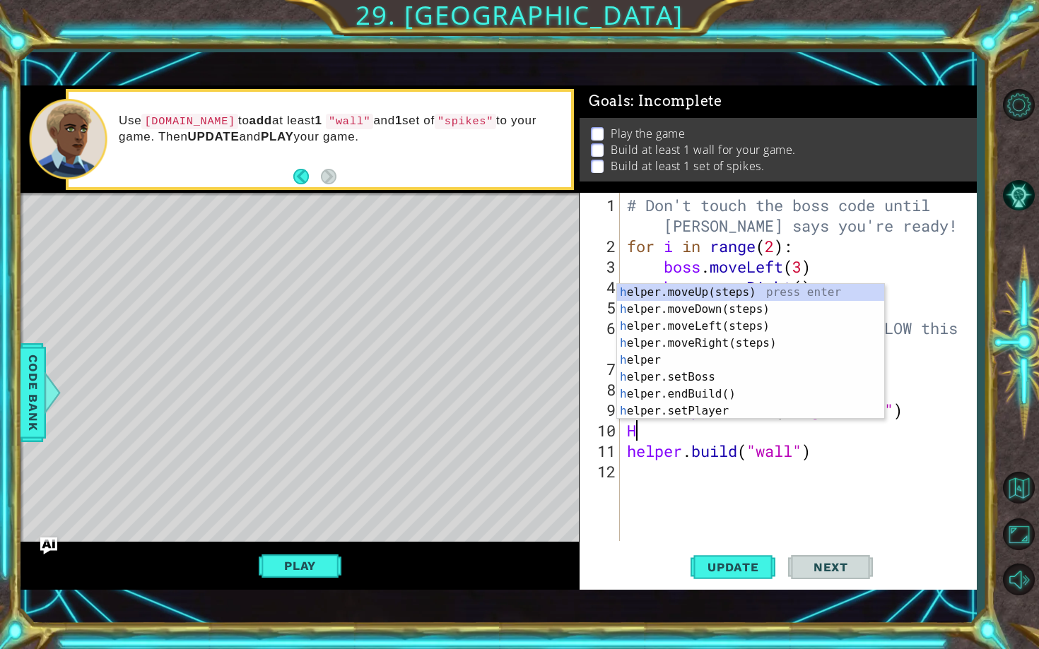
type textarea "Hel"
click at [658, 337] on div "hel per.moveUp(steps) press enter hel per.moveDown(steps) press enter hel per.m…" at bounding box center [750, 369] width 267 height 170
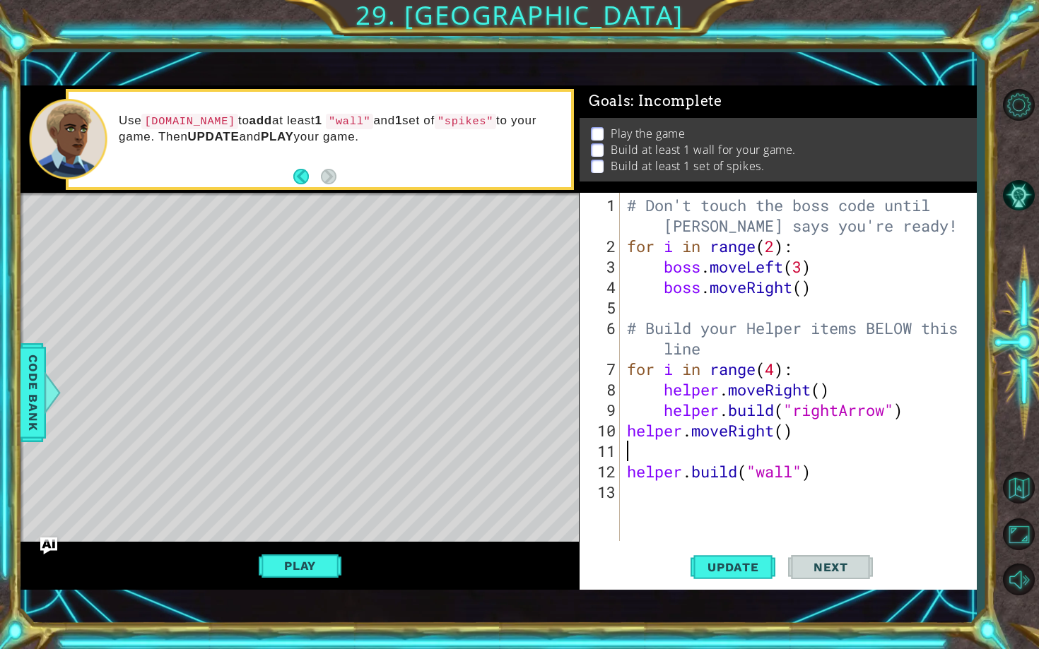
click at [786, 430] on div "# Don't touch the boss code until [PERSON_NAME] says you're ready! for i in ran…" at bounding box center [801, 400] width 355 height 410
click at [625, 471] on div "# Don't touch the boss code until [PERSON_NAME] says you're ready! for i in ran…" at bounding box center [801, 400] width 355 height 410
type textarea "[DOMAIN_NAME]("wall")"
click at [640, 478] on div "# Don't touch the boss code until [PERSON_NAME] says you're ready! for i in ran…" at bounding box center [801, 400] width 355 height 410
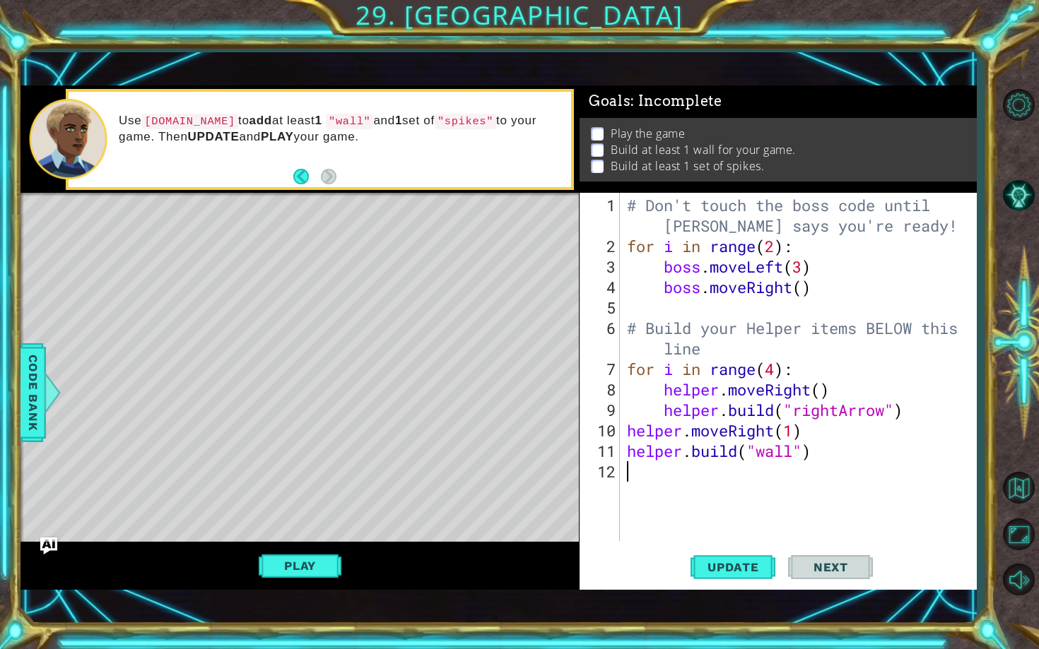
scroll to position [0, 0]
drag, startPoint x: 623, startPoint y: 432, endPoint x: 758, endPoint y: 430, distance: 135.0
click at [707, 431] on div "1 2 3 4 5 6 7 8 9 10 11 12 # Don't touch the boss code until [PERSON_NAME] says…" at bounding box center [775, 367] width 393 height 348
click at [722, 473] on div "# Don't touch the boss code until [PERSON_NAME] says you're ready! for i in ran…" at bounding box center [801, 400] width 355 height 410
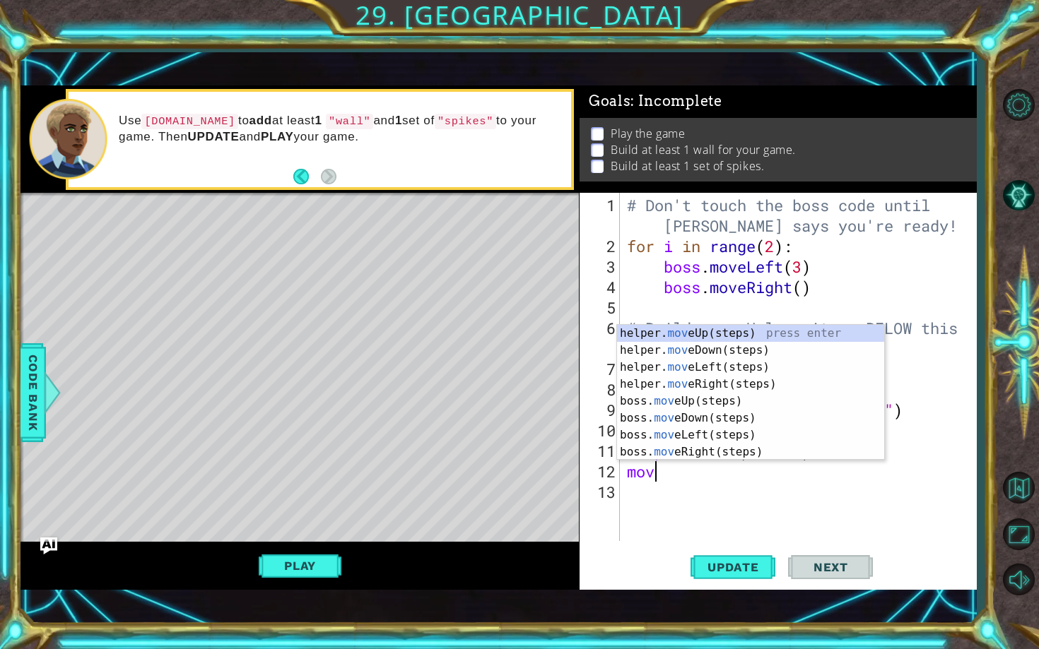
scroll to position [0, 1]
type textarea "move"
click at [777, 378] on div "helper. move Up(steps) press enter helper. move Down(steps) press enter helper.…" at bounding box center [750, 410] width 267 height 170
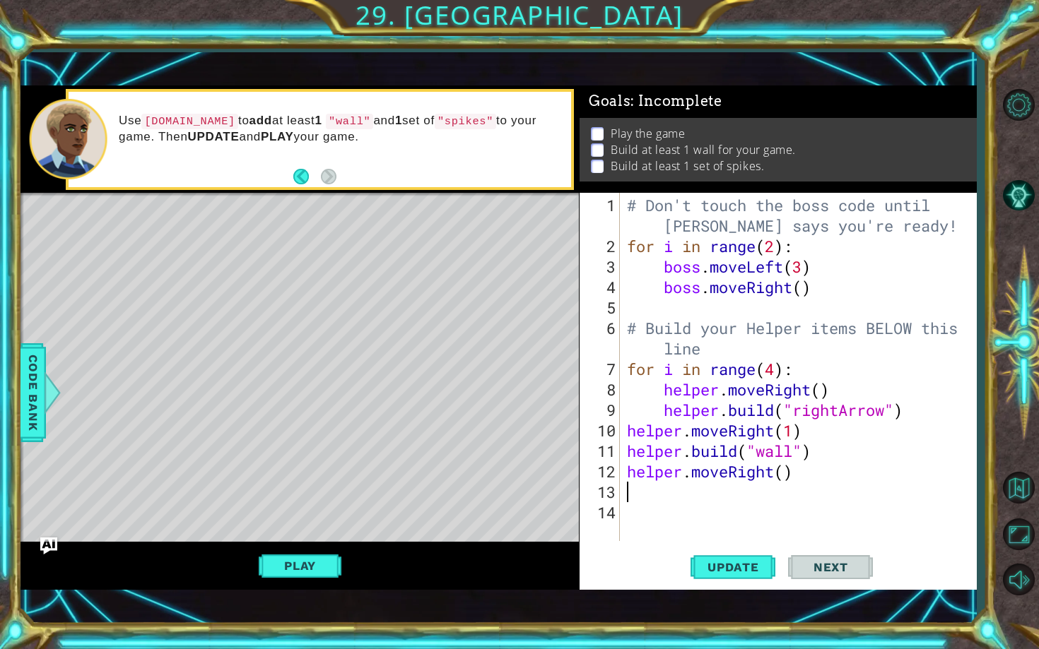
scroll to position [0, 0]
click at [792, 471] on div "# Don't touch the boss code until [PERSON_NAME] says you're ready! for i in ran…" at bounding box center [801, 400] width 355 height 410
click at [787, 472] on div "# Don't touch the boss code until [PERSON_NAME] says you're ready! for i in ran…" at bounding box center [801, 400] width 355 height 410
type textarea "helper.moveRight(1)"
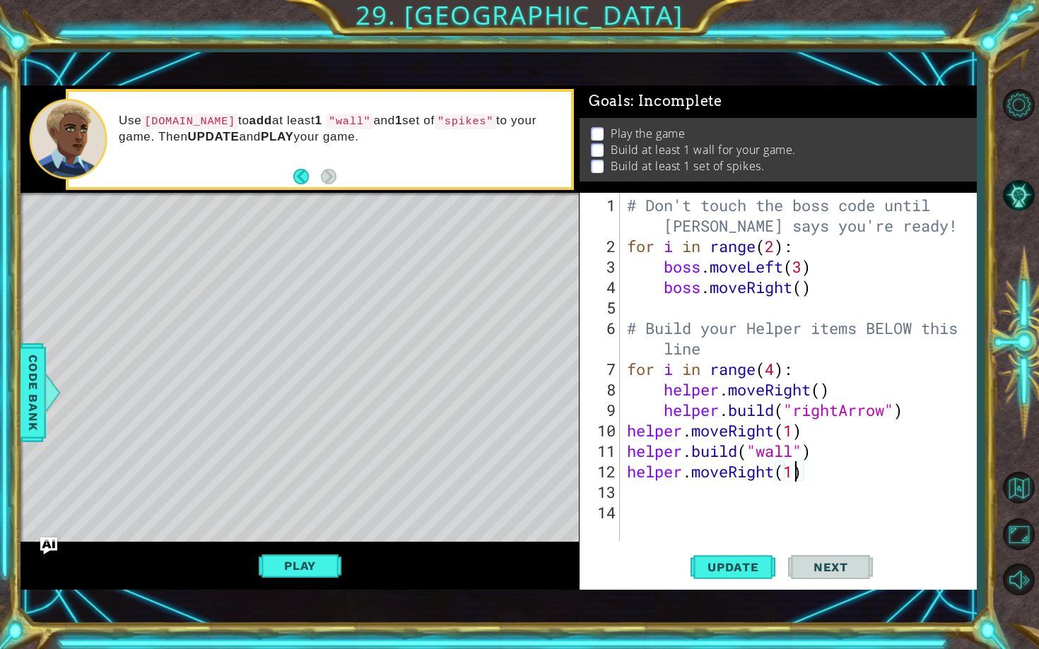
click at [693, 500] on div "# Don't touch the boss code until [PERSON_NAME] says you're ready! for i in ran…" at bounding box center [801, 400] width 355 height 410
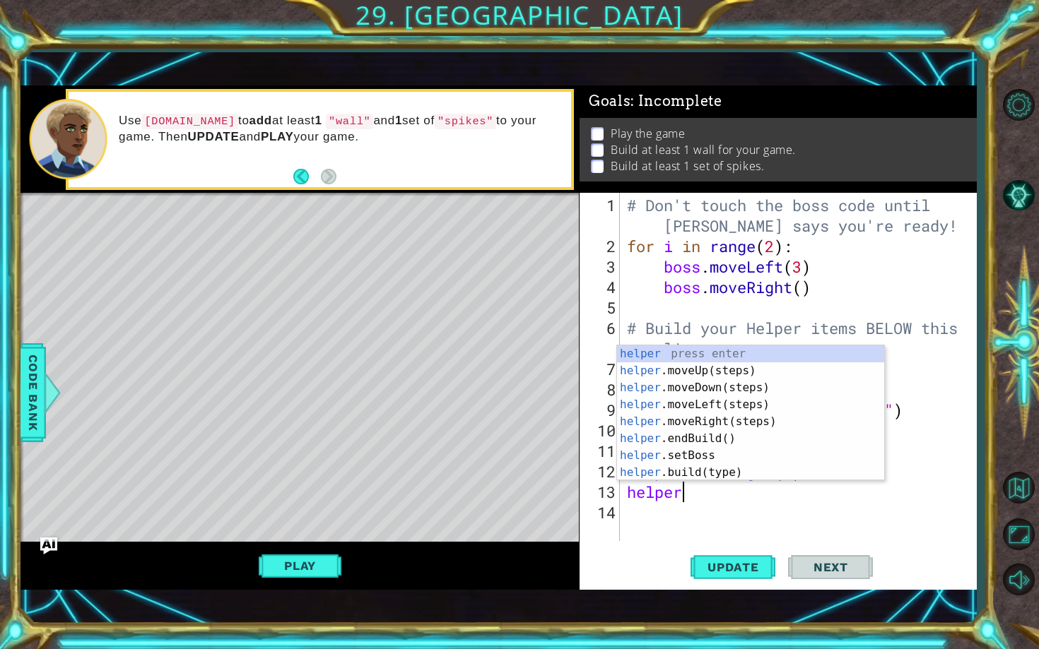
scroll to position [0, 2]
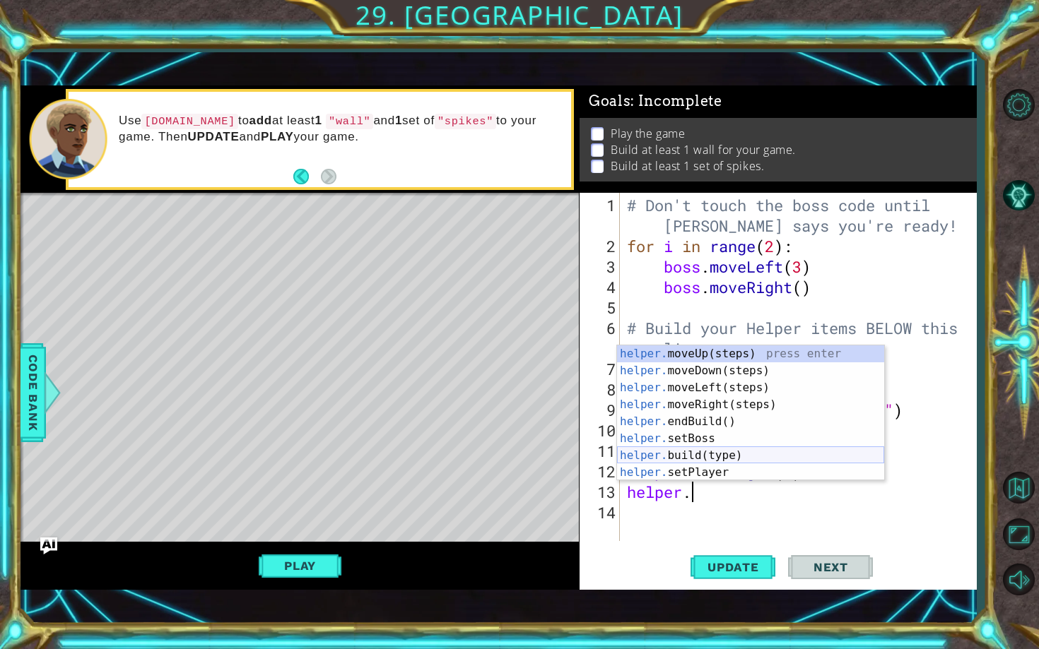
click at [710, 462] on div "helper. moveUp(steps) press enter helper. moveDown(steps) press enter helper. m…" at bounding box center [750, 431] width 267 height 170
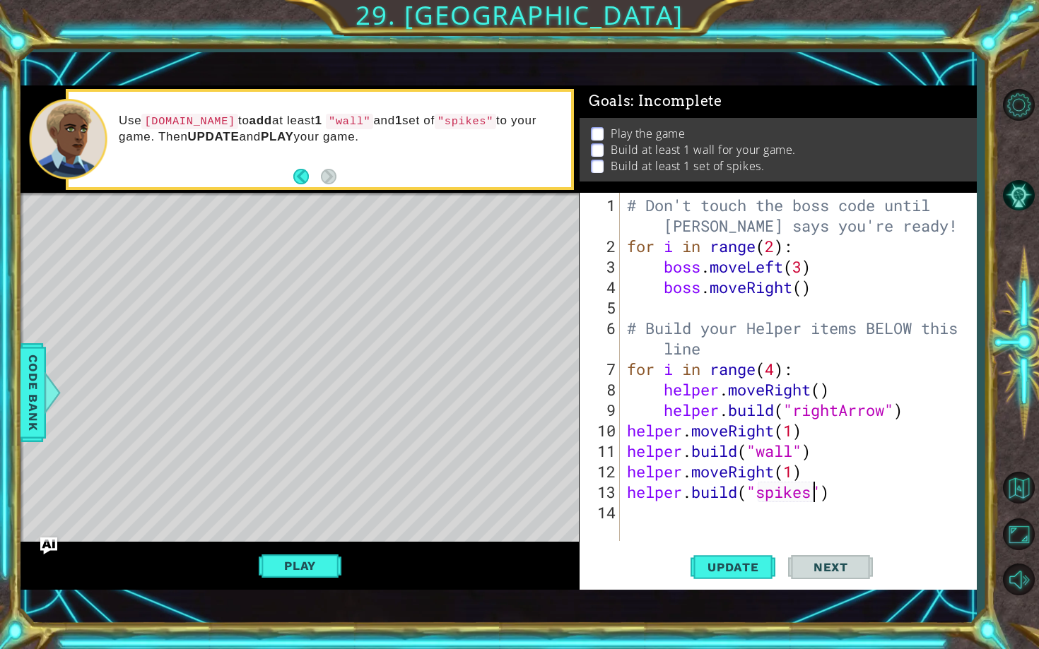
scroll to position [0, 8]
click at [736, 519] on span "Update" at bounding box center [733, 567] width 80 height 14
click at [754, 519] on span "Update" at bounding box center [733, 567] width 80 height 14
click at [315, 519] on button "Play" at bounding box center [300, 566] width 83 height 27
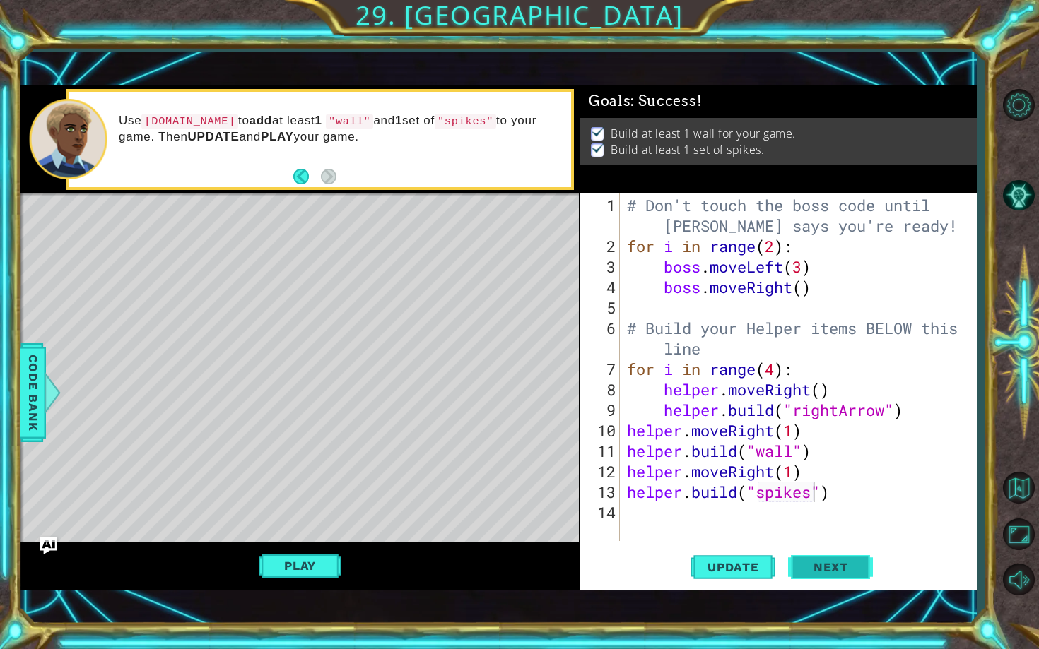
click at [856, 519] on span "Next" at bounding box center [830, 567] width 63 height 14
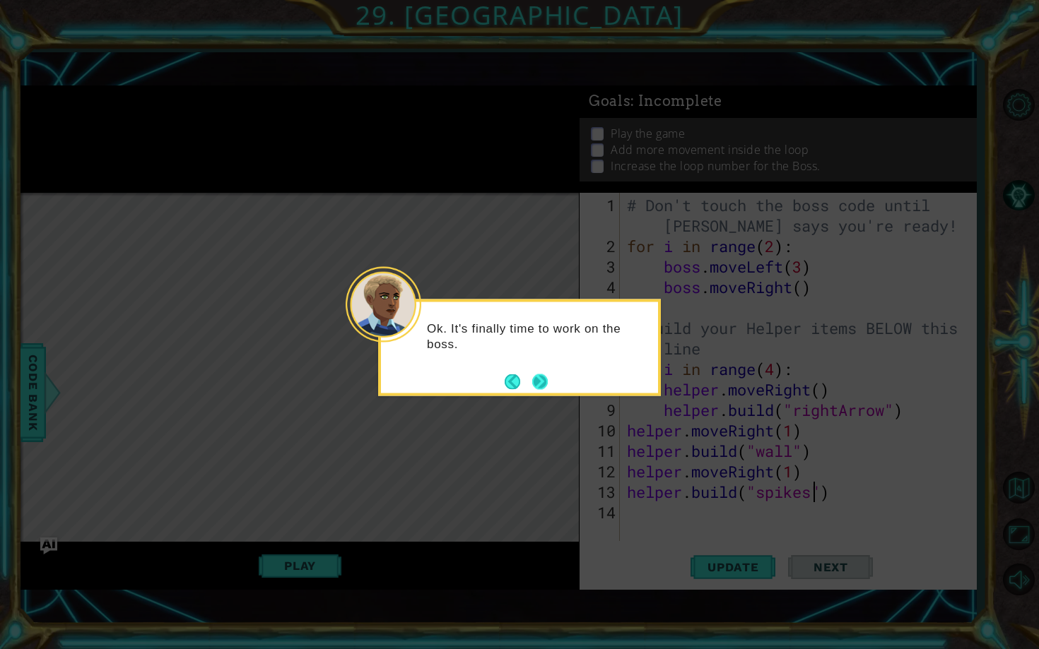
click at [549, 378] on button "Next" at bounding box center [540, 381] width 19 height 19
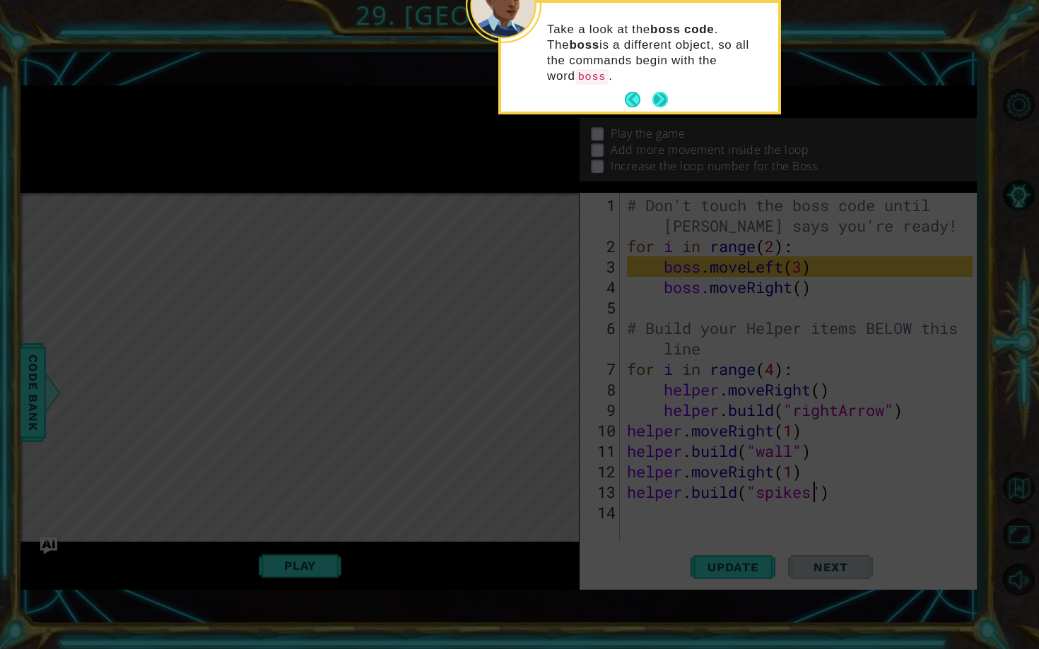
click at [661, 90] on button "Next" at bounding box center [660, 99] width 19 height 19
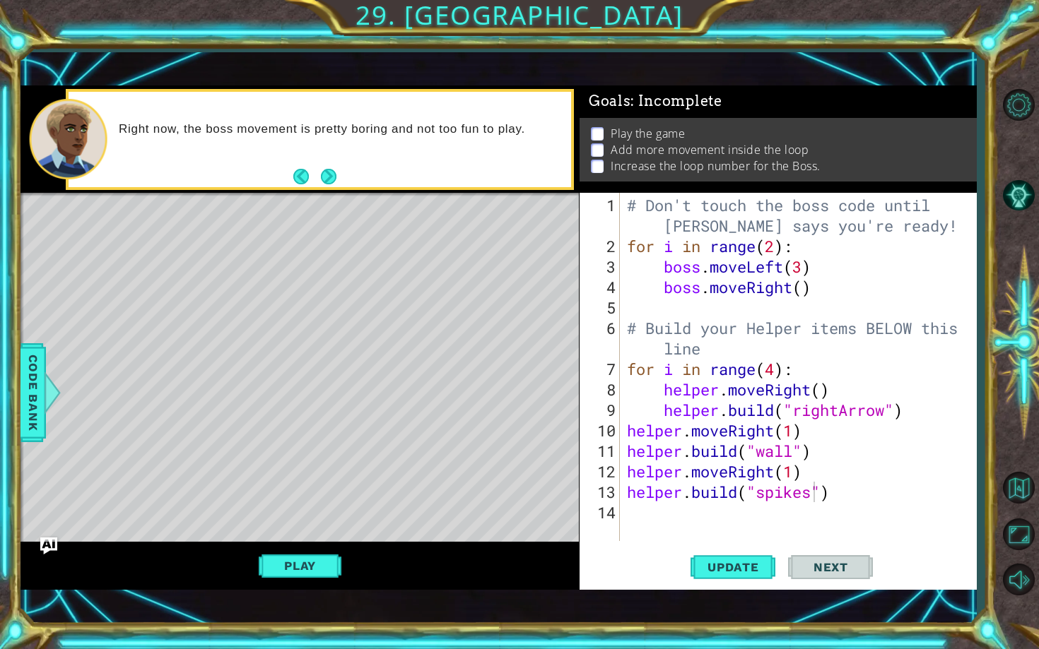
click at [329, 160] on div "Right now, the boss movement is pretty boring and not too fun to play." at bounding box center [340, 139] width 462 height 50
click at [329, 170] on button "Next" at bounding box center [328, 176] width 23 height 23
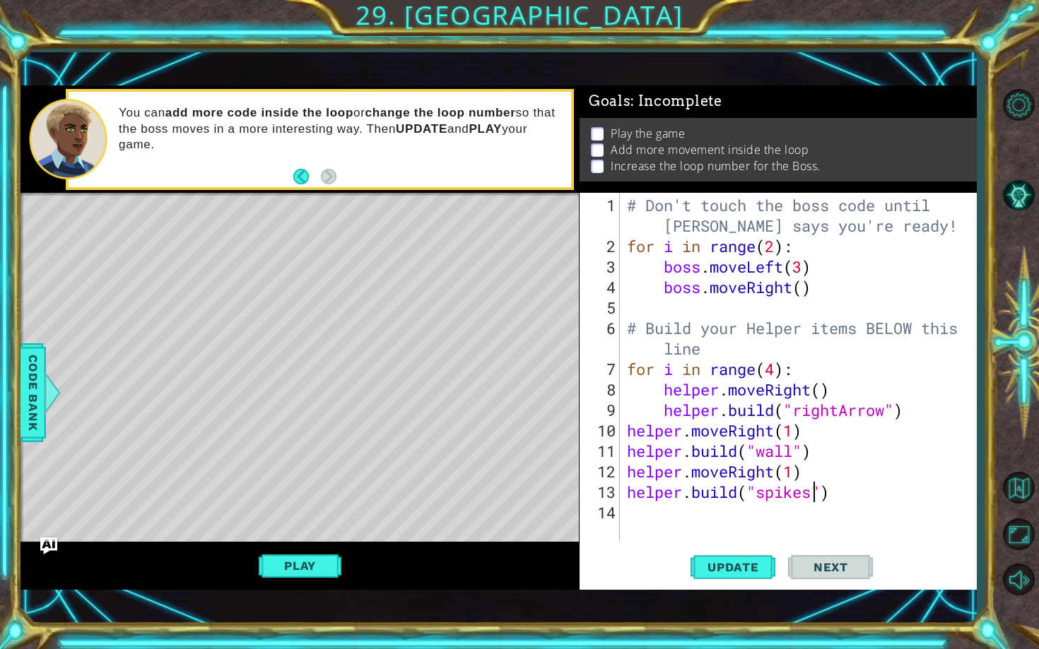
click at [776, 245] on div "# Don't touch the boss code until [PERSON_NAME] says you're ready! for i in ran…" at bounding box center [801, 400] width 355 height 410
click at [719, 519] on span "Update" at bounding box center [733, 567] width 80 height 14
click at [283, 519] on button "Play" at bounding box center [300, 566] width 83 height 27
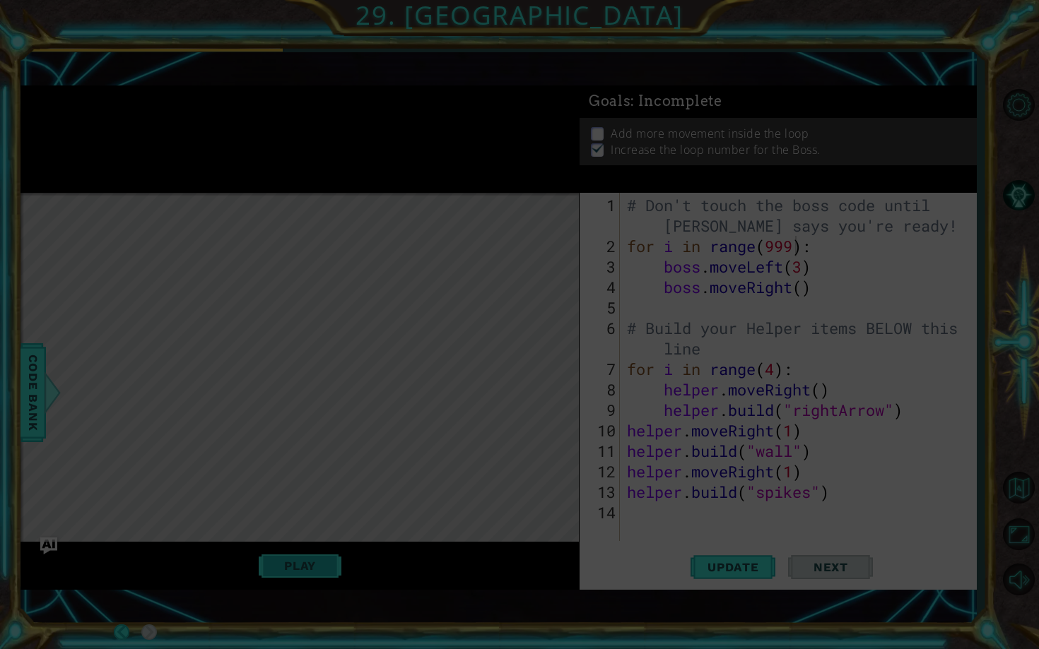
type textarea "boss.moveRight()"
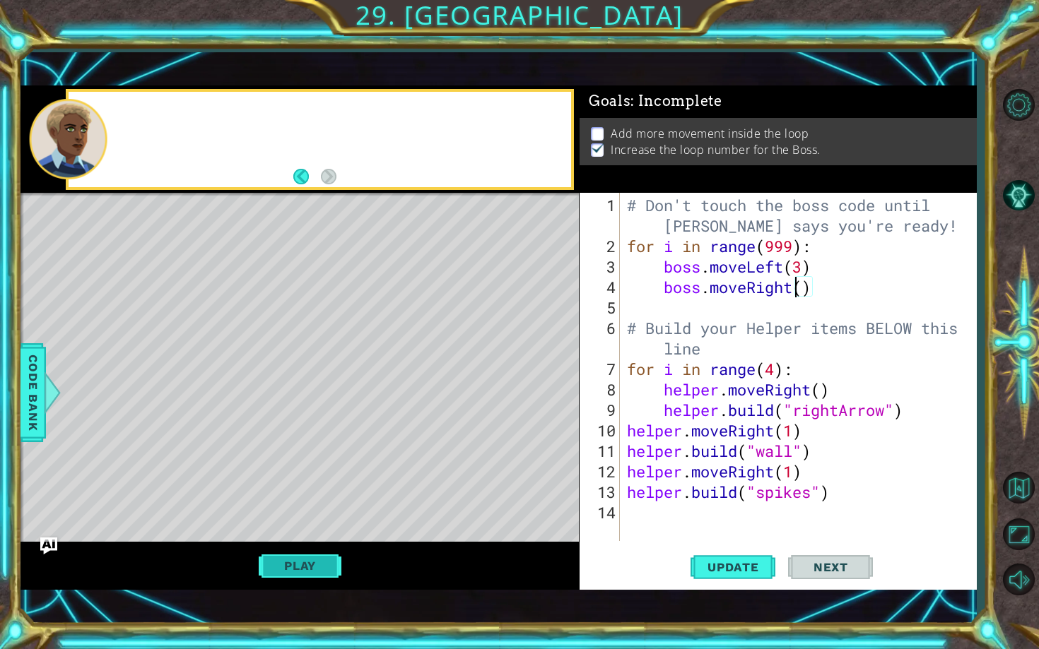
scroll to position [0, 0]
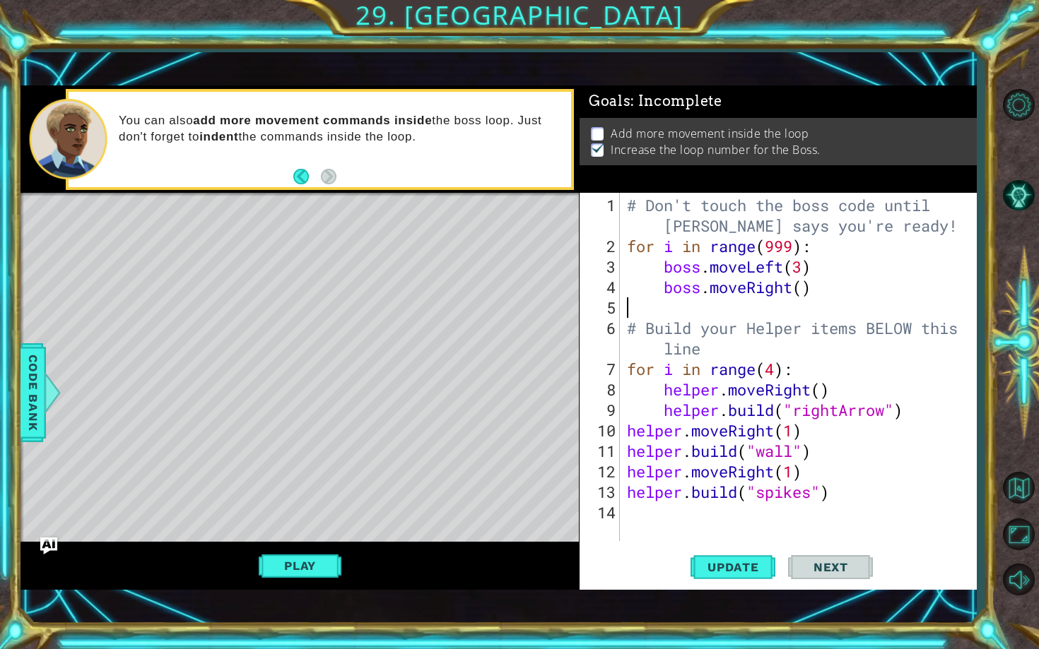
click at [801, 290] on div "# Don't touch the boss code until [PERSON_NAME] says you're ready! for i in ran…" at bounding box center [801, 400] width 355 height 410
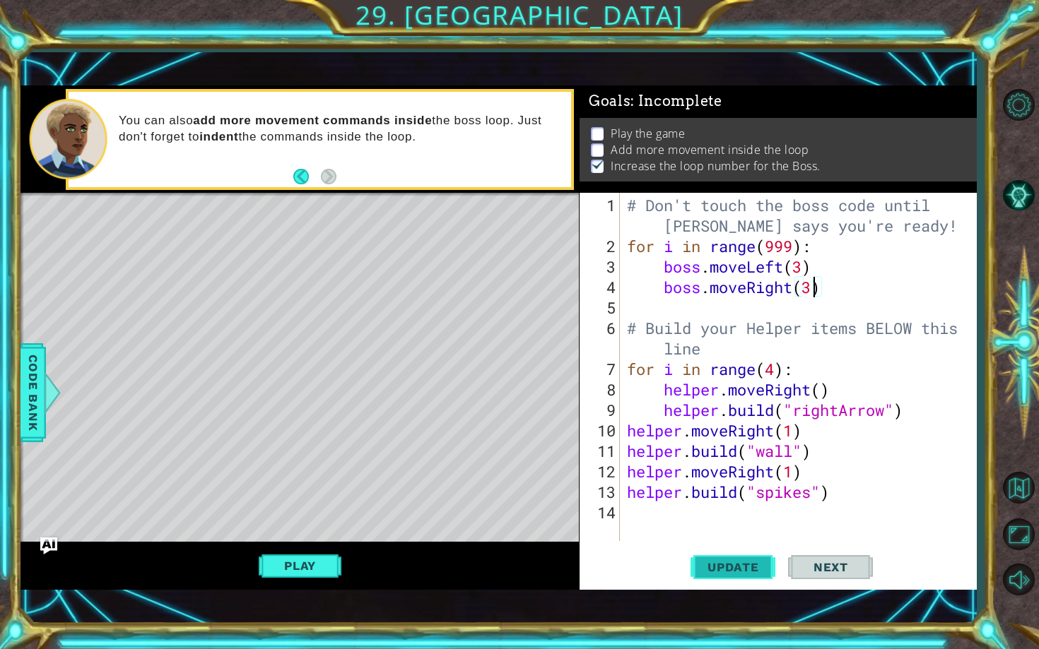
type textarea "boss.moveRight(3)"
click at [734, 519] on button "Update" at bounding box center [732, 568] width 85 height 40
click at [305, 519] on button "Play" at bounding box center [300, 566] width 83 height 27
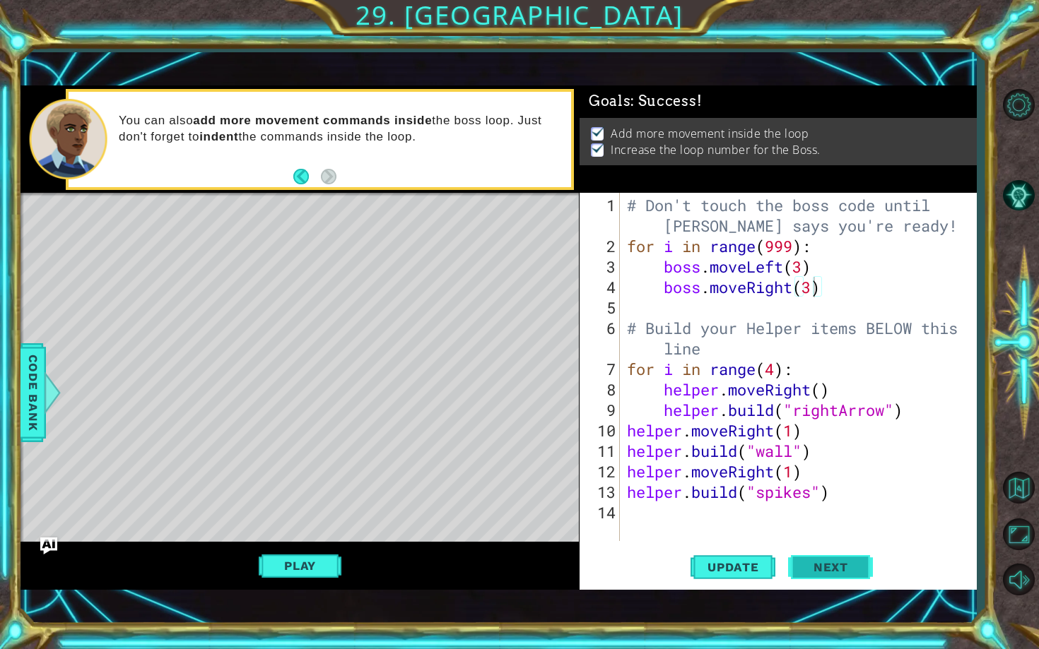
click at [814, 519] on span "Next" at bounding box center [830, 567] width 63 height 14
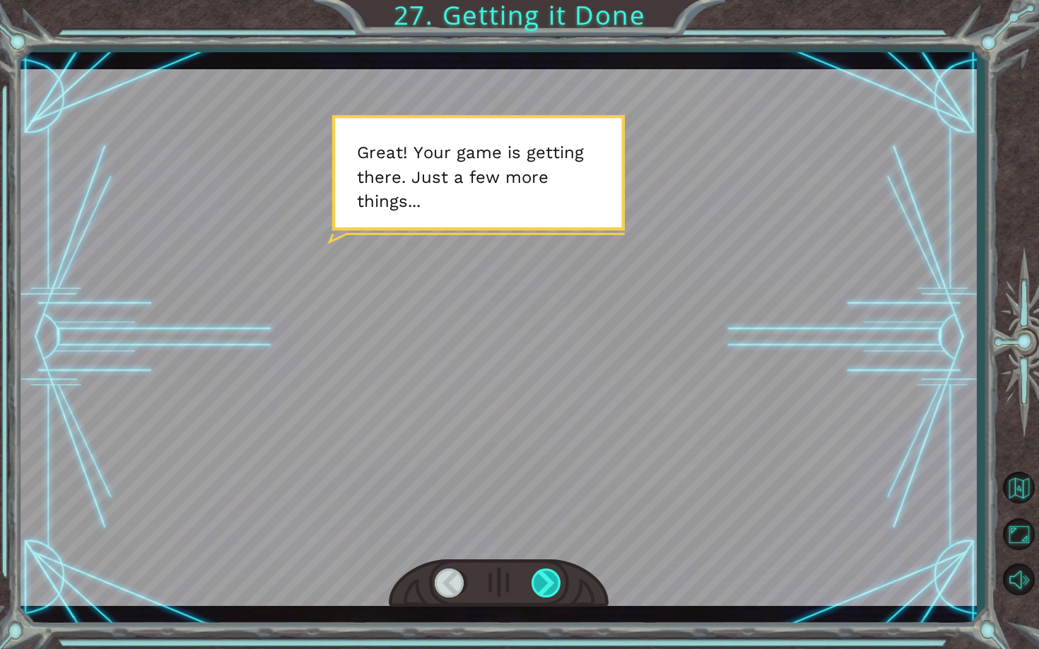
click at [546, 519] on div at bounding box center [546, 583] width 31 height 29
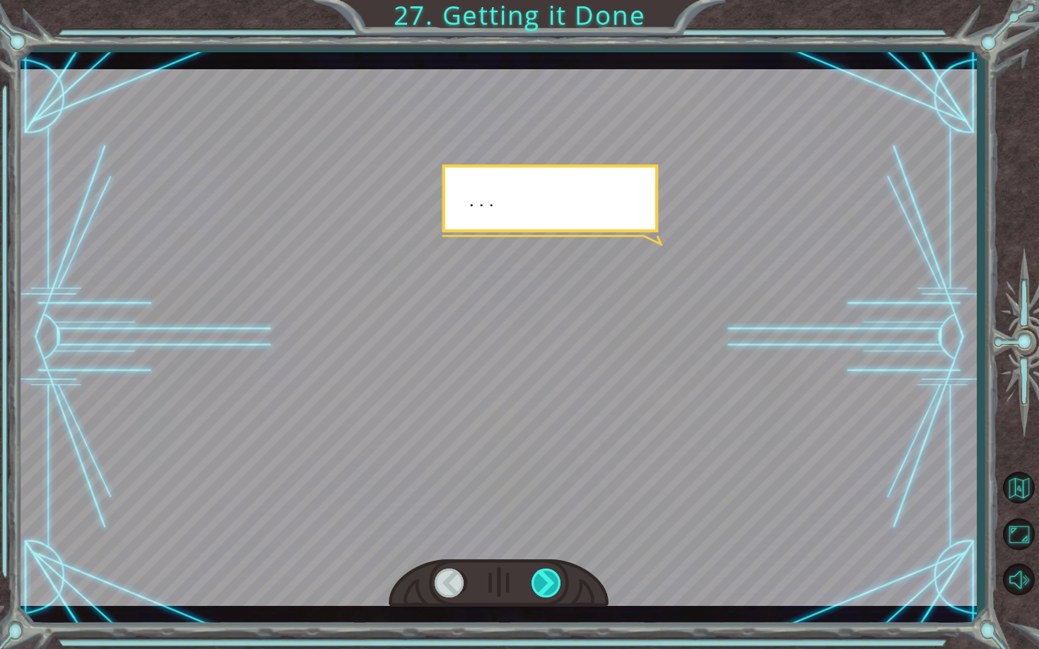
click at [546, 519] on div at bounding box center [546, 583] width 31 height 29
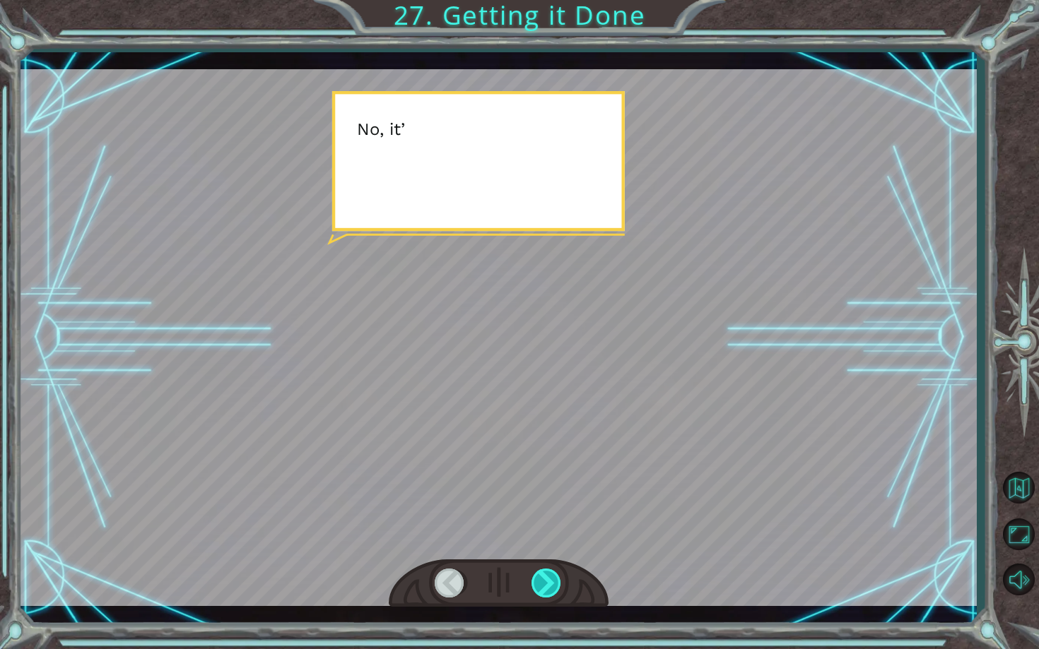
click at [546, 519] on div at bounding box center [546, 583] width 31 height 29
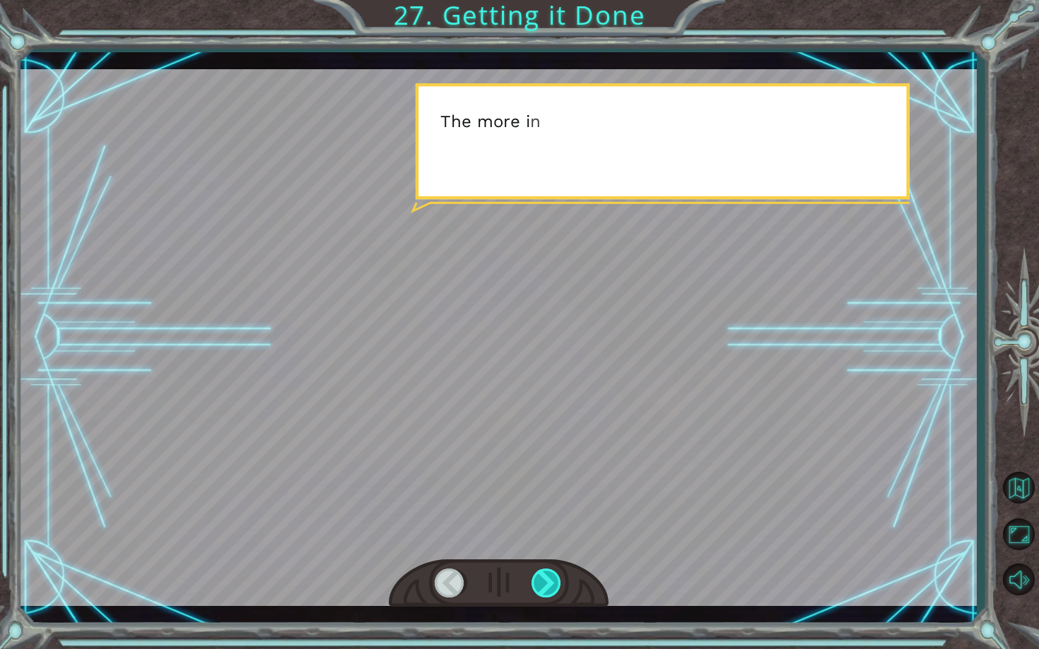
click at [546, 519] on div at bounding box center [546, 583] width 31 height 29
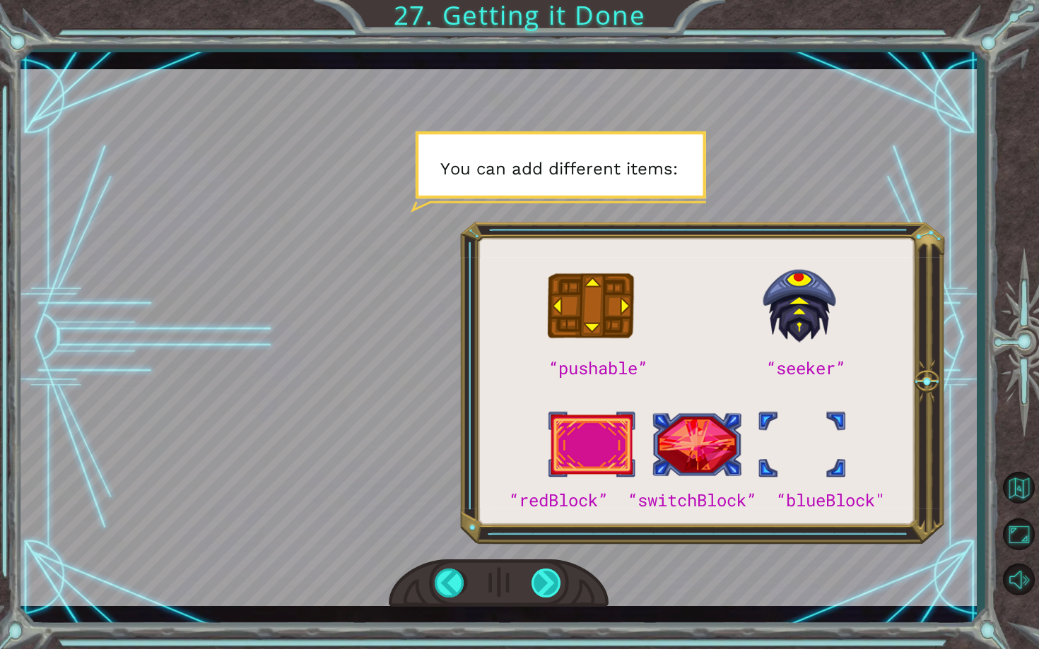
click at [546, 519] on div at bounding box center [546, 583] width 31 height 29
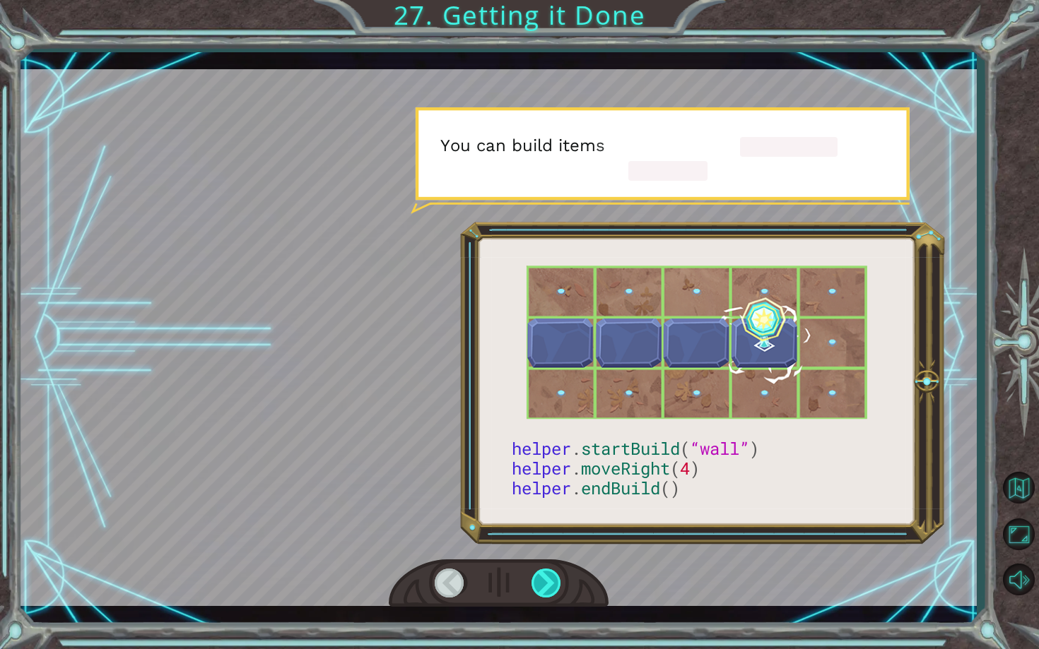
click at [546, 519] on div at bounding box center [546, 583] width 31 height 29
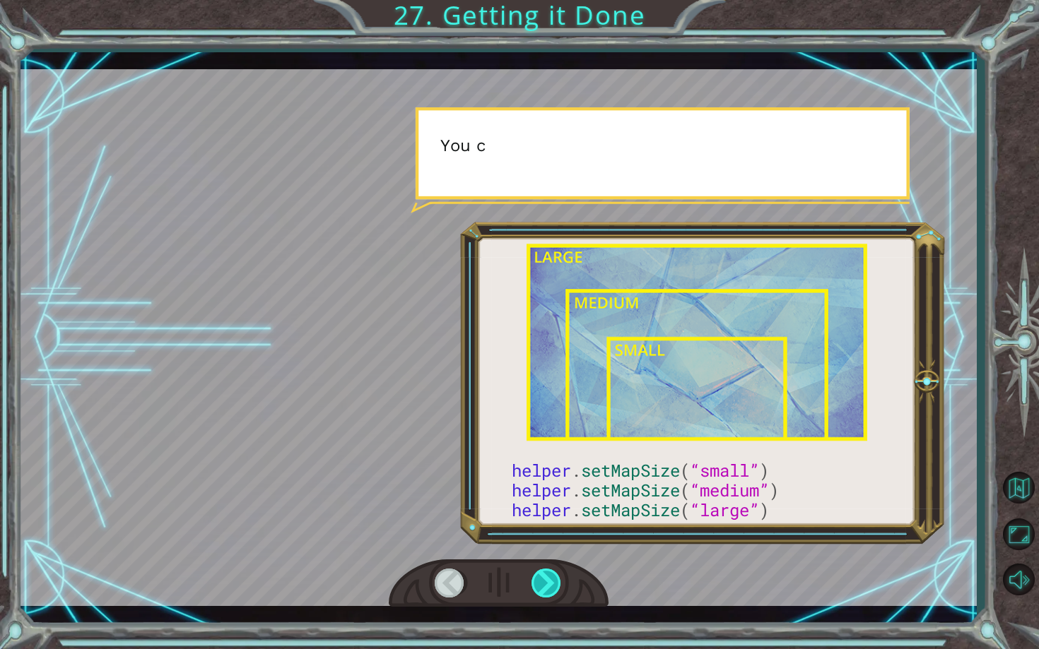
click at [546, 519] on div at bounding box center [546, 583] width 31 height 29
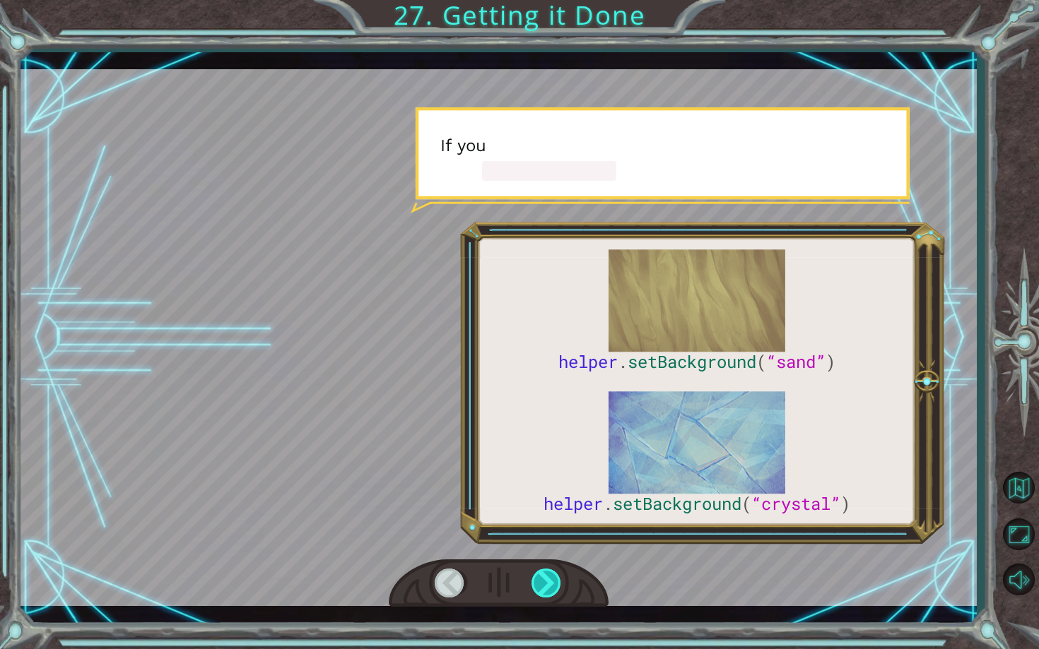
click at [548, 519] on div at bounding box center [546, 583] width 31 height 29
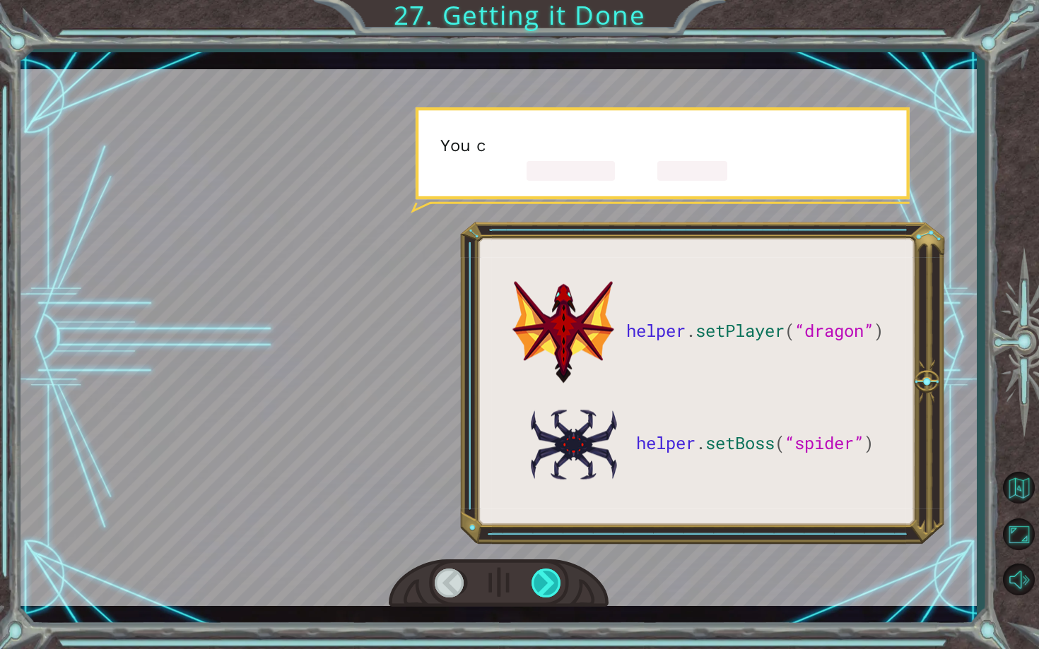
click at [548, 519] on div at bounding box center [546, 583] width 31 height 29
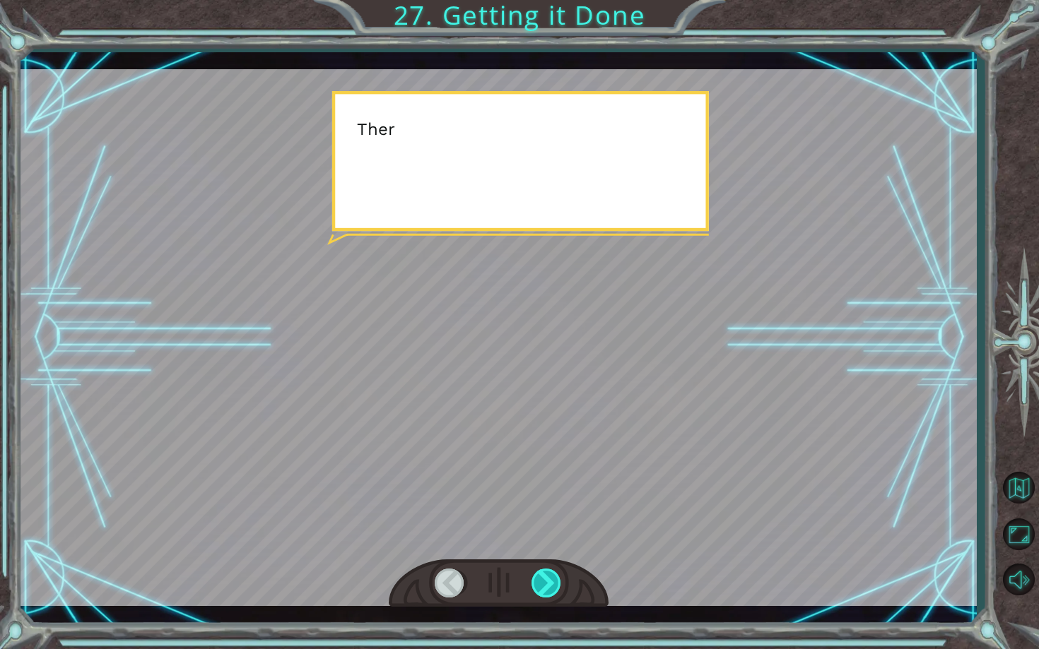
click at [548, 519] on div at bounding box center [546, 583] width 31 height 29
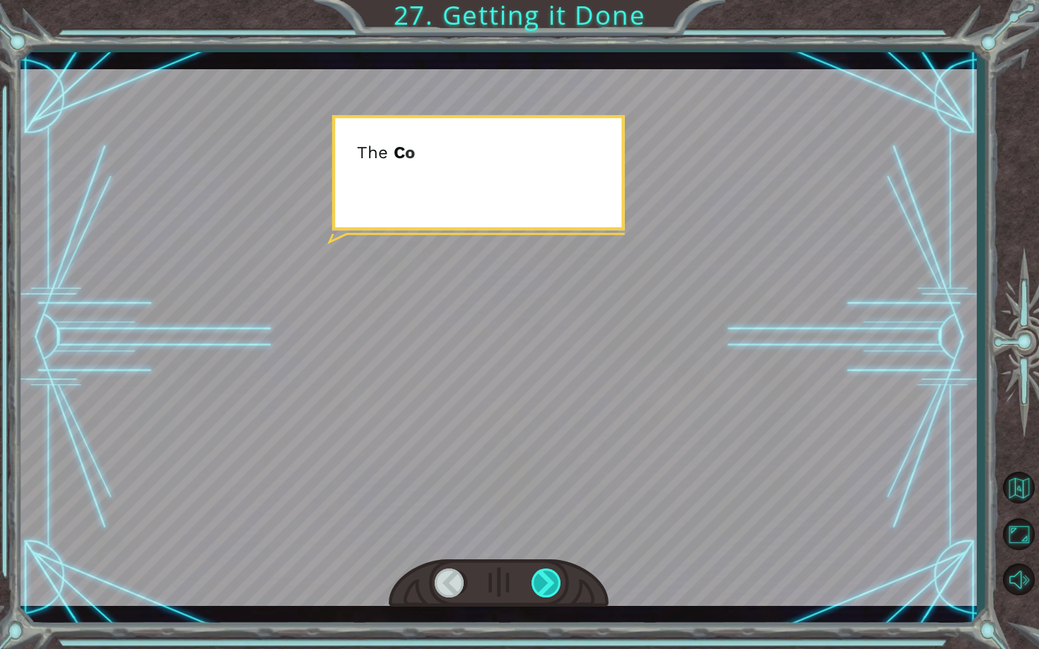
click at [548, 519] on div at bounding box center [546, 583] width 31 height 29
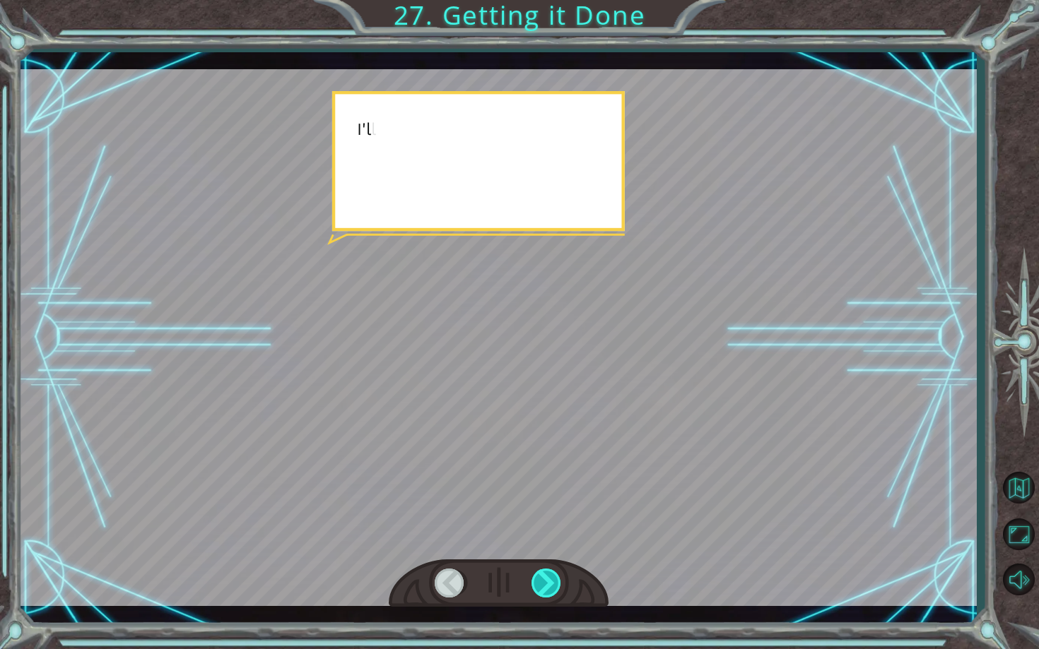
click at [548, 519] on div at bounding box center [546, 583] width 31 height 29
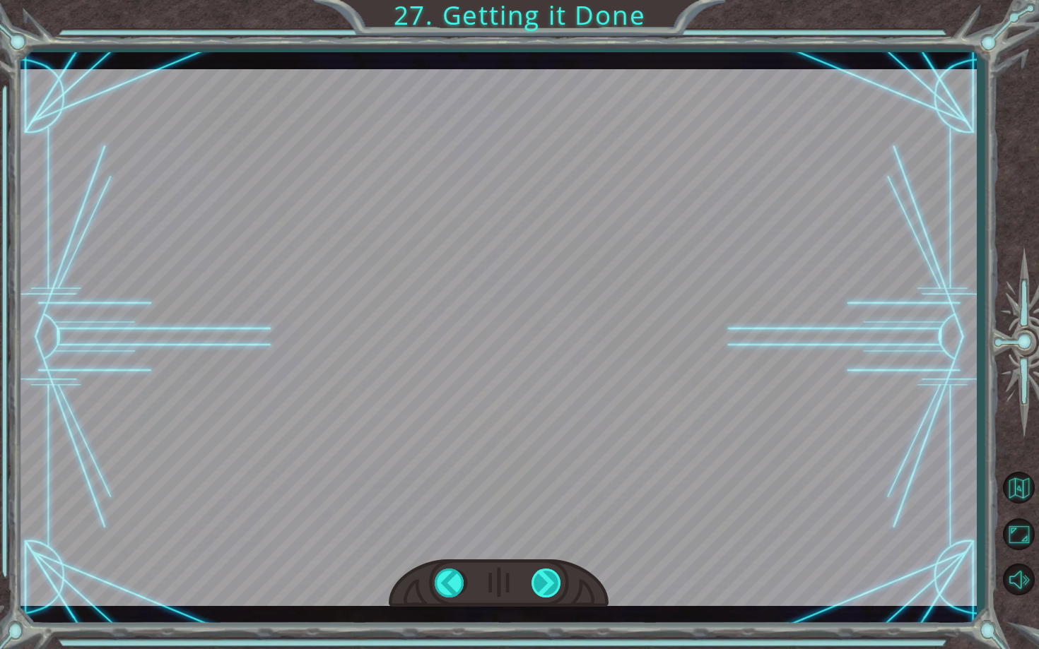
click at [548, 519] on div at bounding box center [546, 583] width 31 height 29
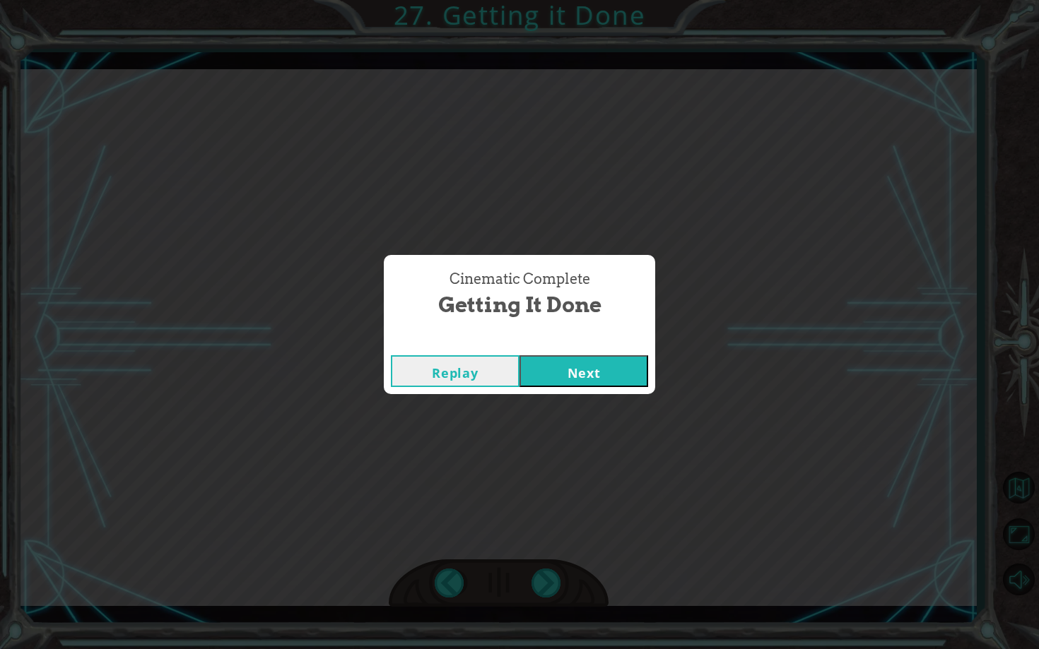
click at [558, 369] on button "Next" at bounding box center [583, 371] width 129 height 32
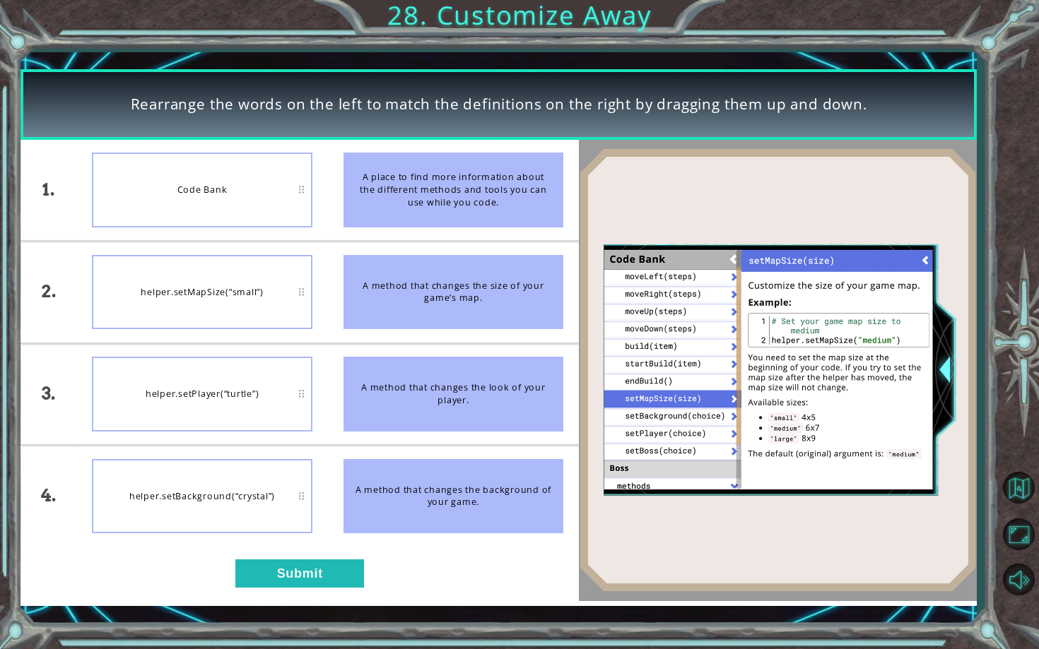
click at [314, 519] on div "1. 2. 3. 4. Code Bank helper.setMapSize(“small”) helper.setPlayer(“turtle”) hel…" at bounding box center [299, 370] width 558 height 461
click at [314, 519] on button "Submit" at bounding box center [299, 574] width 129 height 28
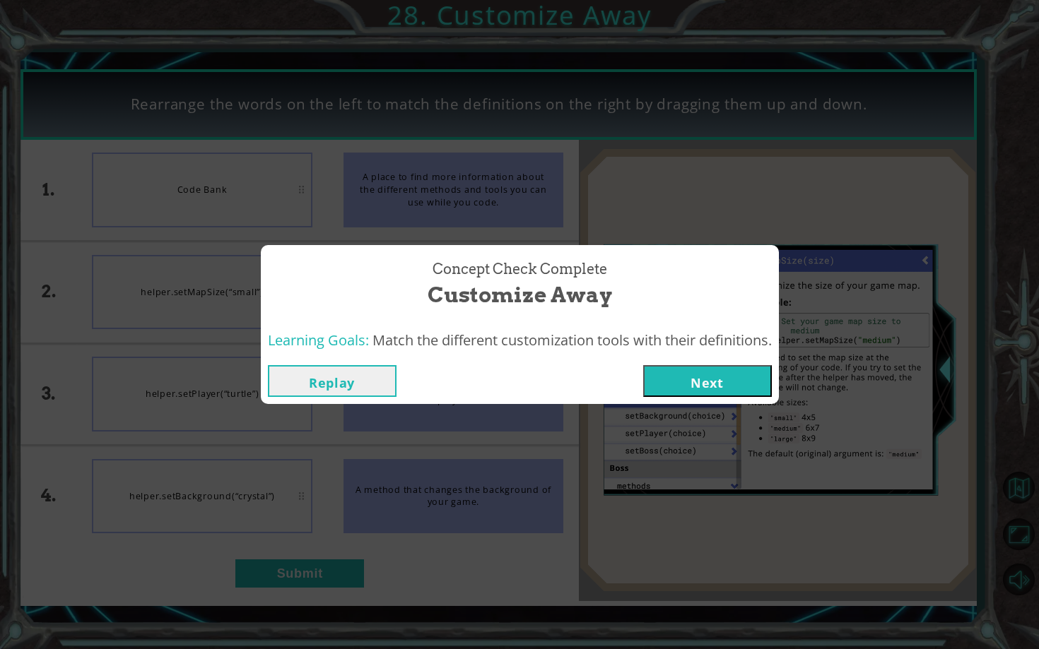
click at [681, 377] on button "Next" at bounding box center [707, 381] width 129 height 32
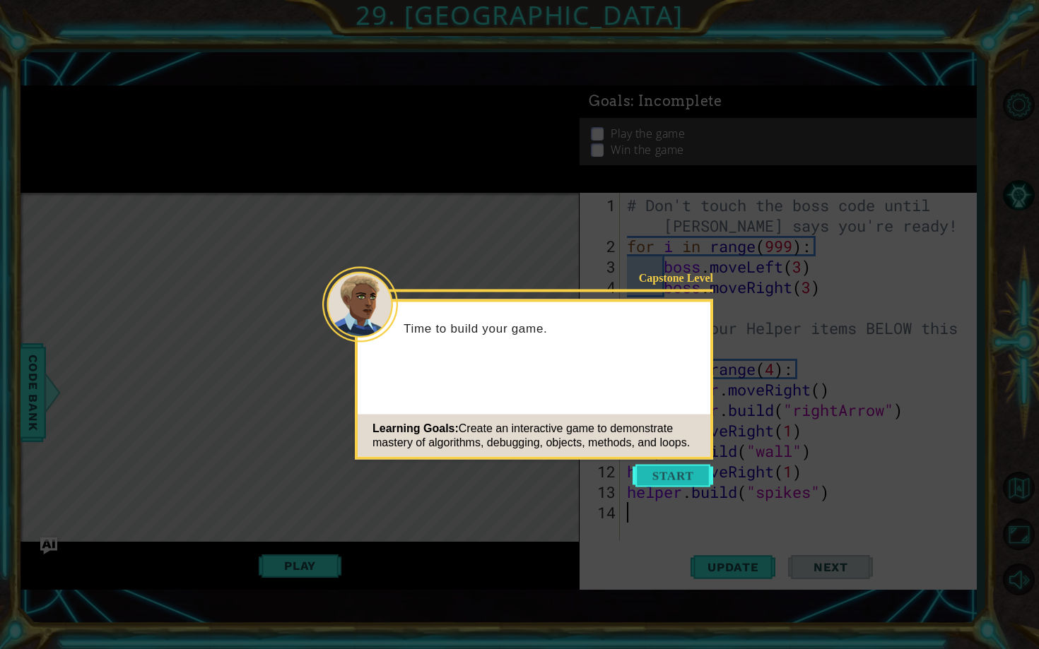
click at [669, 472] on button "Start" at bounding box center [672, 476] width 81 height 23
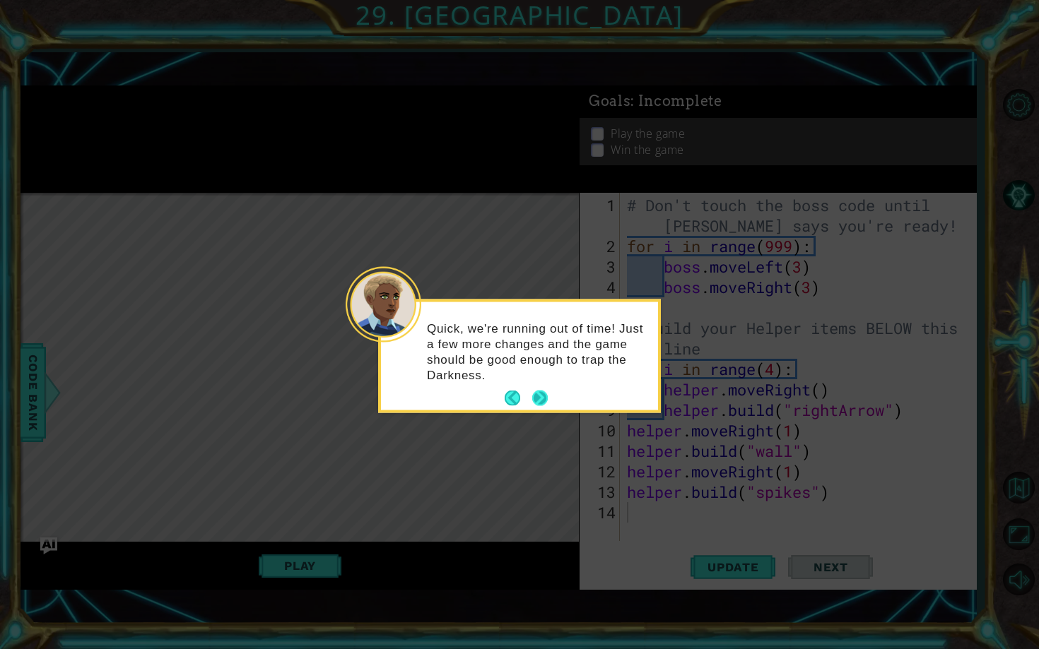
click at [540, 394] on button "Next" at bounding box center [539, 398] width 20 height 20
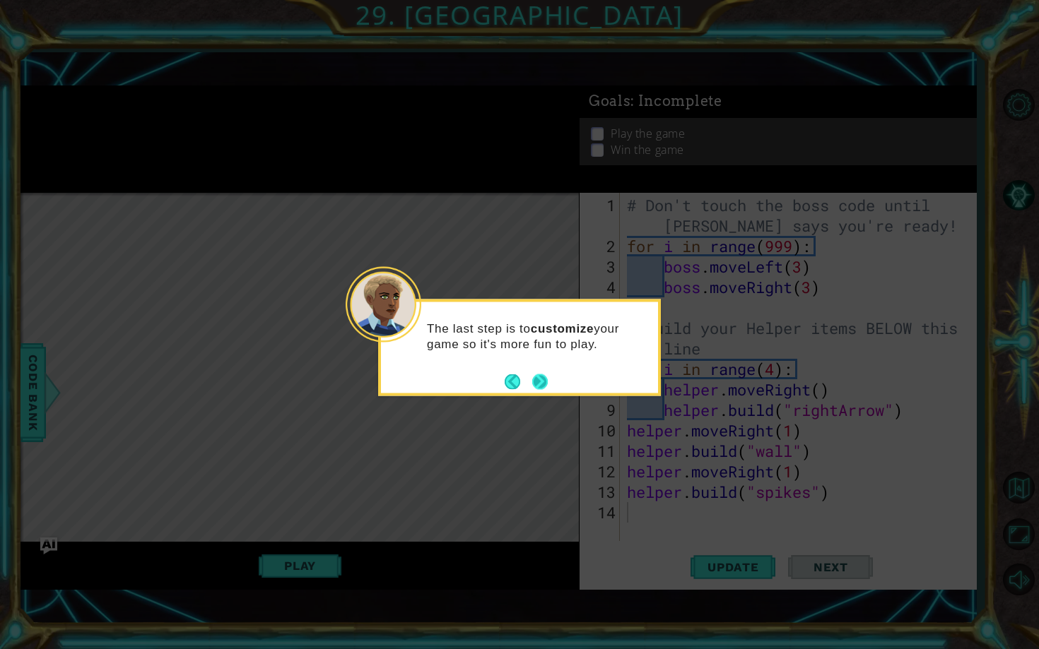
click at [537, 378] on button "Next" at bounding box center [540, 381] width 23 height 23
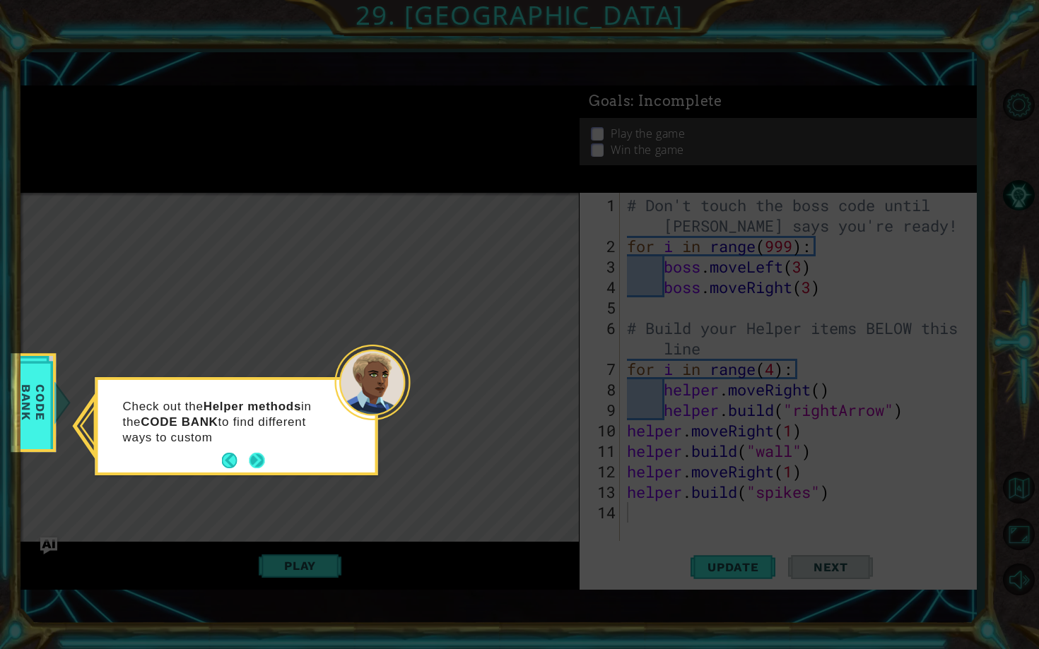
click at [251, 454] on button "Next" at bounding box center [257, 461] width 18 height 18
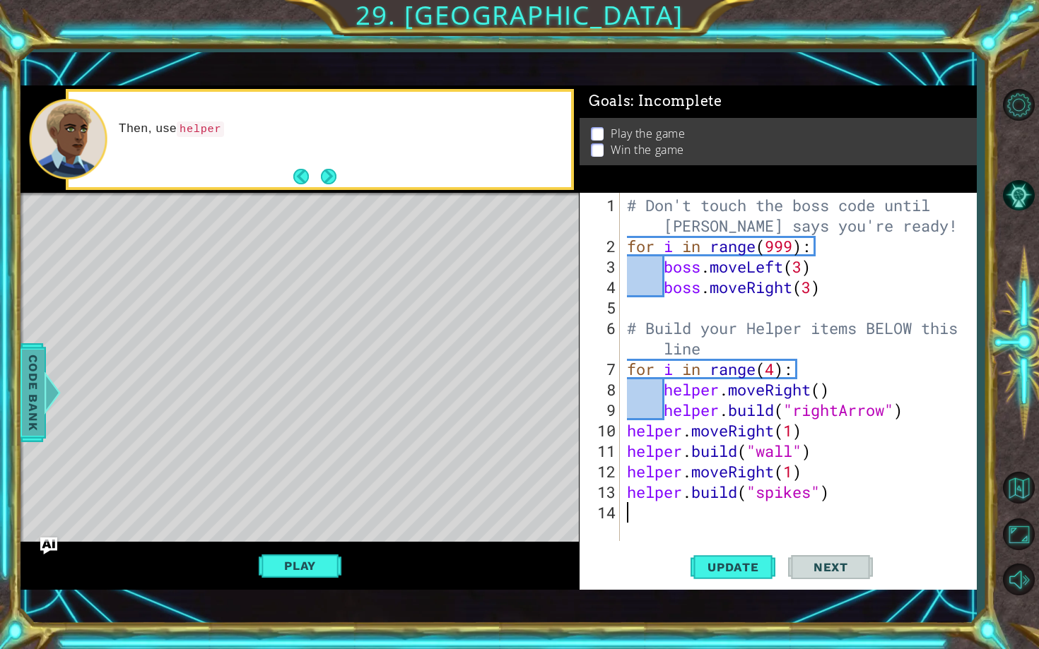
click at [30, 406] on span "Code Bank" at bounding box center [33, 393] width 23 height 86
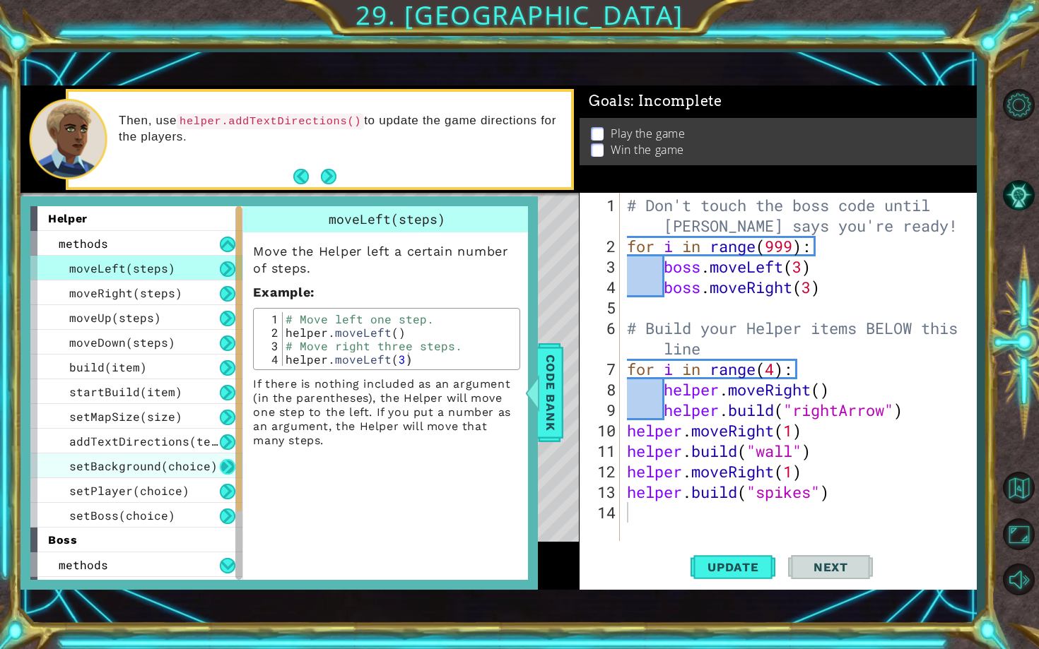
click at [223, 460] on button at bounding box center [228, 467] width 16 height 16
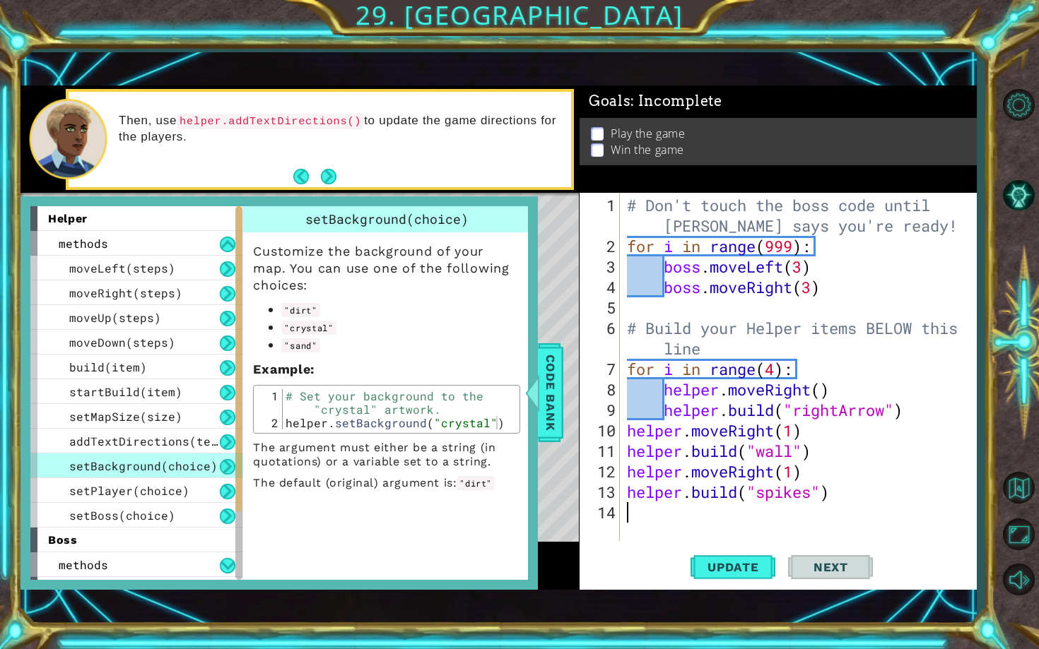
click at [642, 519] on div "# Don't touch the boss code until [PERSON_NAME] says you're ready! for i in ran…" at bounding box center [801, 400] width 355 height 410
click at [700, 519] on span "Update" at bounding box center [733, 567] width 80 height 14
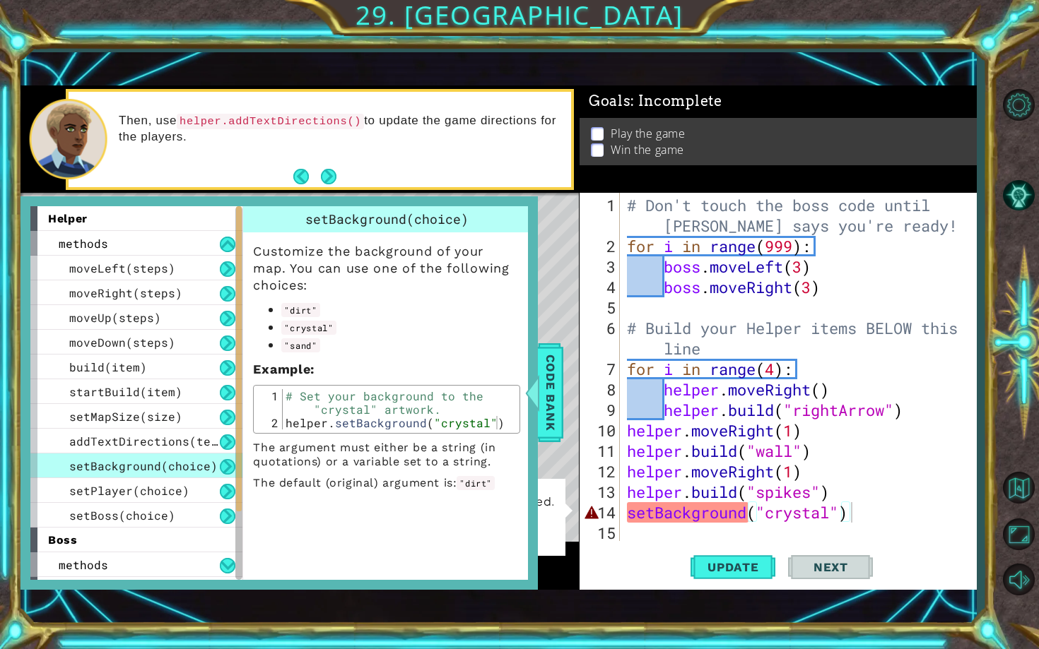
click at [542, 496] on p "setBackground is not defined." at bounding box center [468, 502] width 175 height 18
click at [542, 430] on span "Code Bank" at bounding box center [550, 393] width 23 height 86
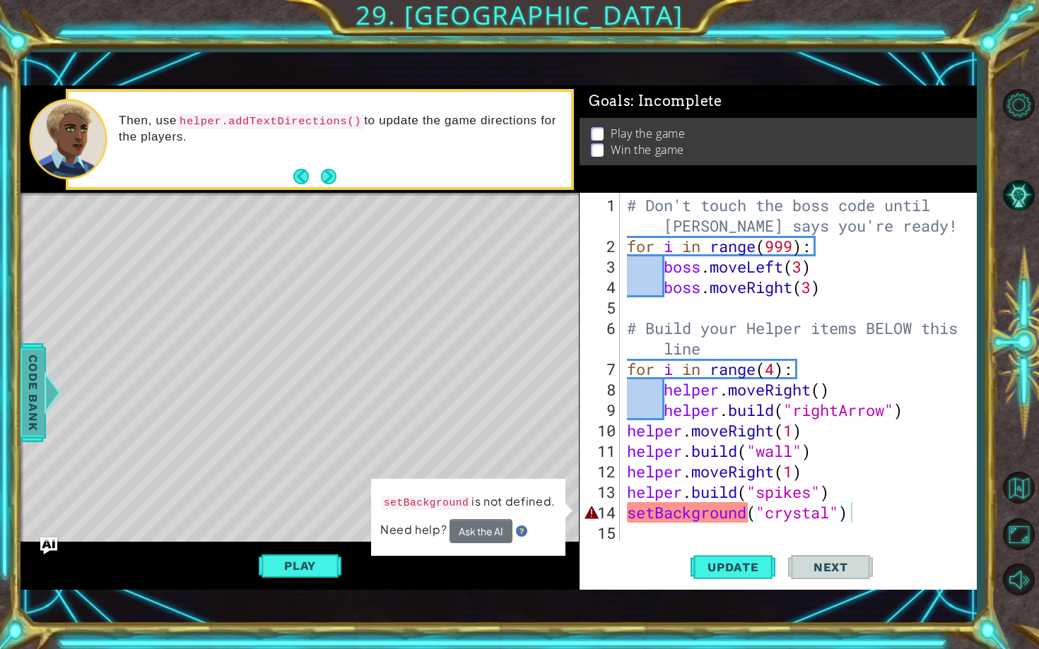
click at [42, 410] on span "Code Bank" at bounding box center [33, 393] width 23 height 86
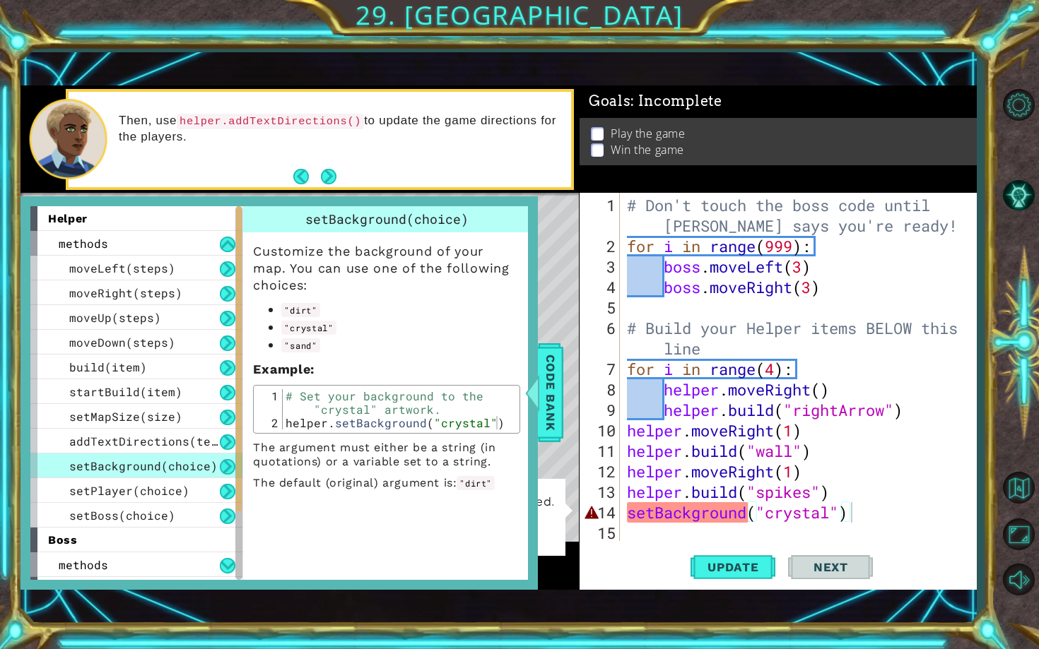
click at [628, 510] on div "# Don't touch the boss code until [PERSON_NAME] says you're ready! for i in ran…" at bounding box center [801, 400] width 355 height 410
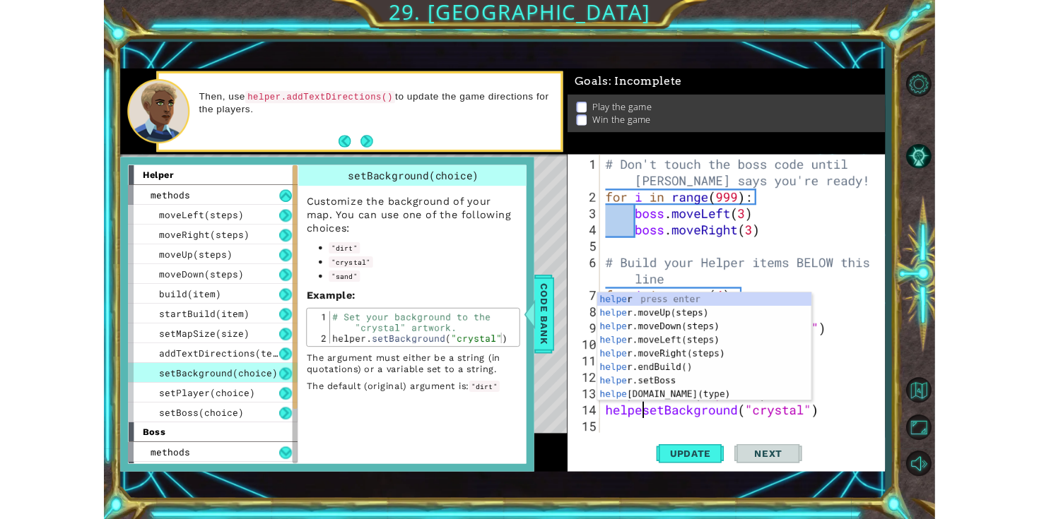
scroll to position [0, 2]
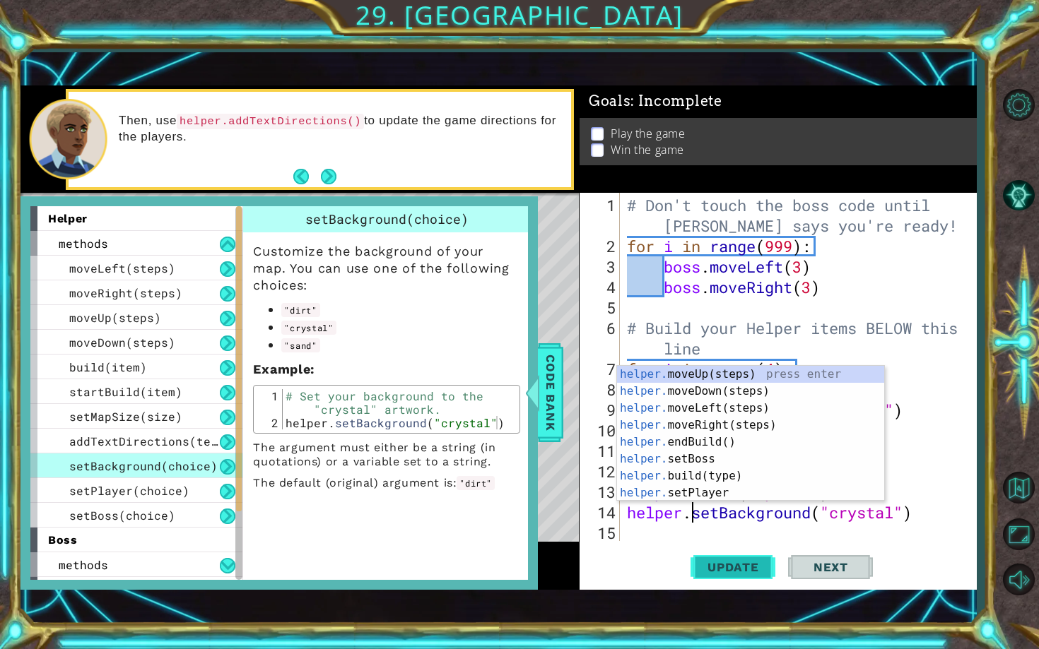
type textarea "helper.setBackground("crystal")"
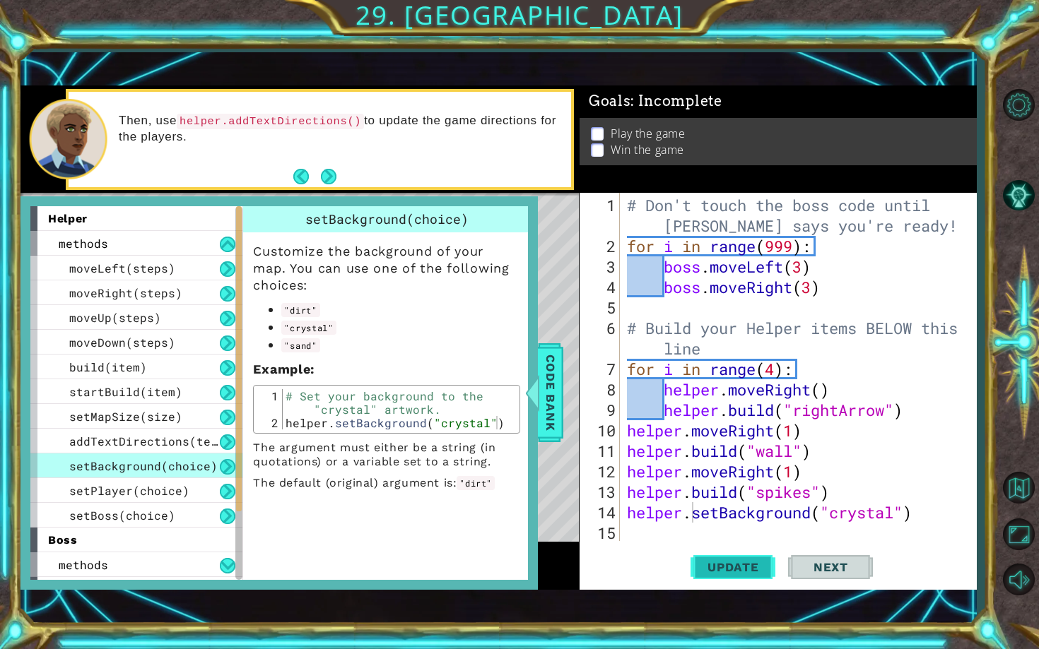
click at [705, 519] on span "Update" at bounding box center [733, 567] width 80 height 14
click at [540, 396] on div at bounding box center [533, 393] width 18 height 42
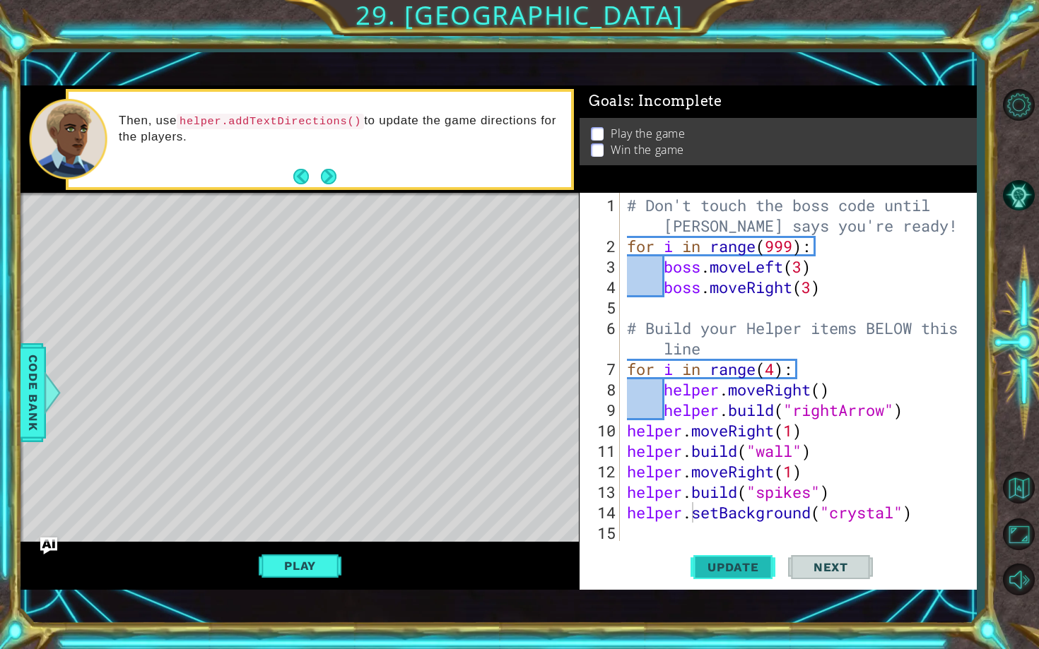
click at [700, 519] on span "Update" at bounding box center [733, 567] width 80 height 14
click at [332, 519] on button "Play" at bounding box center [300, 566] width 83 height 27
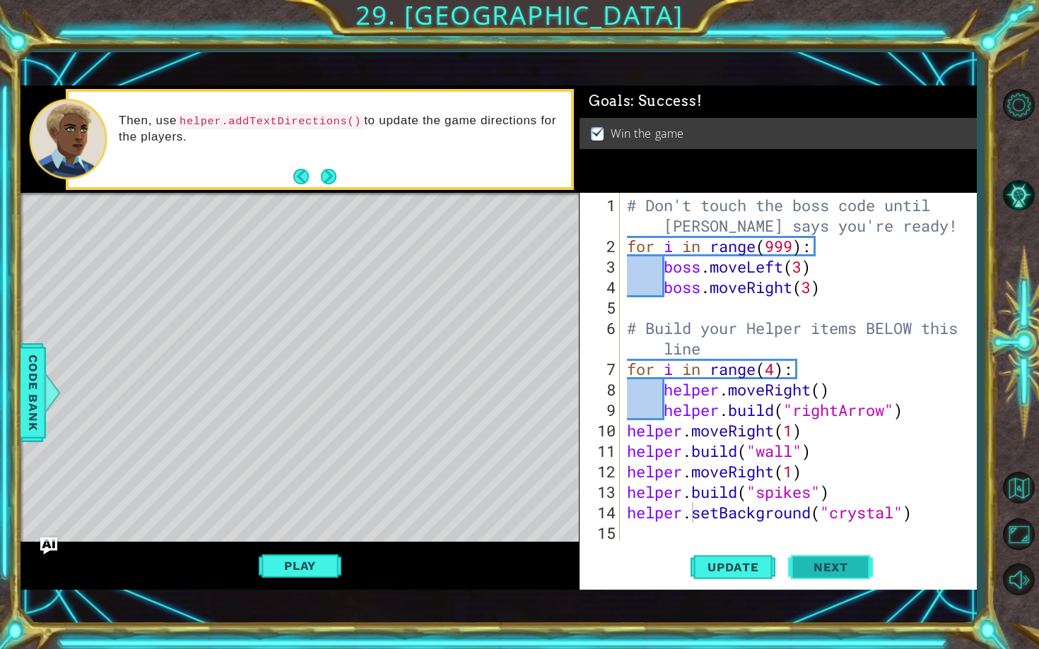
click at [865, 519] on button "Next" at bounding box center [830, 568] width 85 height 40
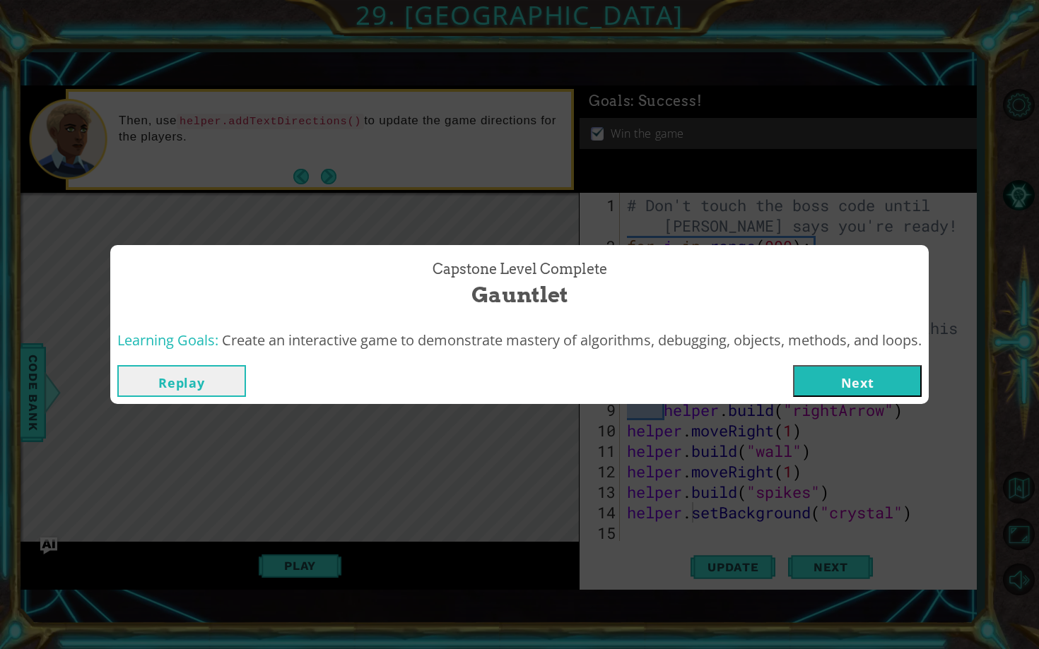
click at [831, 388] on button "Next" at bounding box center [857, 381] width 129 height 32
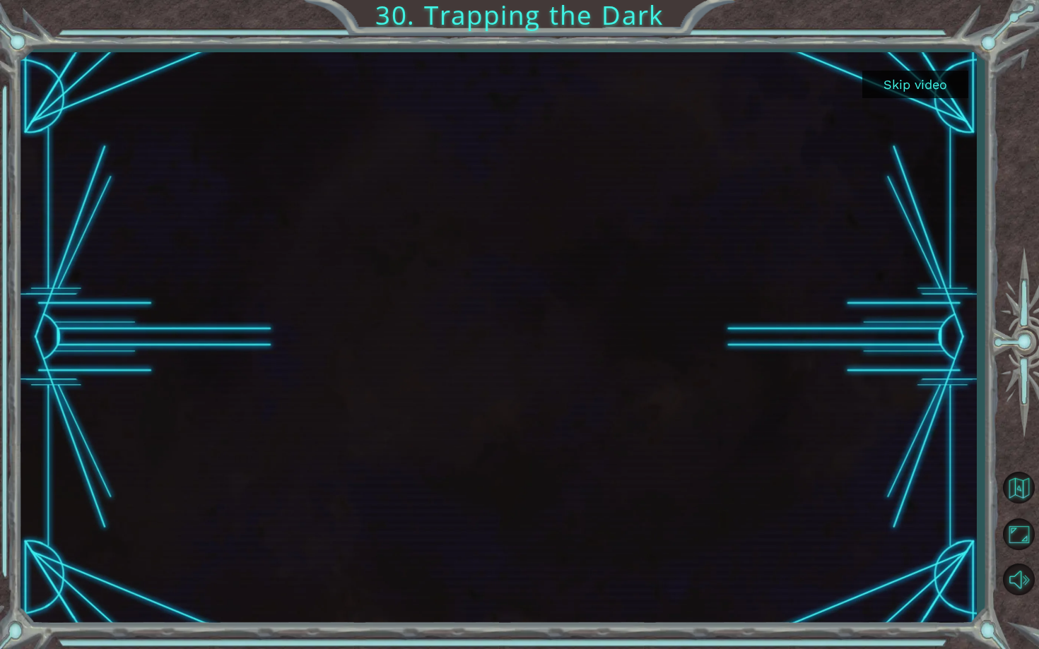
click at [886, 90] on button "Skip video" at bounding box center [915, 85] width 106 height 28
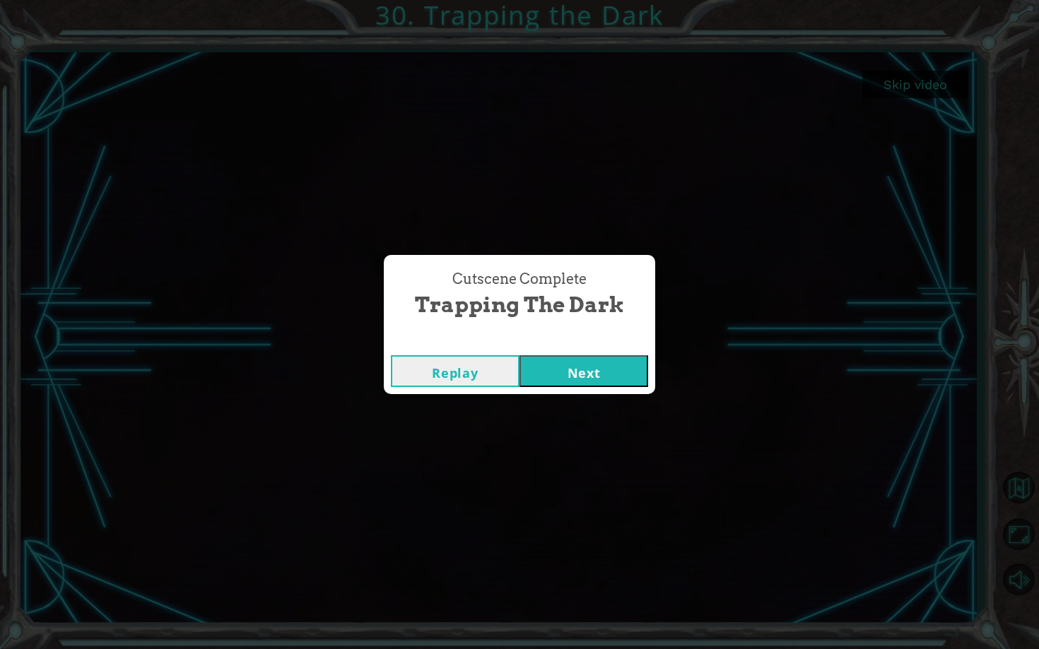
click at [570, 375] on button "Next" at bounding box center [583, 371] width 129 height 32
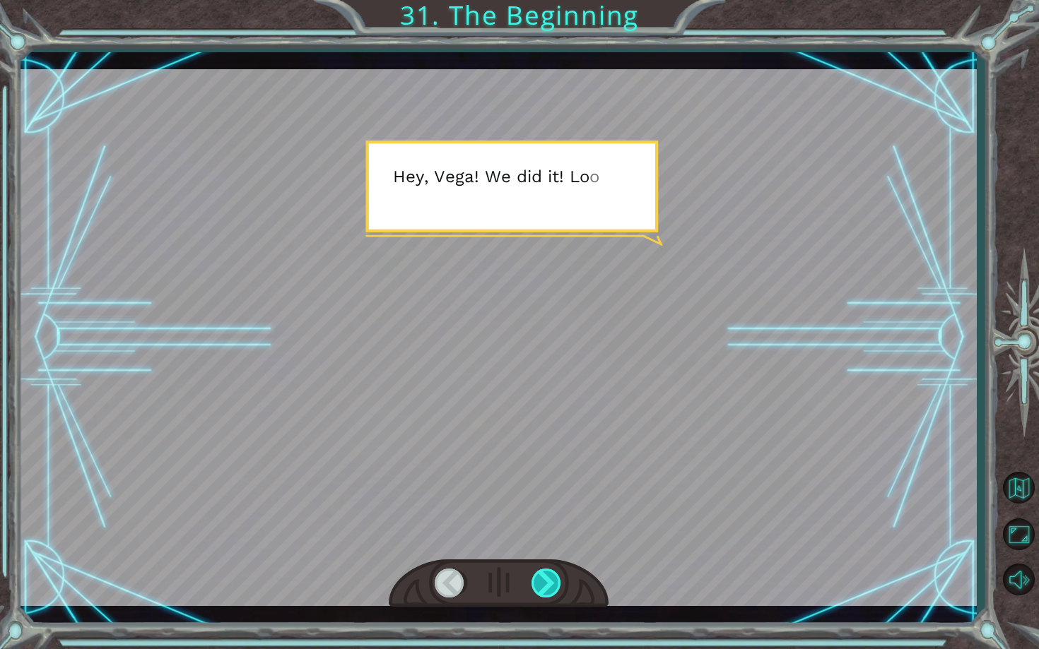
click at [551, 519] on div at bounding box center [546, 583] width 31 height 29
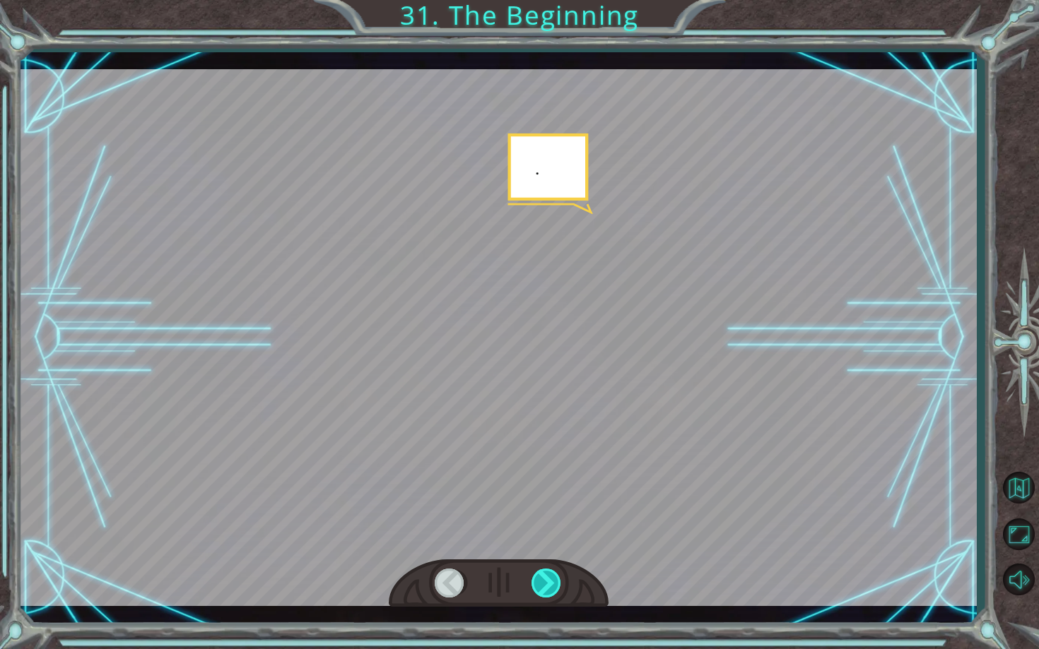
click at [551, 519] on div at bounding box center [546, 583] width 31 height 29
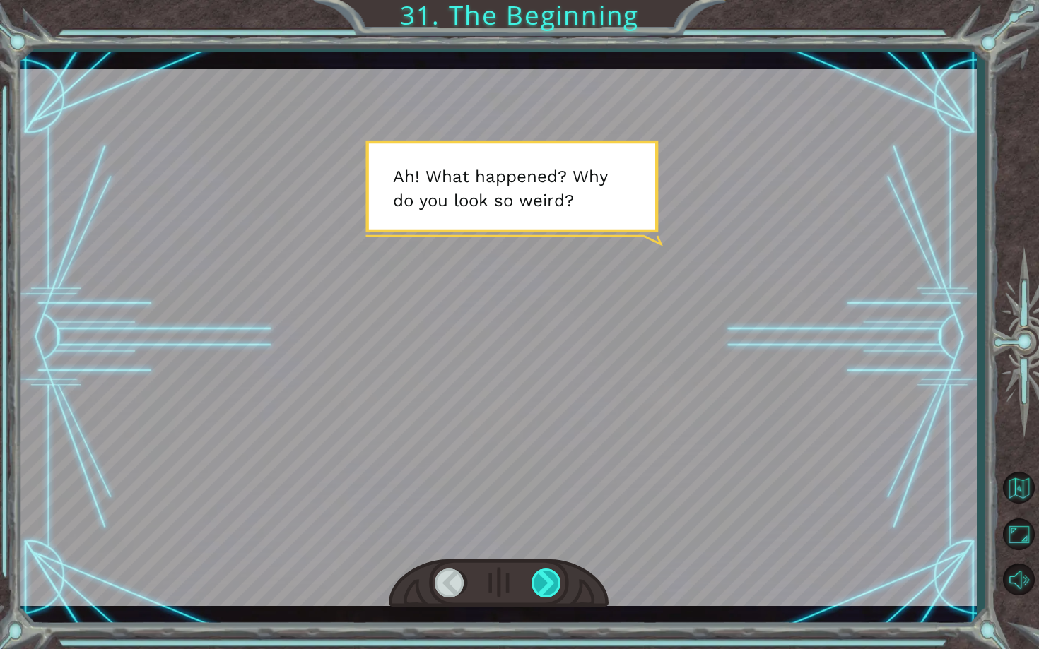
click at [551, 519] on div at bounding box center [546, 583] width 31 height 29
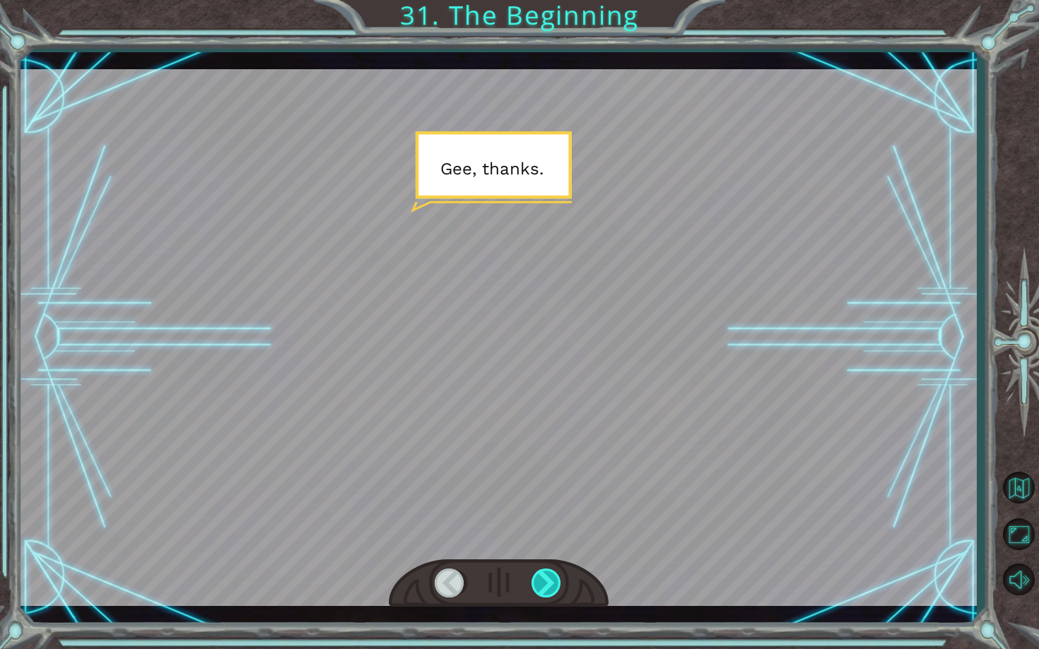
click at [551, 519] on div at bounding box center [546, 583] width 31 height 29
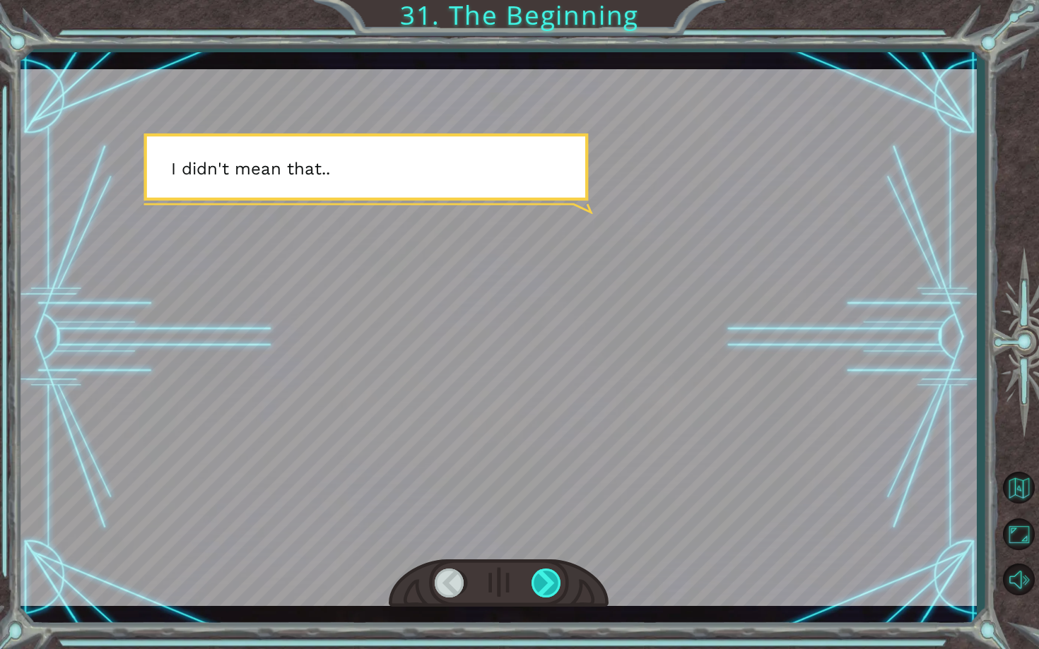
click at [551, 519] on div at bounding box center [546, 583] width 31 height 29
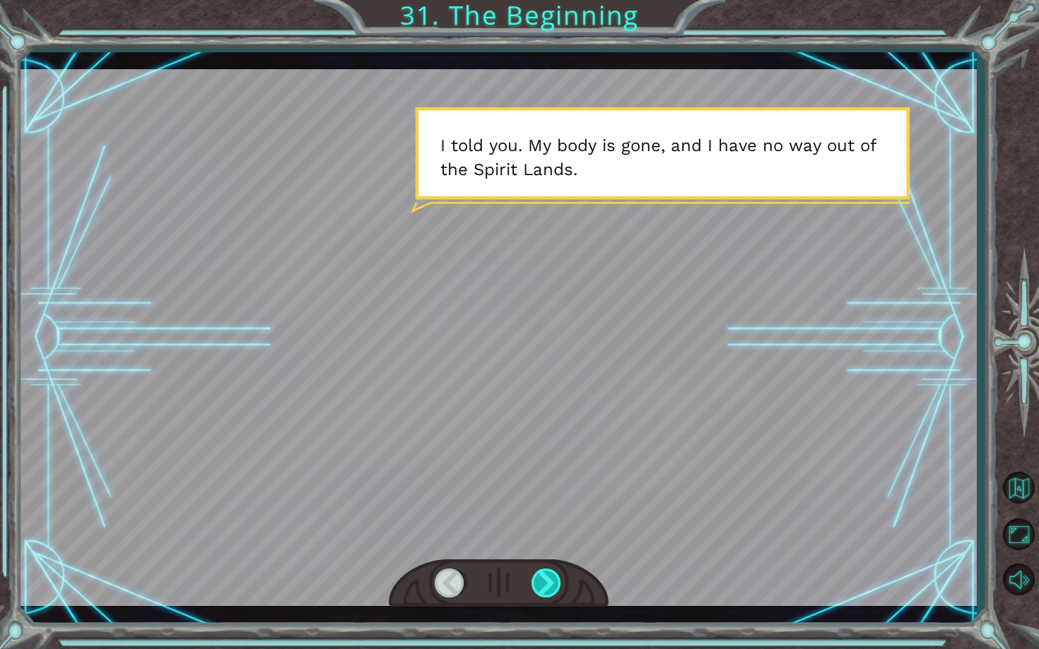
click at [551, 519] on div at bounding box center [546, 583] width 31 height 29
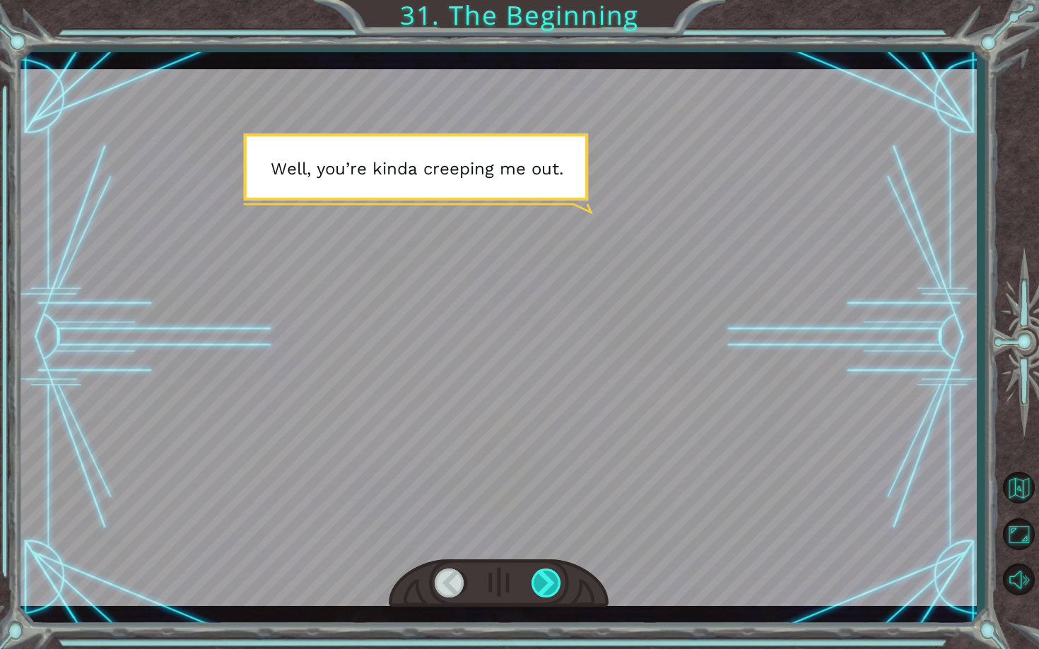
click at [551, 519] on div at bounding box center [546, 583] width 31 height 29
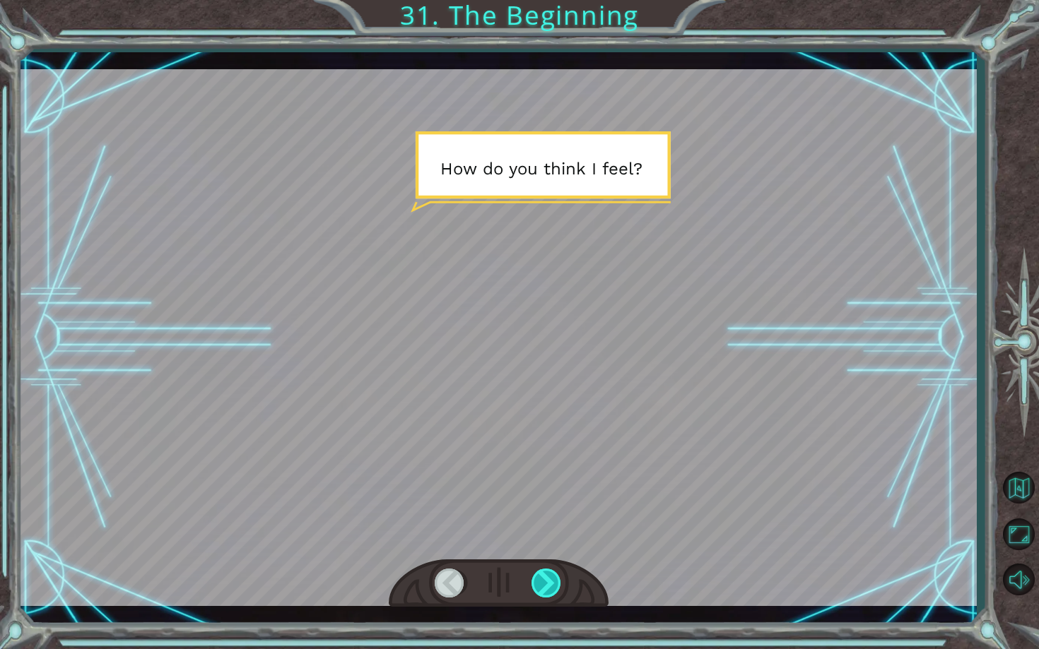
click at [551, 519] on div at bounding box center [546, 583] width 31 height 29
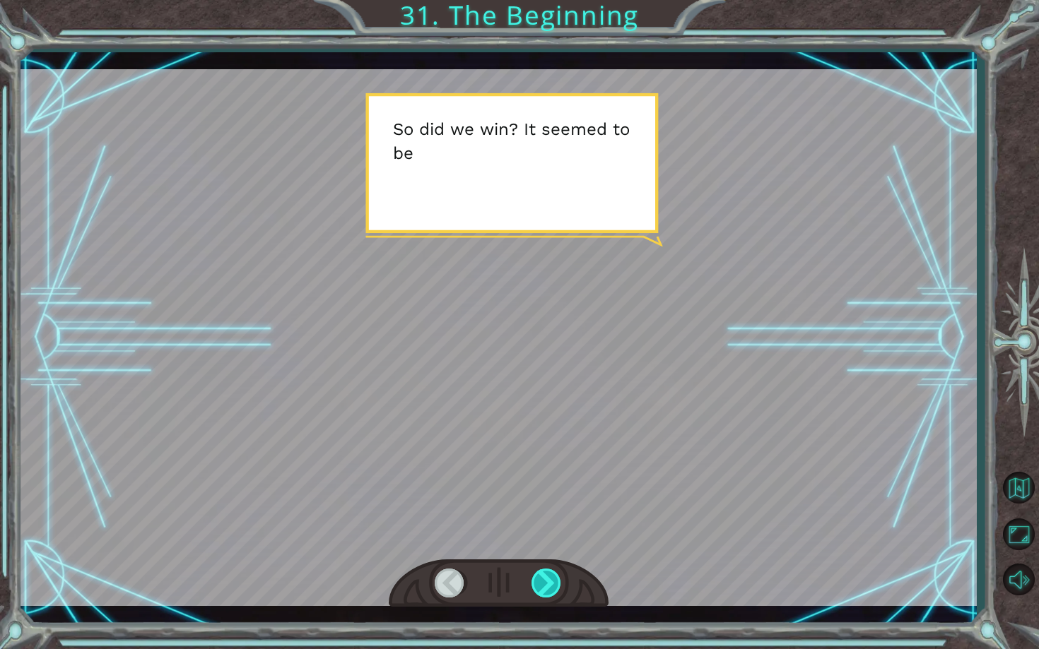
click at [551, 519] on div at bounding box center [546, 583] width 31 height 29
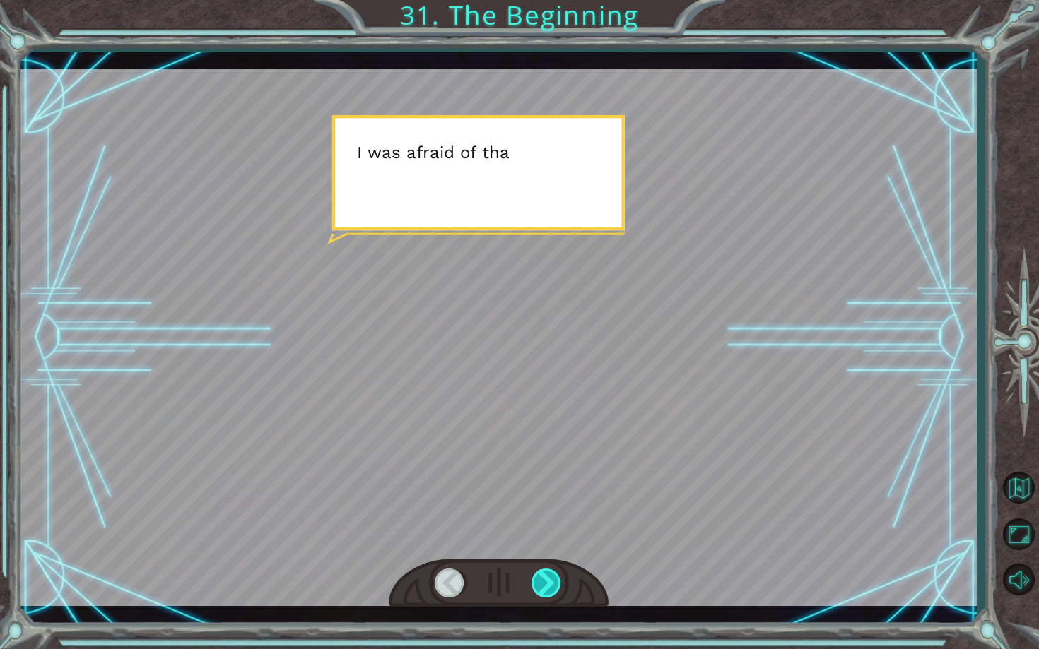
click at [551, 519] on div at bounding box center [546, 583] width 31 height 29
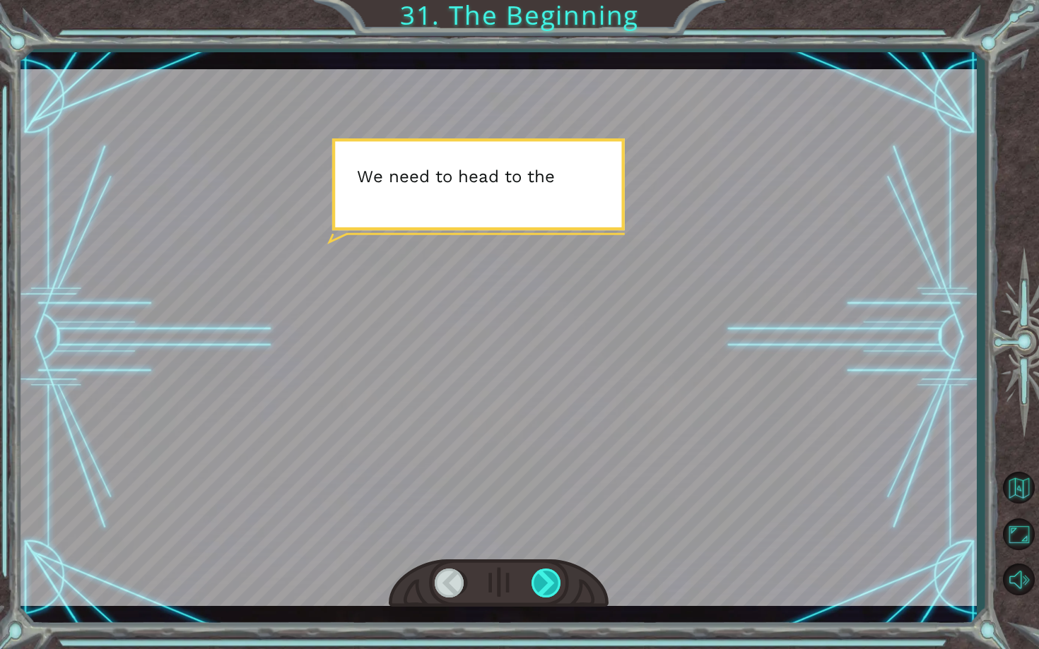
click at [551, 519] on div at bounding box center [546, 583] width 31 height 29
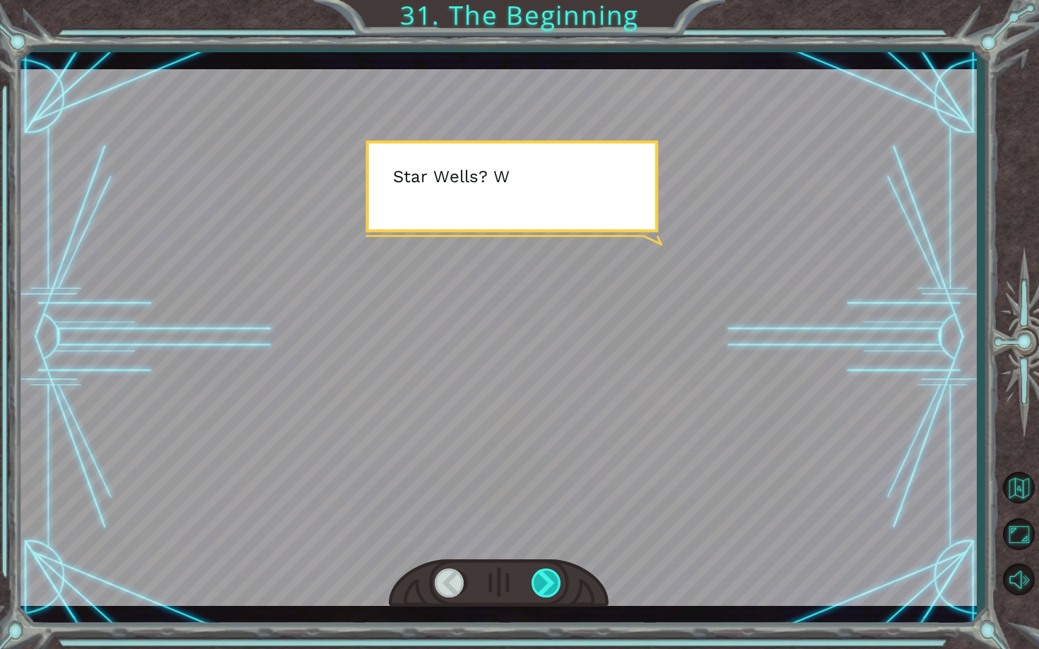
click at [551, 519] on div at bounding box center [546, 583] width 31 height 29
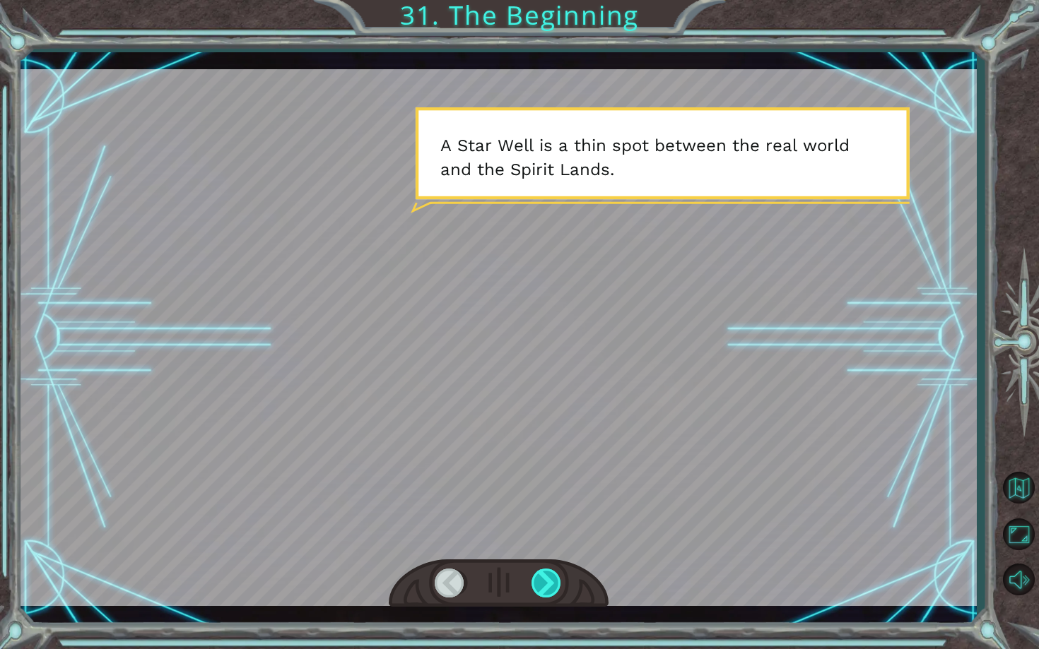
click at [544, 519] on div at bounding box center [546, 583] width 31 height 29
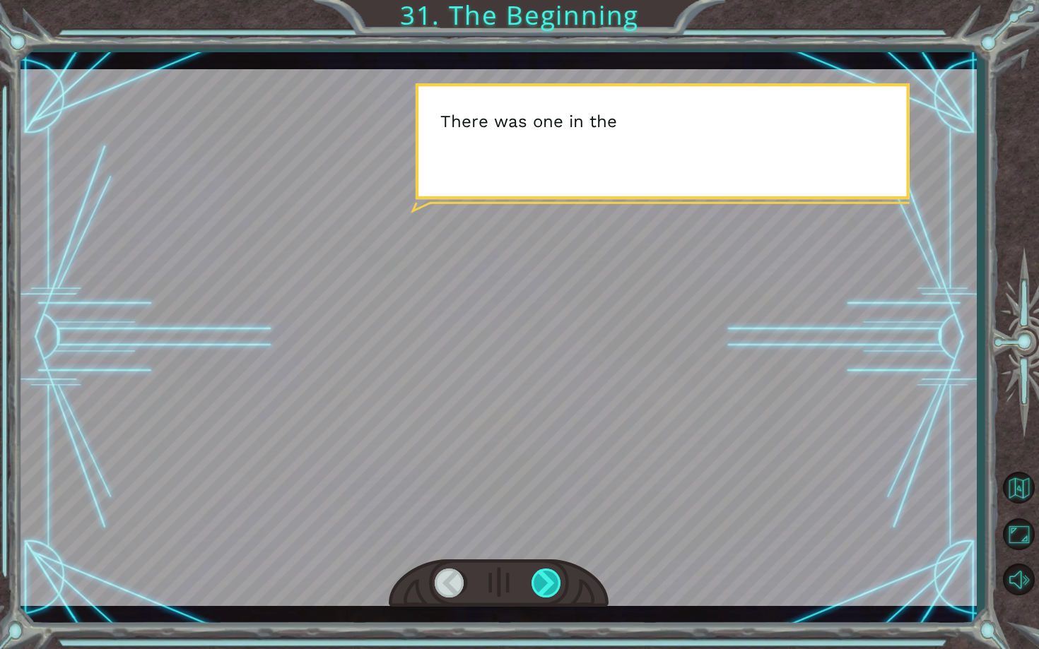
click at [544, 519] on div at bounding box center [546, 583] width 31 height 29
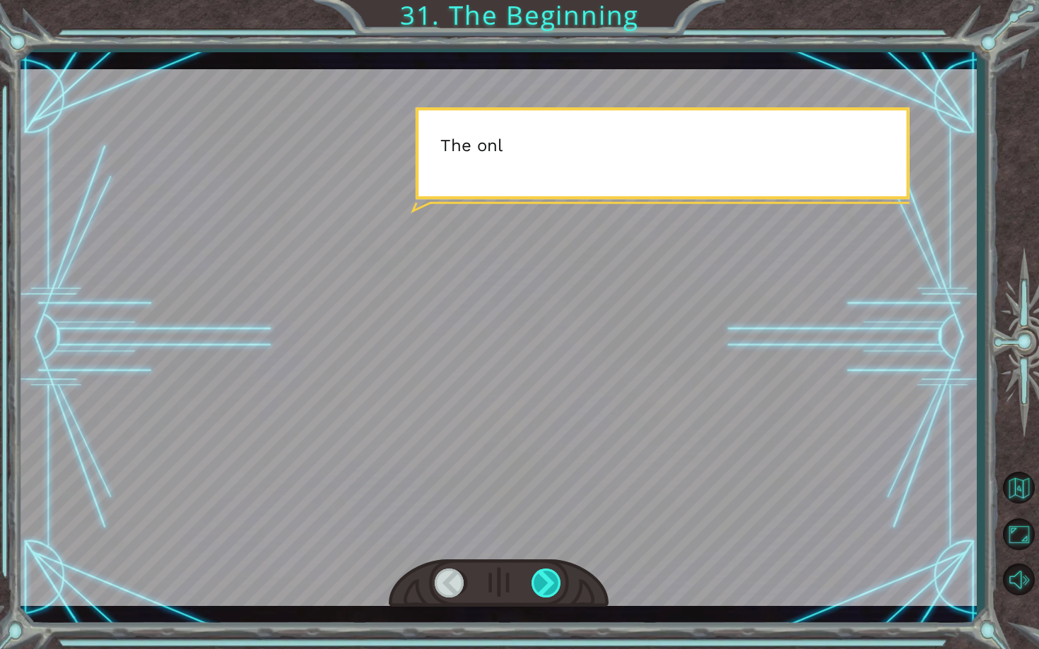
click at [544, 519] on div at bounding box center [546, 583] width 31 height 29
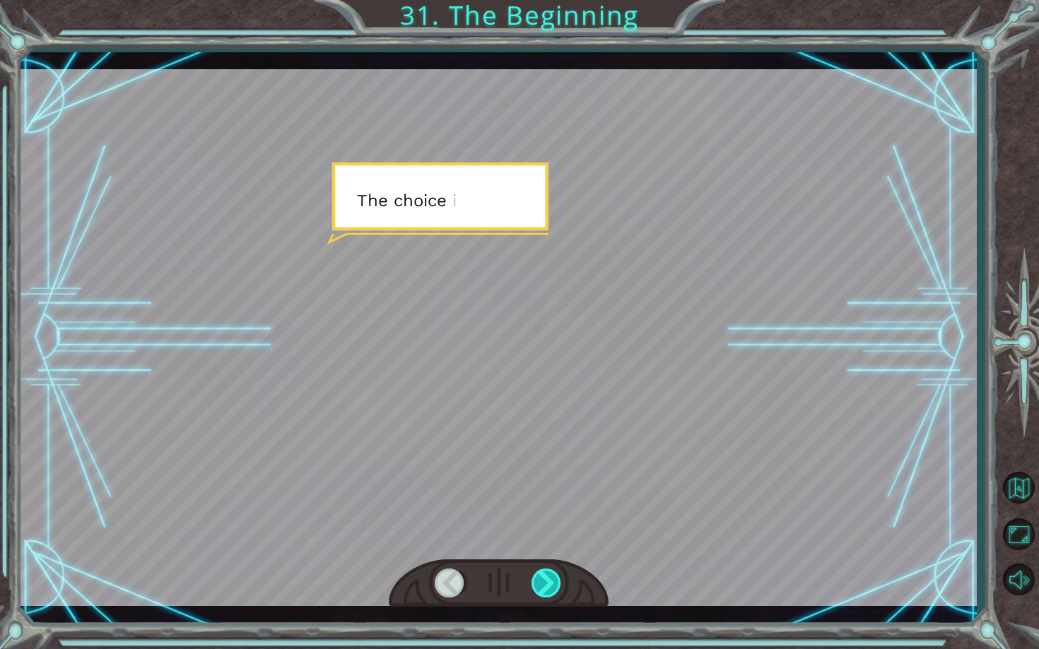
click at [544, 519] on div at bounding box center [546, 583] width 31 height 29
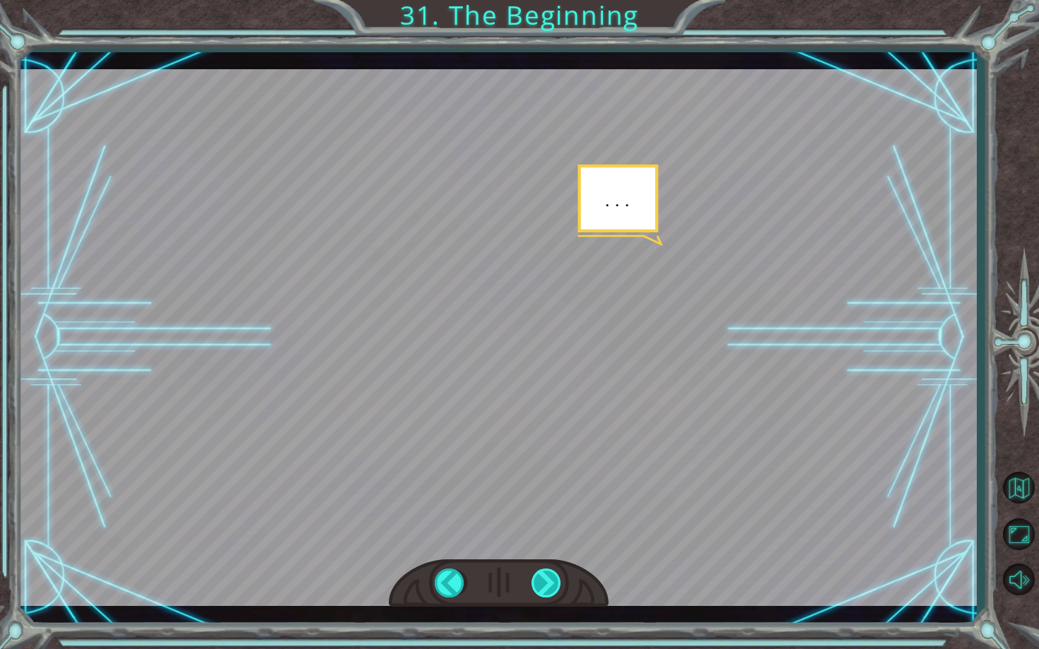
click at [544, 519] on div at bounding box center [546, 583] width 31 height 29
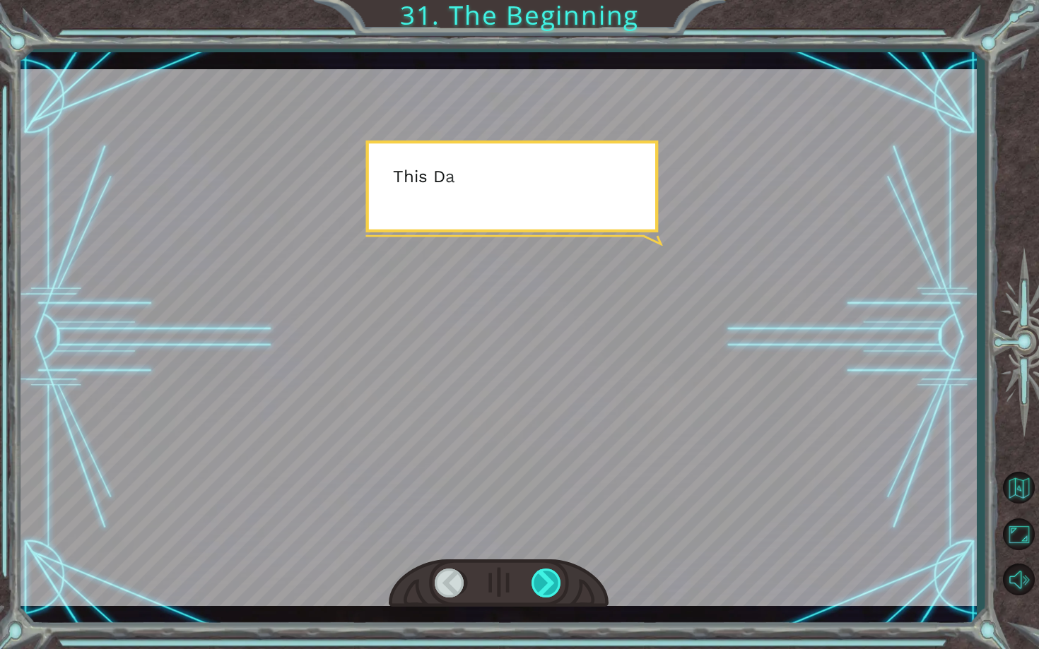
click at [544, 519] on div at bounding box center [546, 583] width 31 height 29
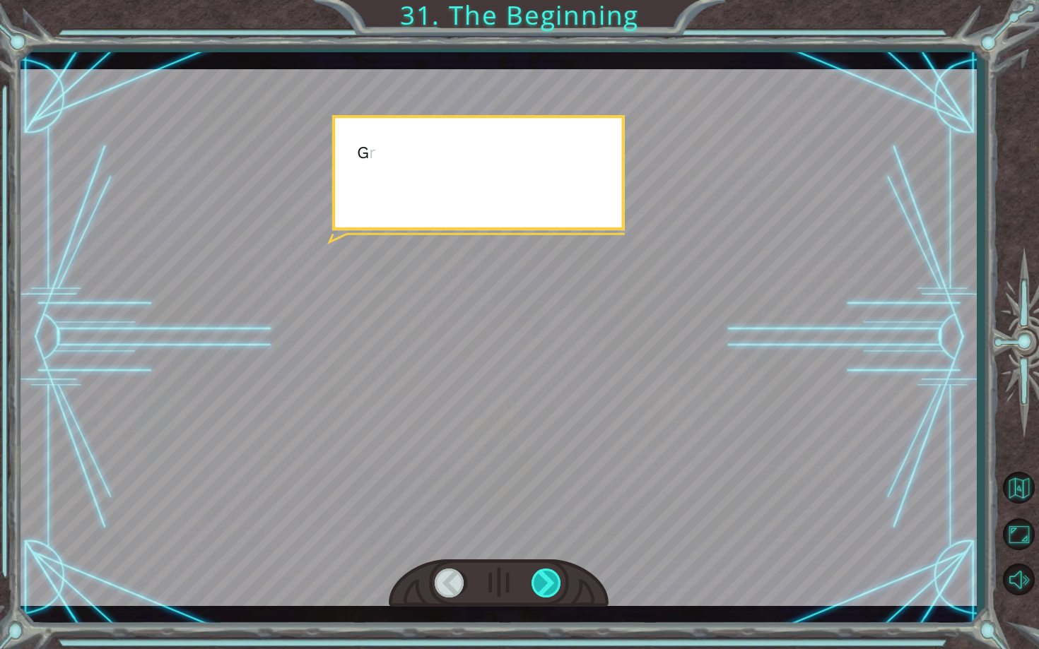
click at [544, 519] on div at bounding box center [546, 583] width 31 height 29
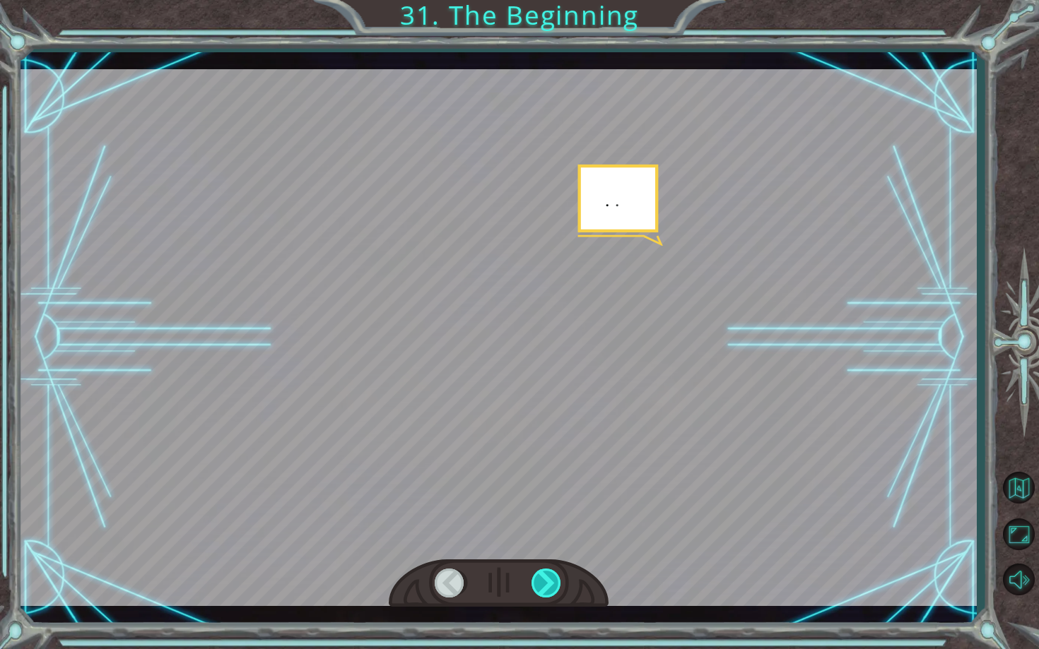
click at [544, 519] on div at bounding box center [546, 583] width 31 height 29
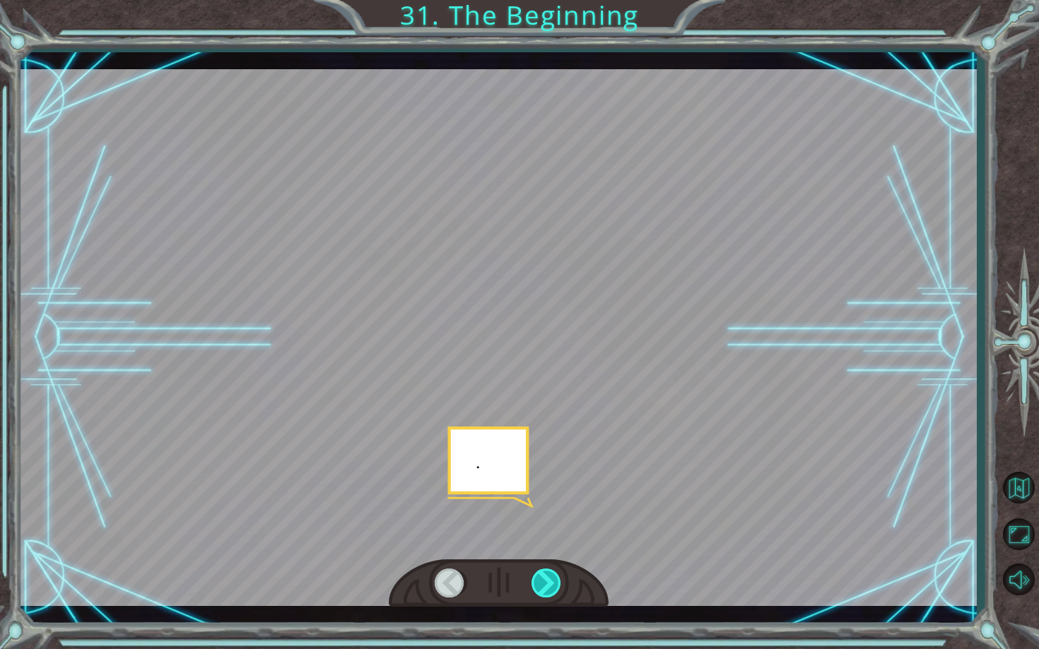
click at [544, 519] on div at bounding box center [546, 583] width 31 height 29
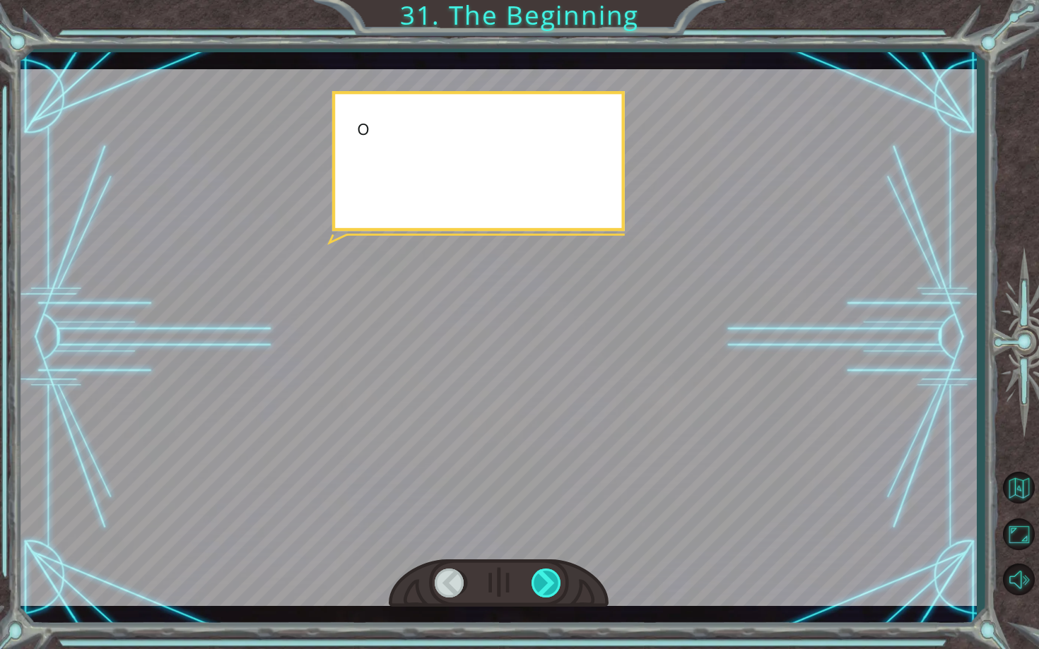
click at [544, 519] on div at bounding box center [546, 583] width 31 height 29
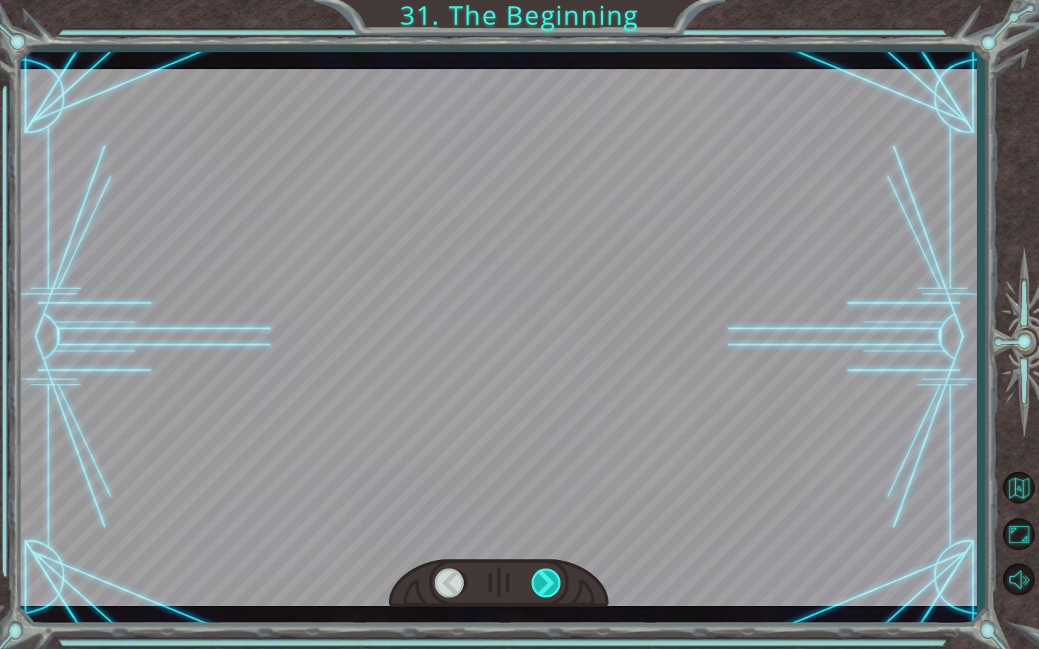
click at [544, 519] on div at bounding box center [546, 583] width 31 height 29
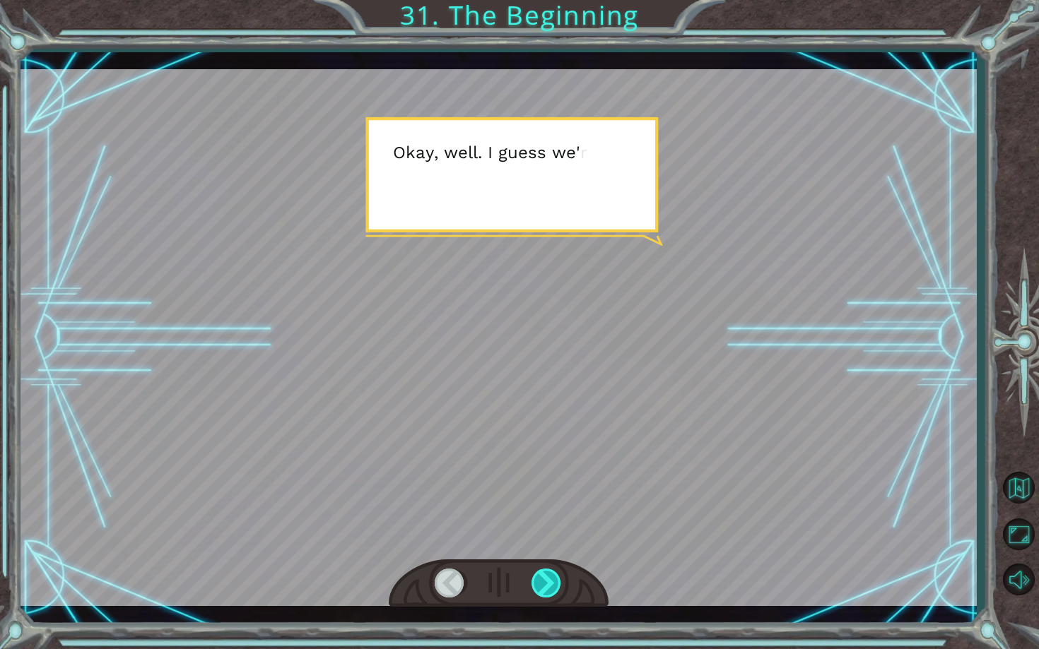
click at [544, 519] on div at bounding box center [546, 583] width 31 height 29
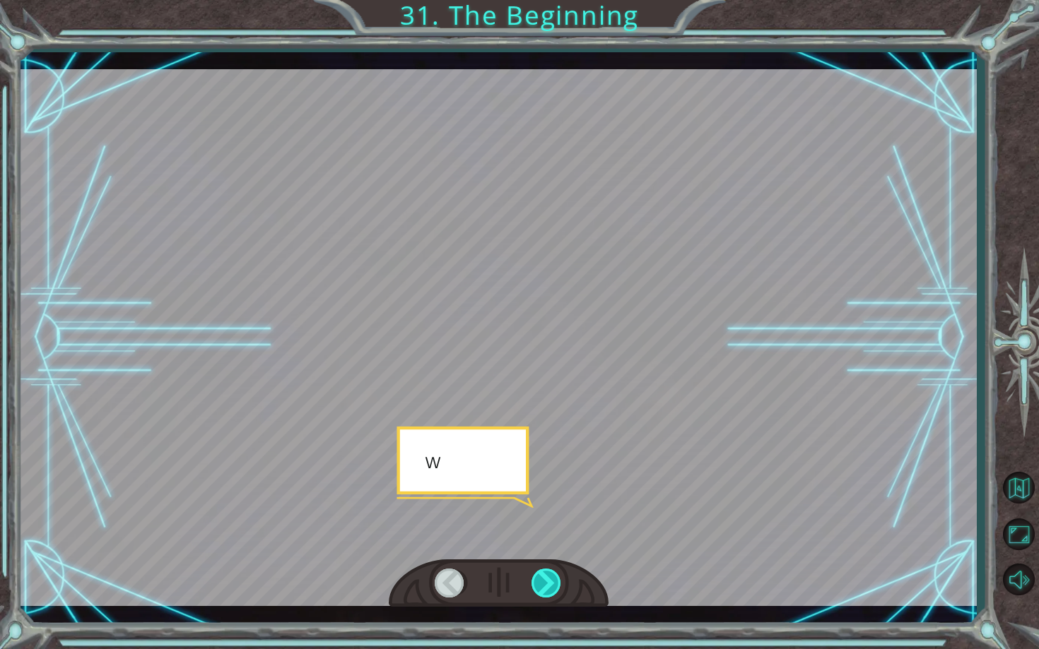
click at [544, 519] on div at bounding box center [546, 583] width 31 height 29
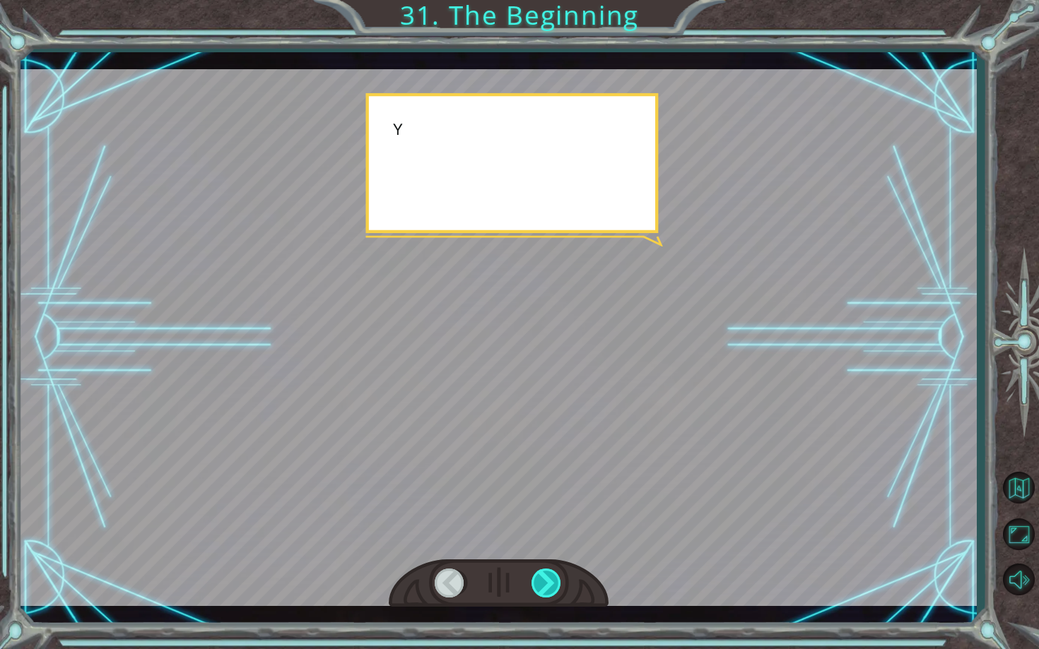
click at [544, 519] on div at bounding box center [546, 583] width 31 height 29
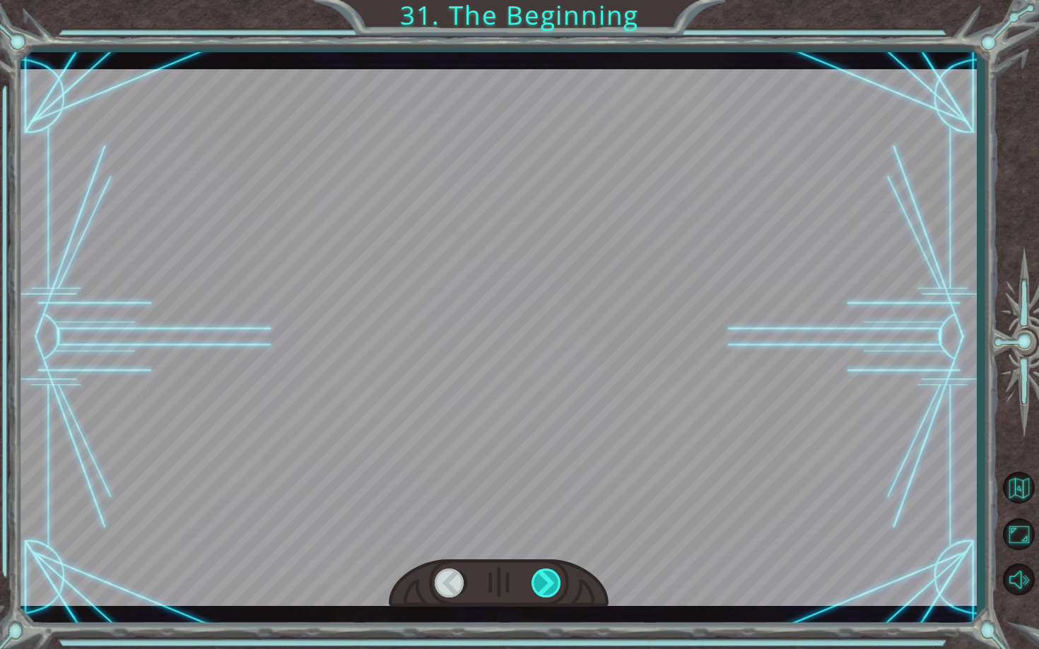
click at [544, 519] on div at bounding box center [546, 583] width 31 height 29
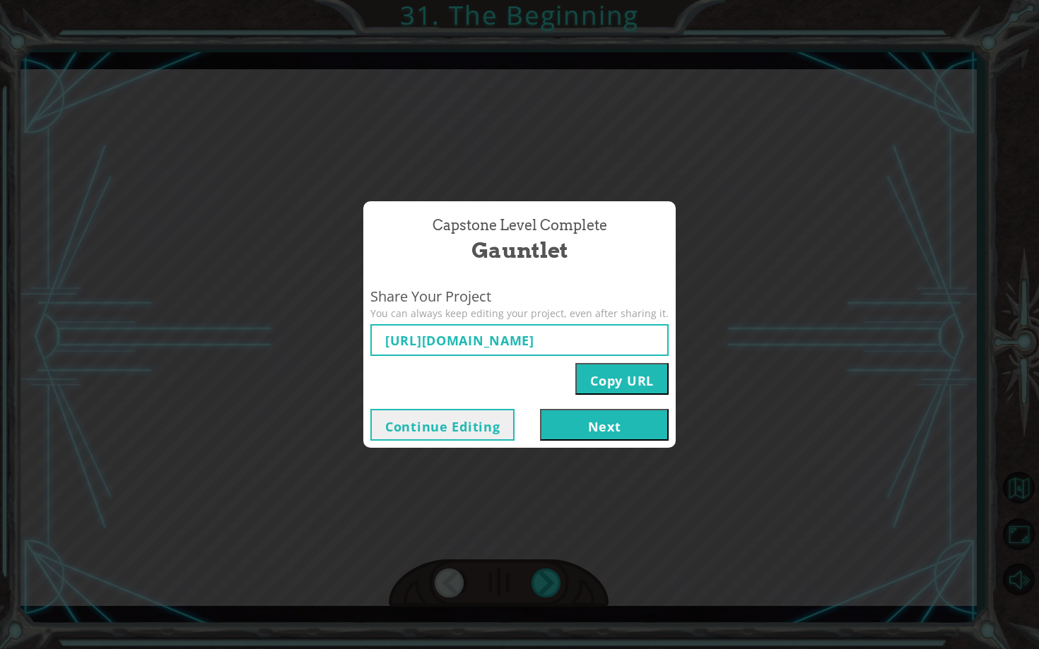
type input "[URL][DOMAIN_NAME]"
click at [553, 408] on div "Continue Editing Next" at bounding box center [519, 425] width 312 height 46
click at [575, 445] on div "Continue Editing Next" at bounding box center [519, 425] width 312 height 46
click at [576, 429] on button "Next" at bounding box center [604, 425] width 129 height 32
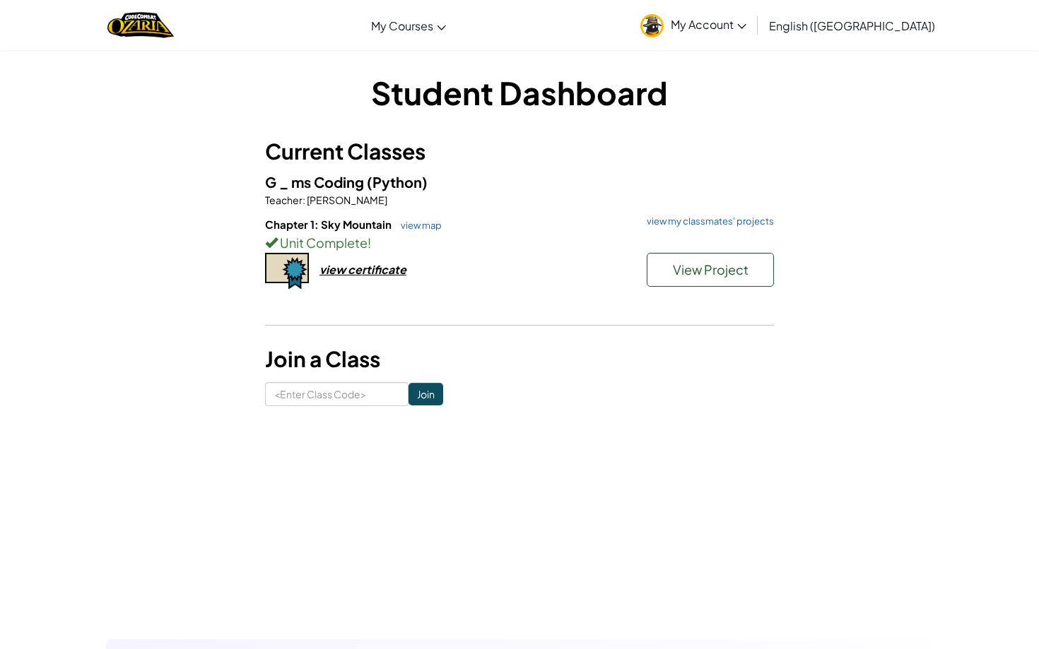
click at [334, 277] on div "Chapter 1: Sky Mountain view map view my classmates' projects Unit Complete ! V…" at bounding box center [519, 269] width 509 height 105
click at [335, 267] on div "view certificate" at bounding box center [362, 269] width 87 height 15
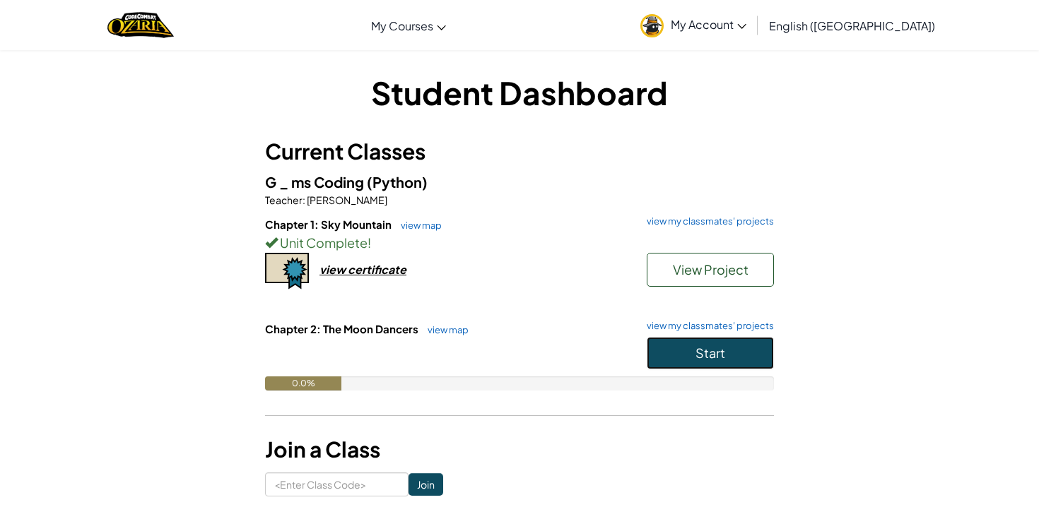
click at [703, 337] on button "Start" at bounding box center [710, 353] width 127 height 33
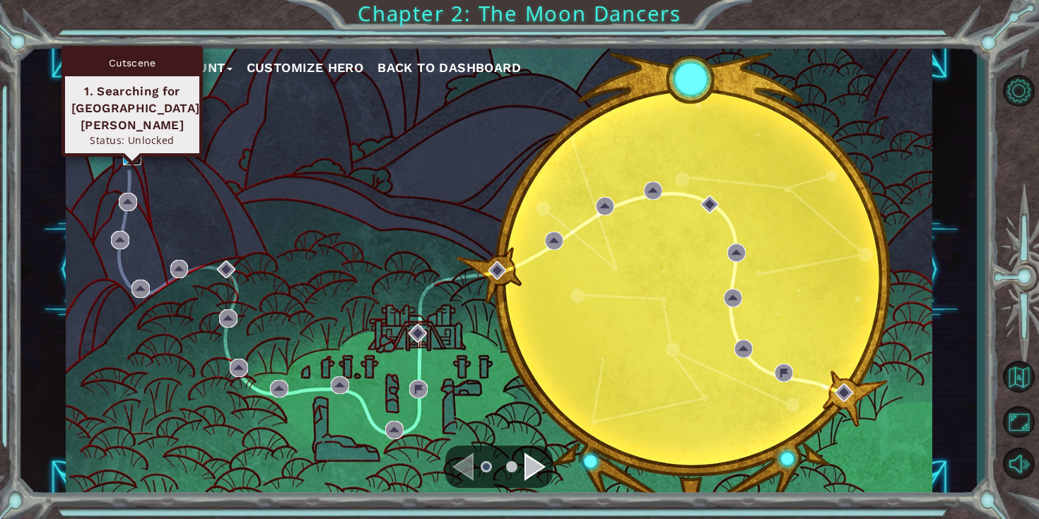
click at [124, 153] on img at bounding box center [132, 156] width 18 height 18
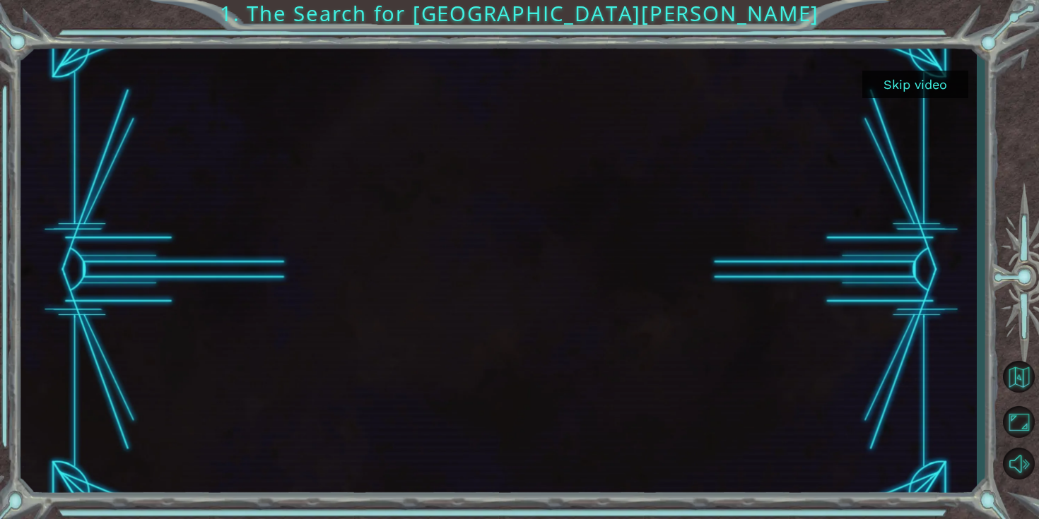
click at [934, 82] on button "Skip video" at bounding box center [915, 85] width 106 height 28
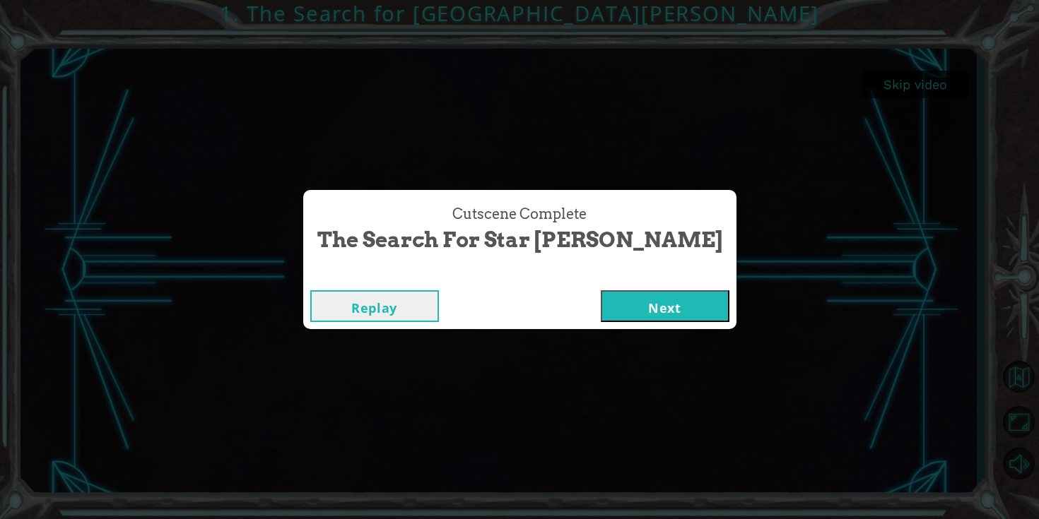
click at [613, 296] on button "Next" at bounding box center [665, 306] width 129 height 32
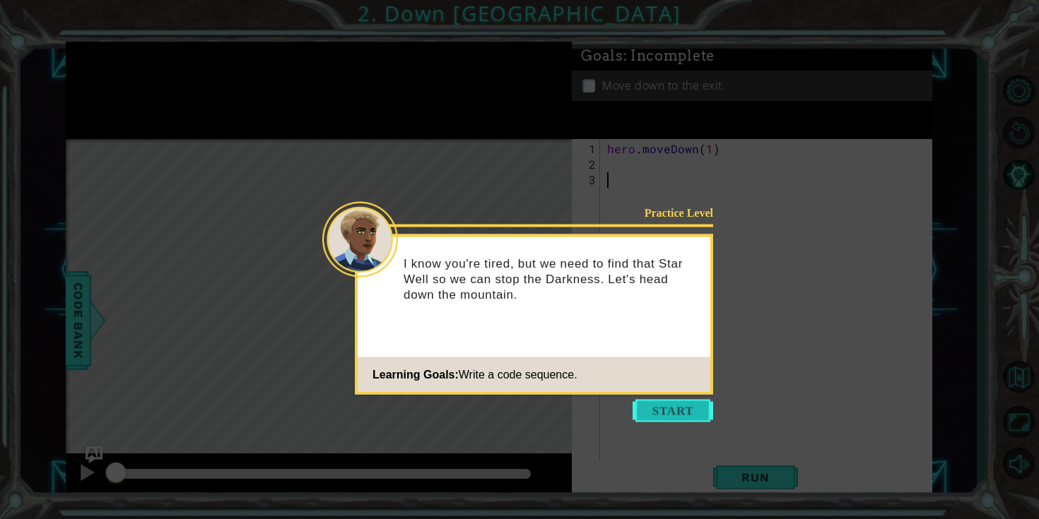
click at [662, 405] on button "Start" at bounding box center [672, 411] width 81 height 23
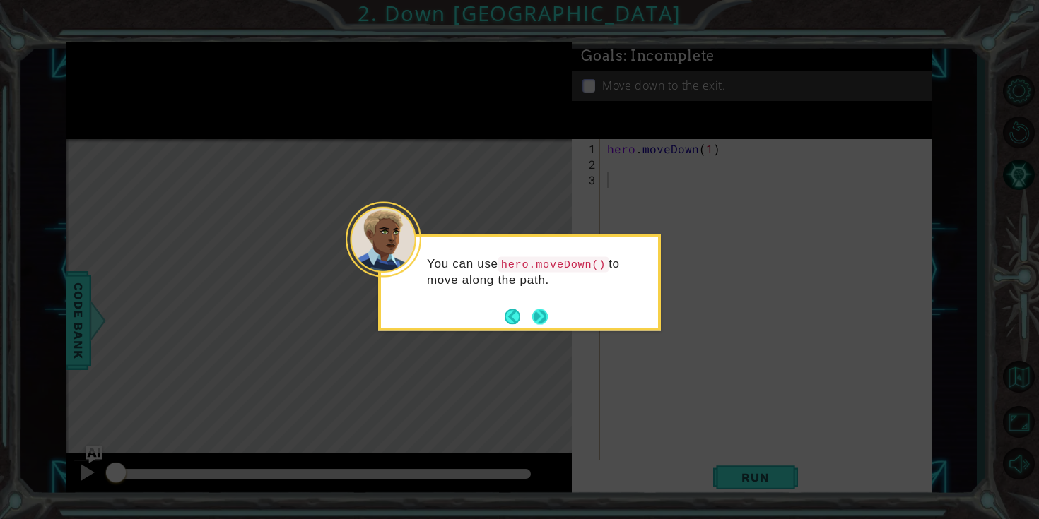
click at [545, 324] on button "Next" at bounding box center [540, 317] width 26 height 26
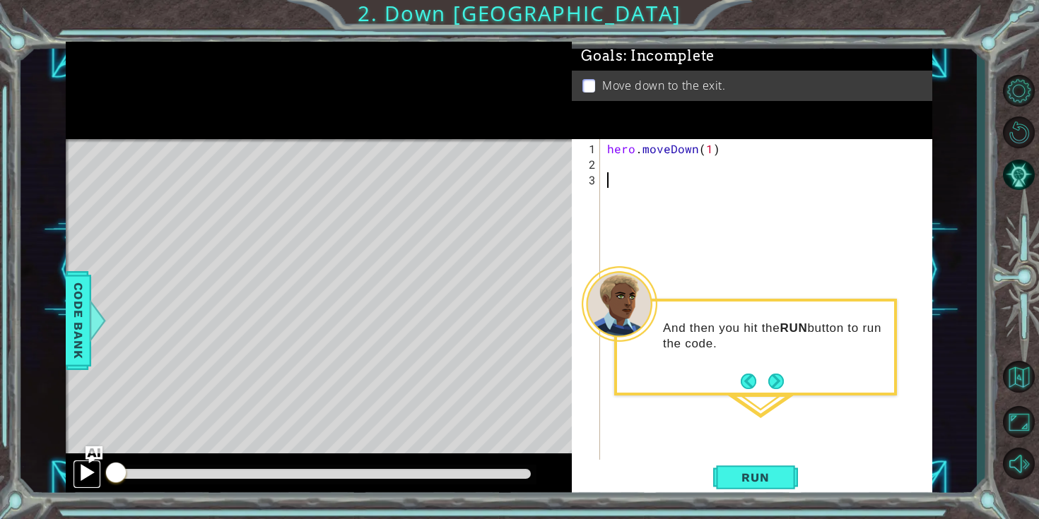
click at [84, 471] on div at bounding box center [87, 473] width 18 height 18
click at [724, 479] on button "Run" at bounding box center [755, 478] width 85 height 36
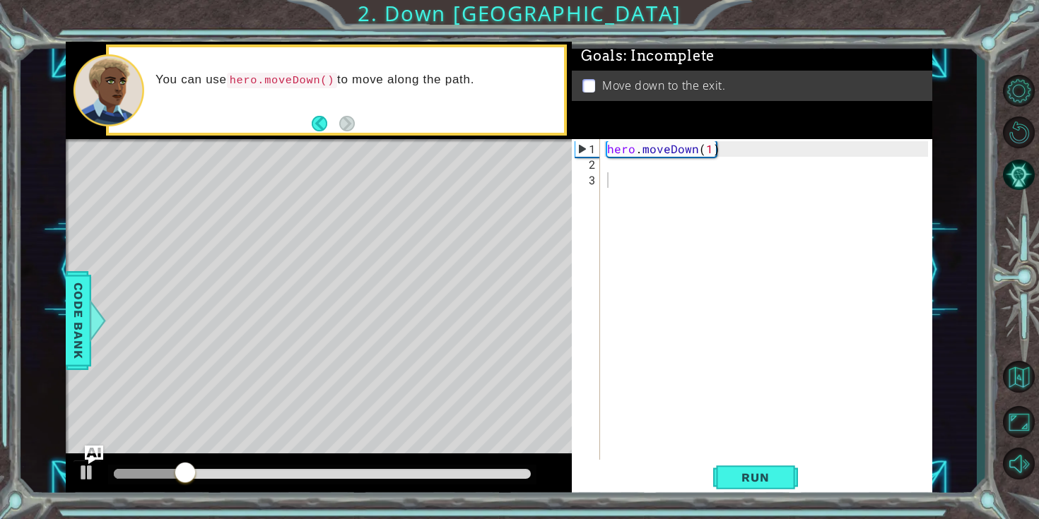
click at [95, 462] on img "Ask AI" at bounding box center [93, 454] width 18 height 18
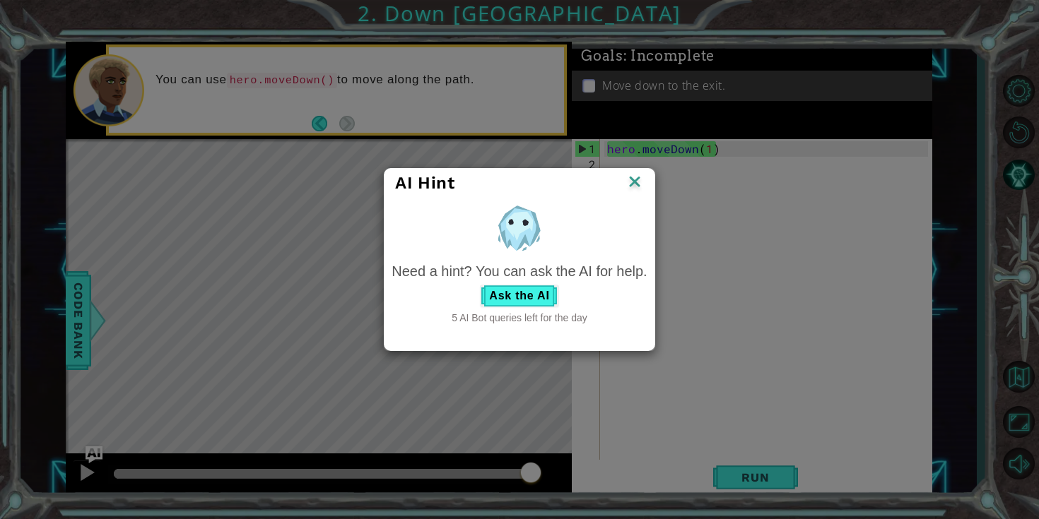
click at [634, 183] on img at bounding box center [634, 182] width 18 height 21
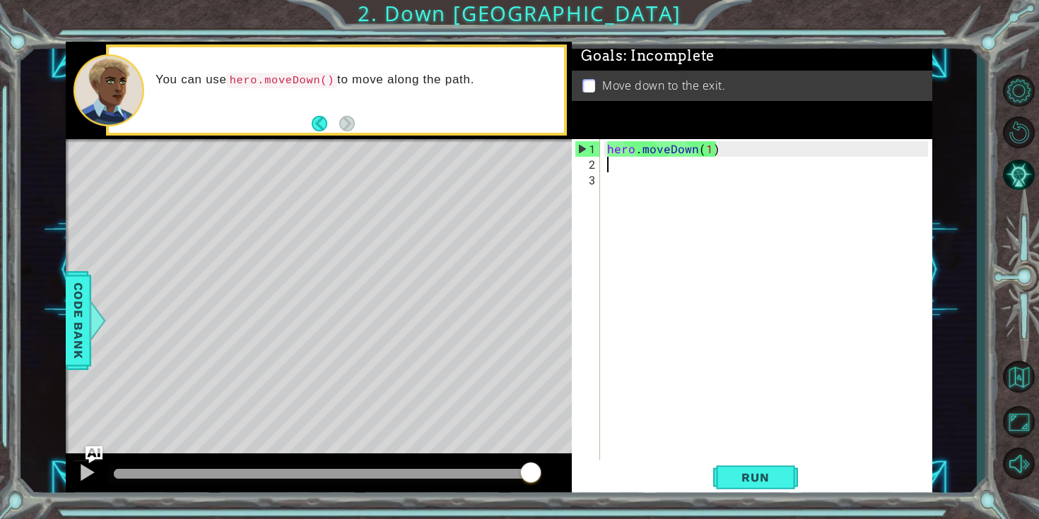
click at [648, 165] on div "hero . moveDown ( 1 )" at bounding box center [769, 320] width 331 height 358
click at [707, 153] on div "hero . moveDown ( 1 )" at bounding box center [769, 320] width 331 height 358
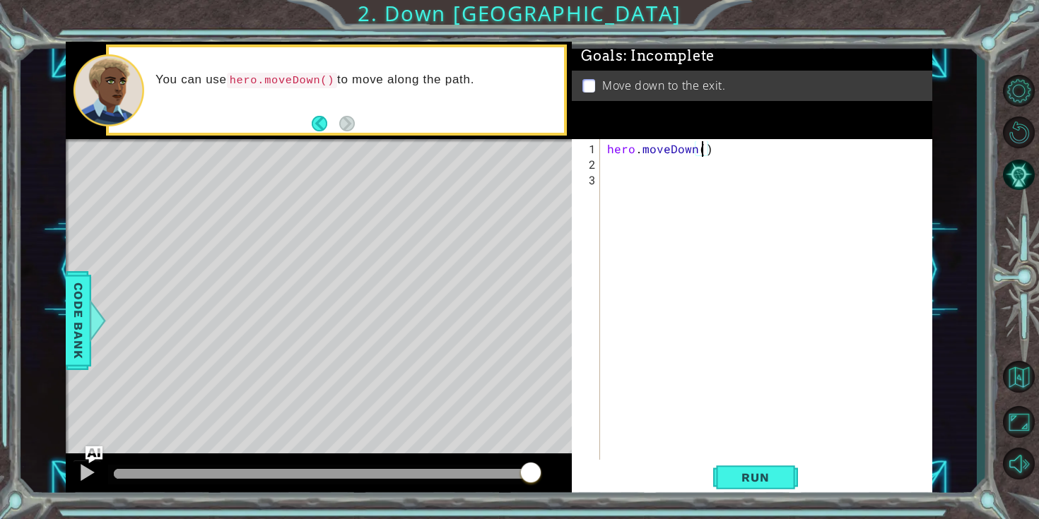
scroll to position [0, 6]
type textarea "hero.moveDown(2)"
click at [751, 486] on button "Run" at bounding box center [755, 478] width 85 height 36
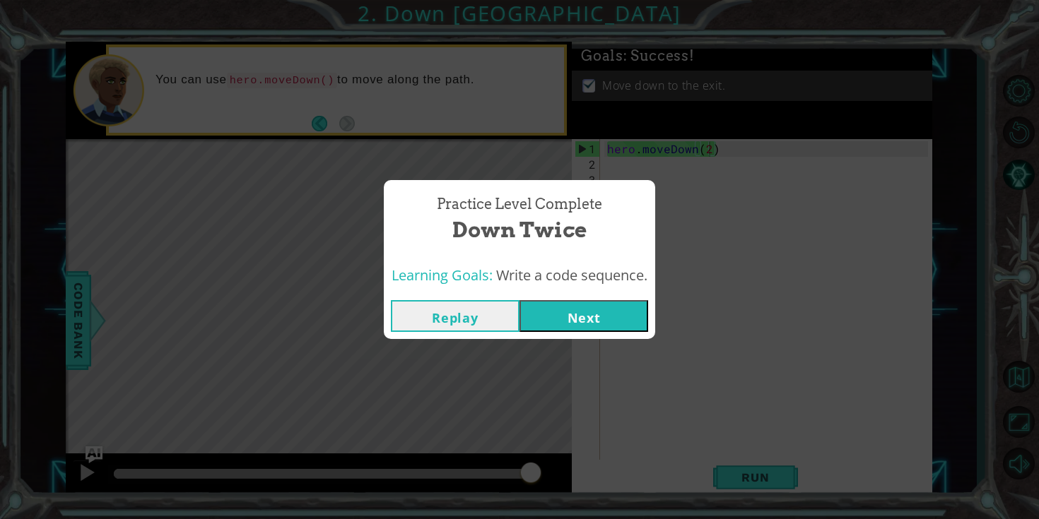
click at [566, 306] on body "1 ההההההההההההההההההההההההההההההההההההההההההההההההההההההההההההההההההההההההההההה…" at bounding box center [519, 259] width 1039 height 519
click at [587, 317] on button "Next" at bounding box center [583, 316] width 129 height 32
